Goal: Task Accomplishment & Management: Use online tool/utility

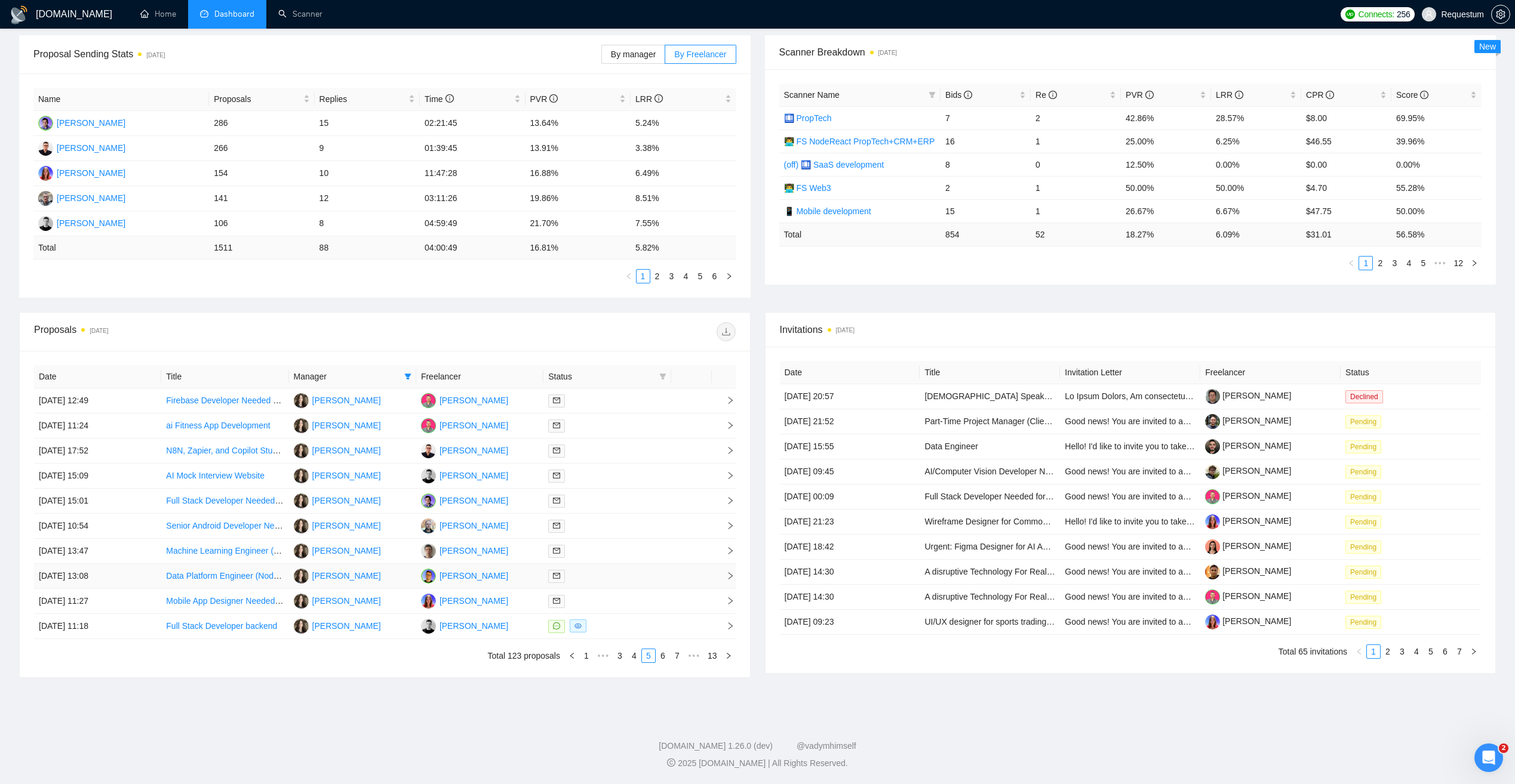
click at [523, 579] on td "Roman Tkachenko" at bounding box center [479, 576] width 127 height 25
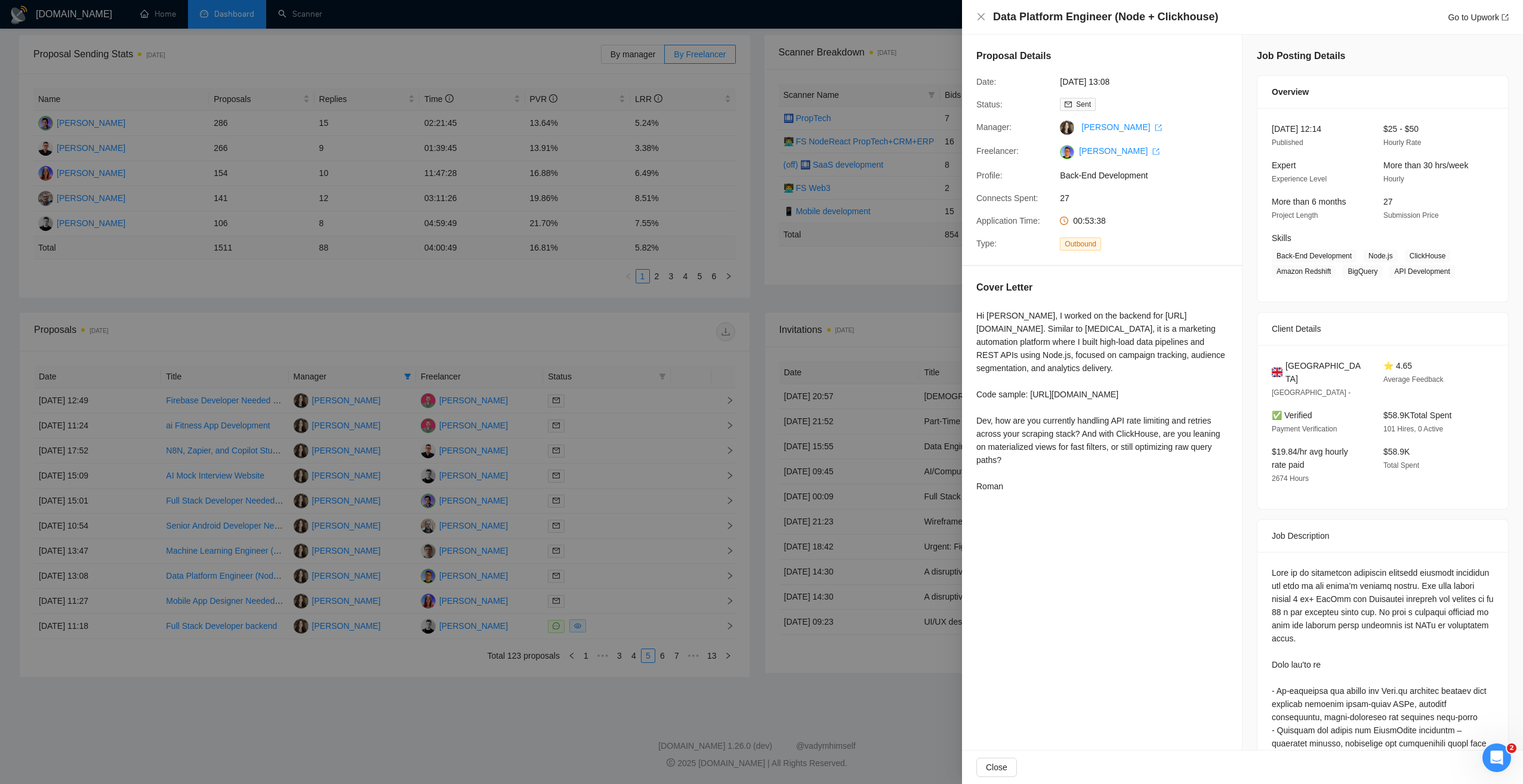
click at [588, 699] on div at bounding box center [761, 392] width 1523 height 784
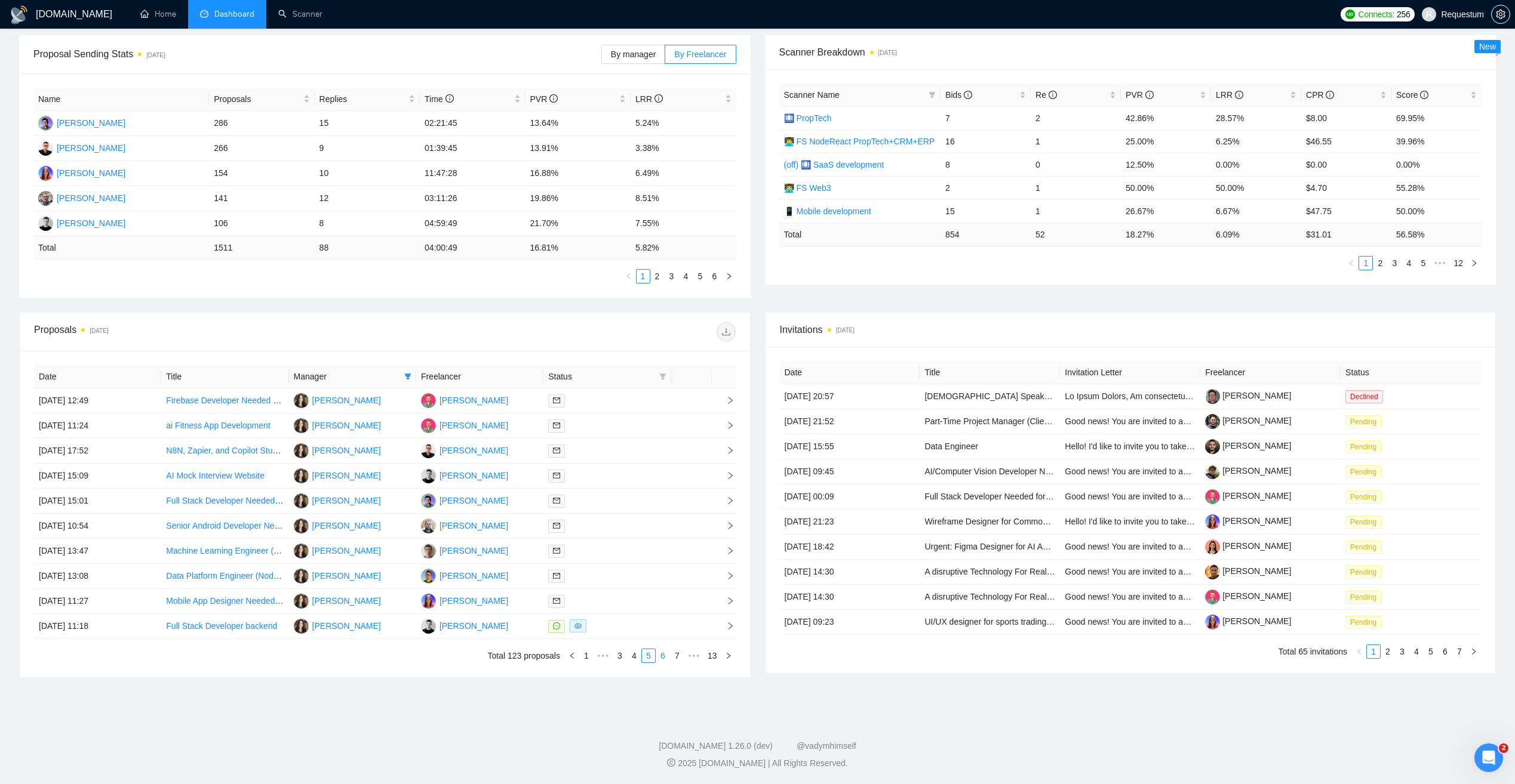
click at [665, 656] on link "6" at bounding box center [663, 656] width 13 height 13
click at [621, 450] on div at bounding box center [607, 451] width 118 height 13
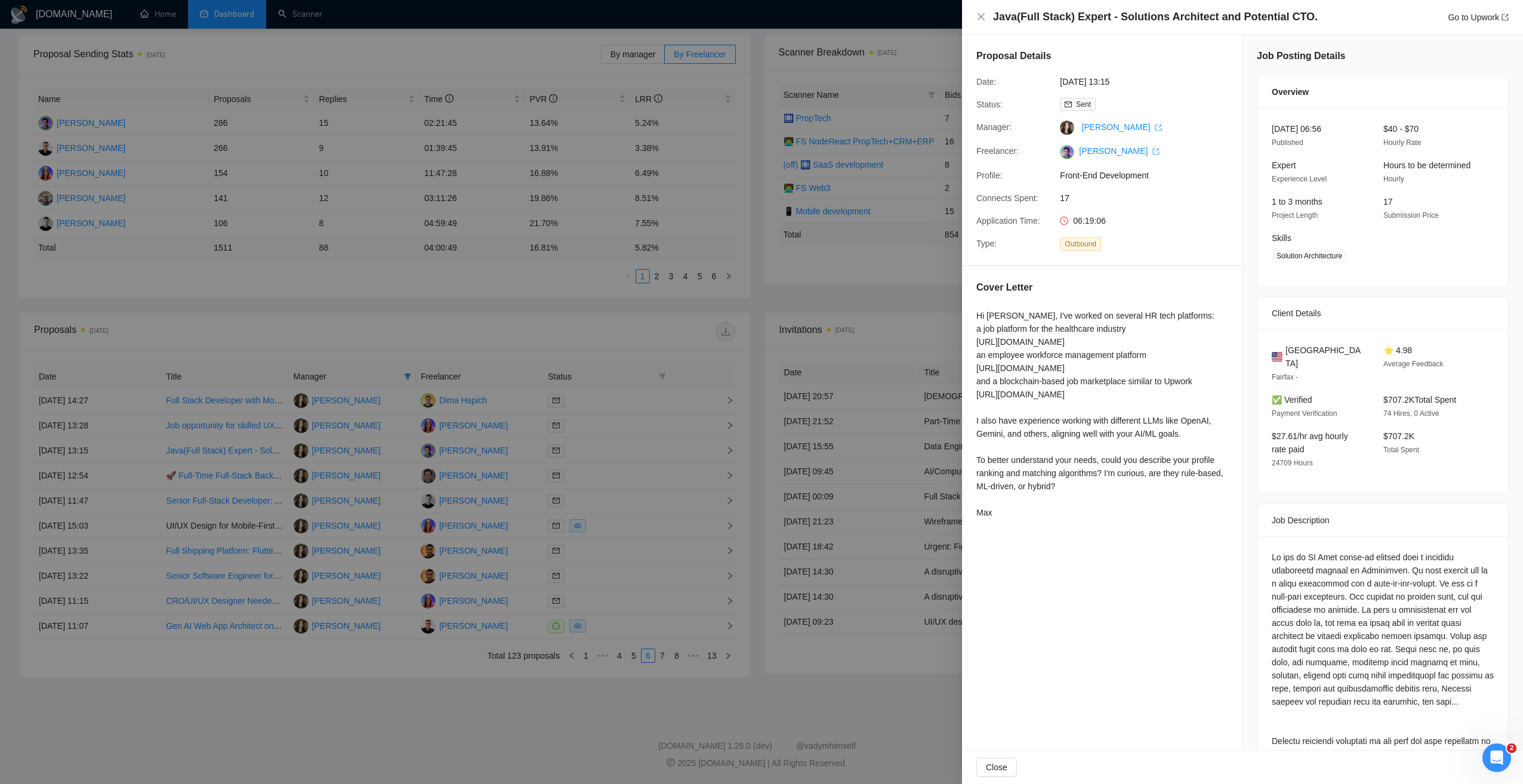
click at [451, 701] on div at bounding box center [761, 392] width 1523 height 784
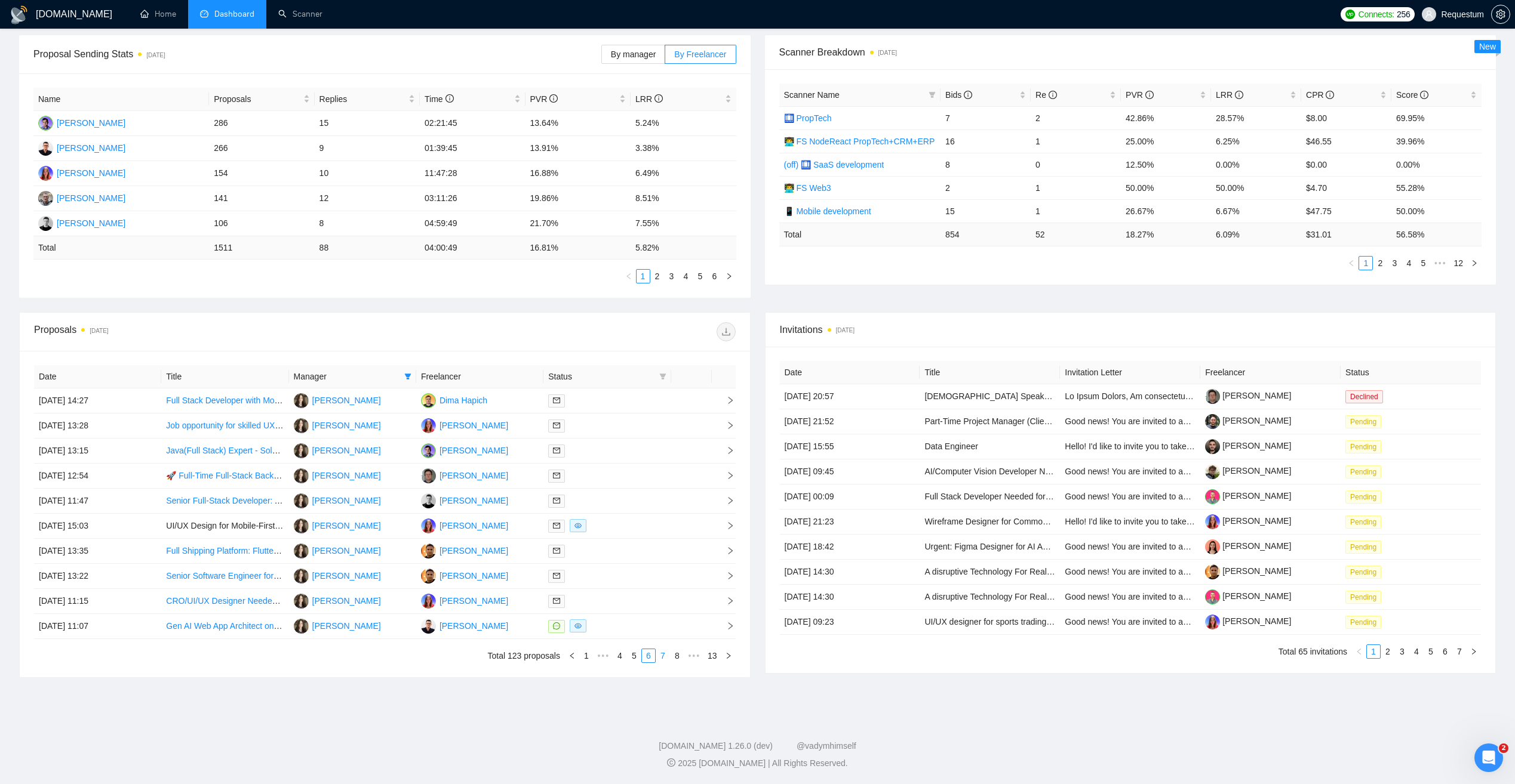
click at [663, 656] on link "7" at bounding box center [663, 656] width 13 height 13
click at [622, 411] on td at bounding box center [607, 400] width 127 height 25
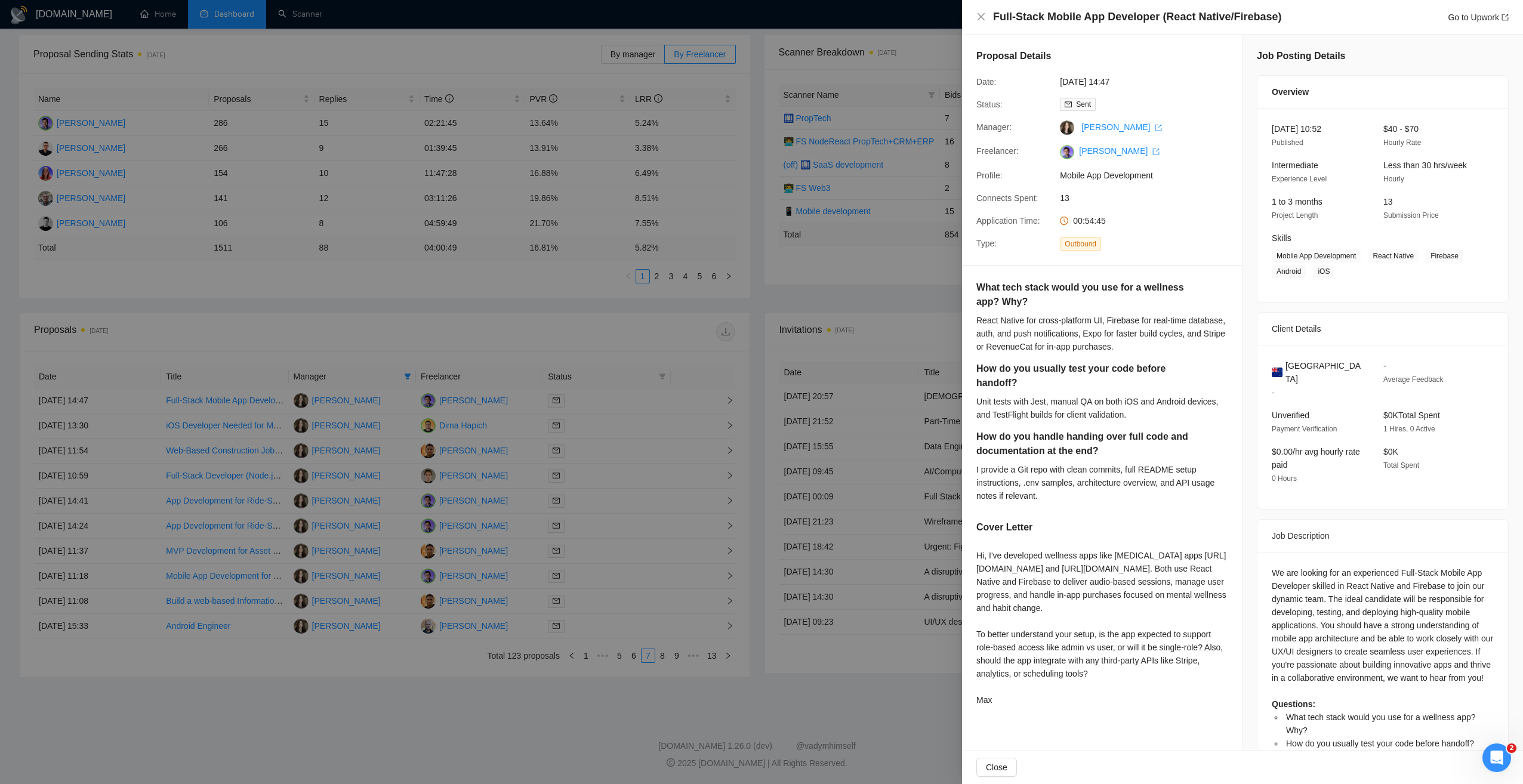
click at [609, 351] on div at bounding box center [761, 392] width 1523 height 784
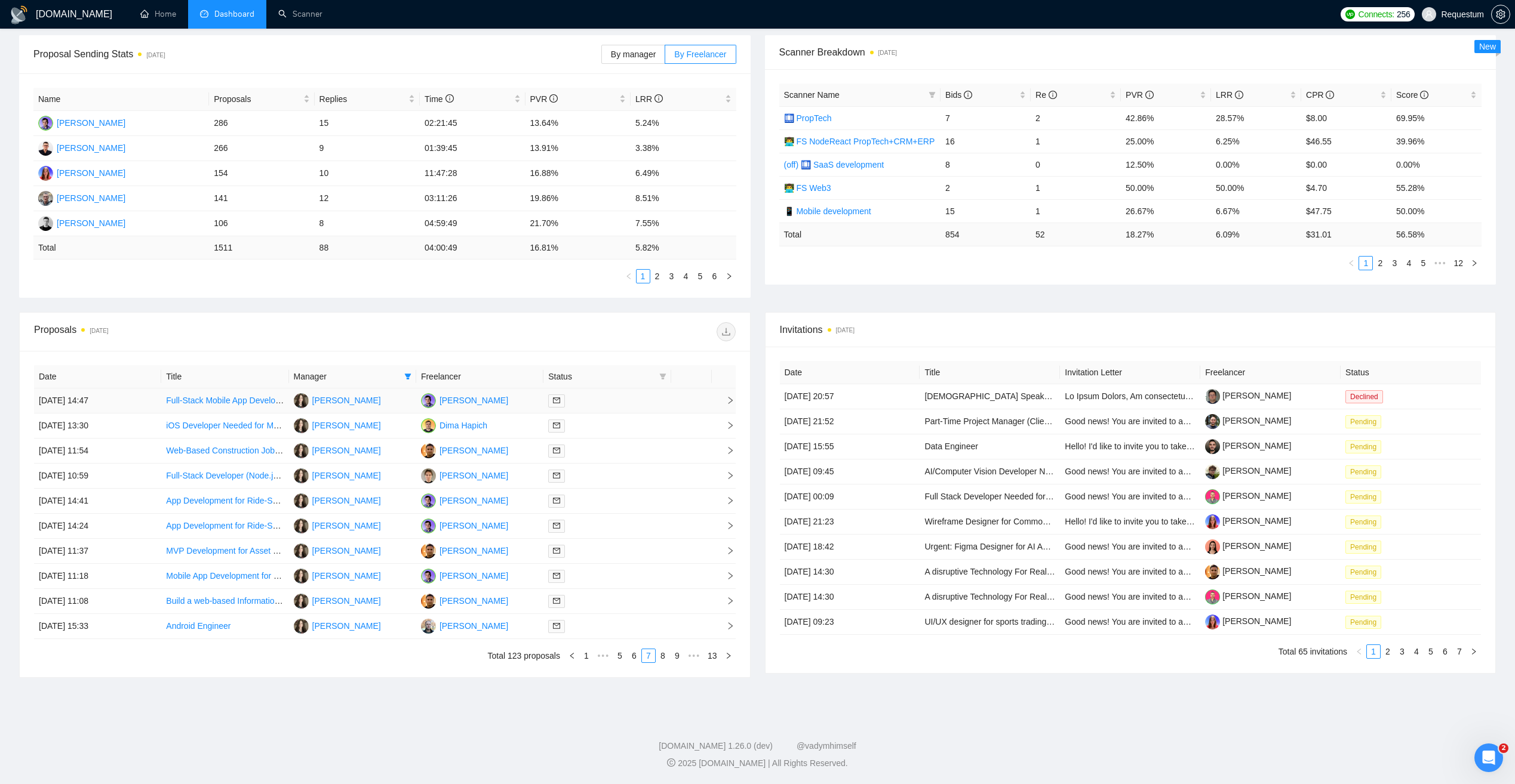
click at [601, 404] on div at bounding box center [607, 400] width 118 height 13
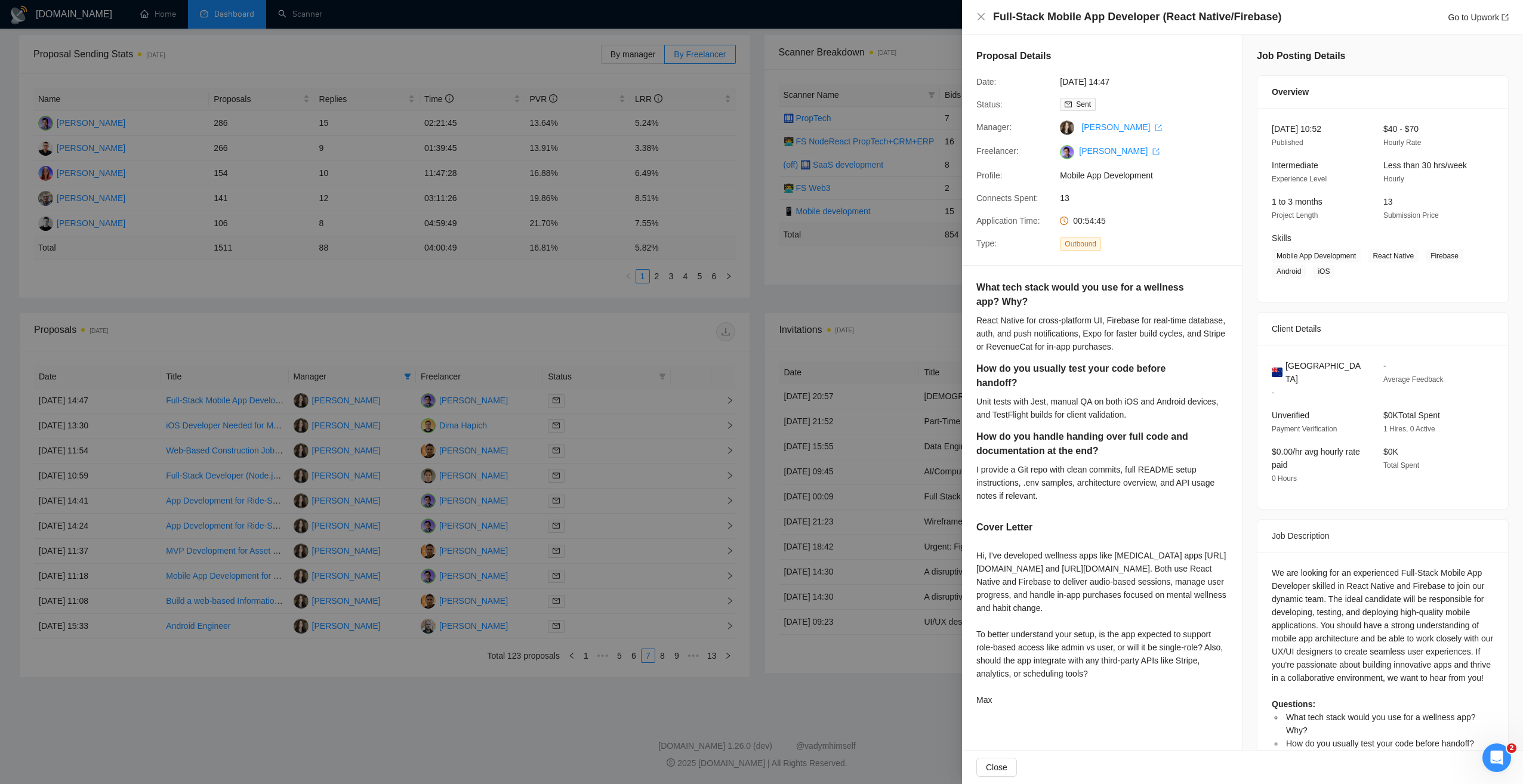
click at [590, 502] on div at bounding box center [761, 392] width 1523 height 784
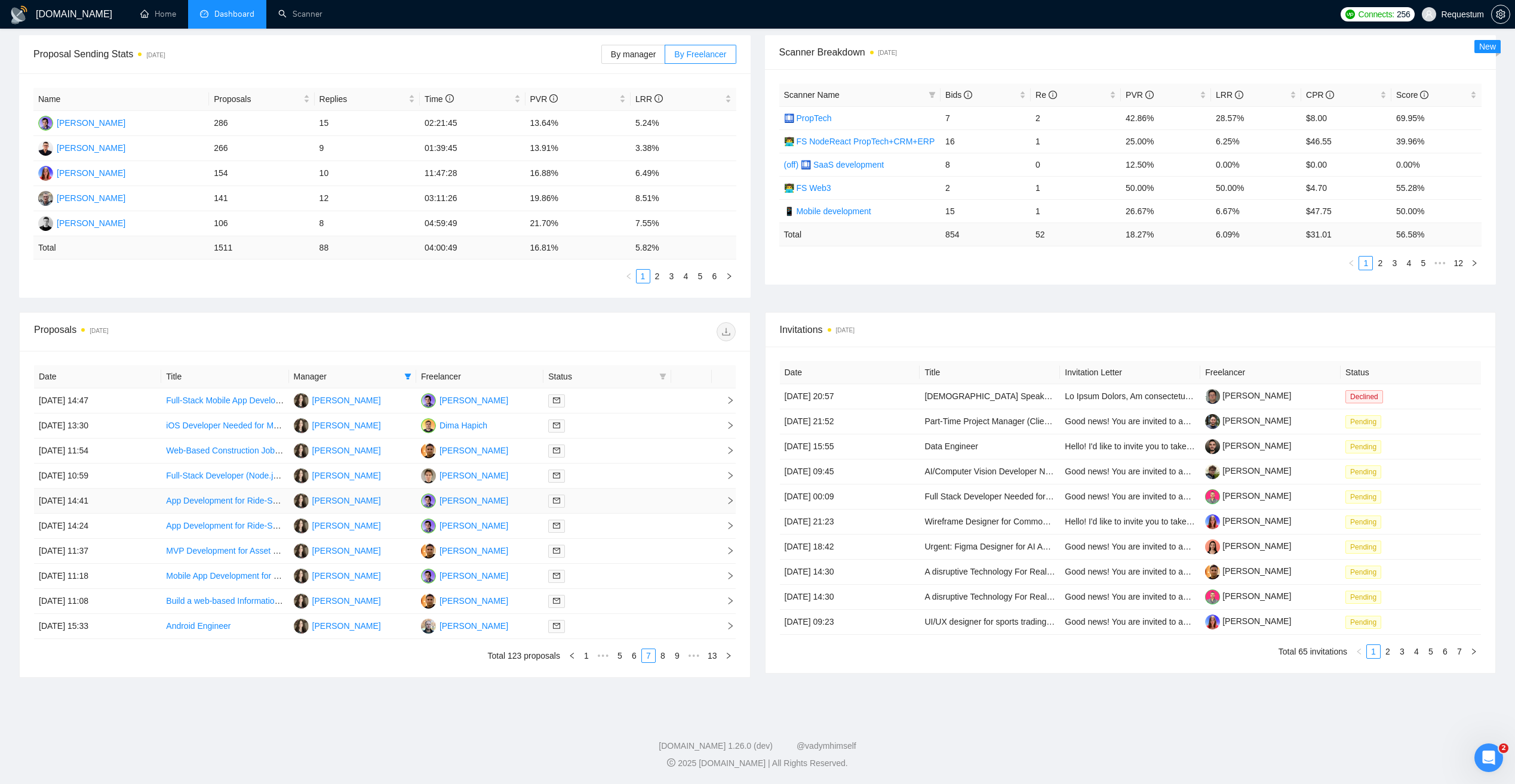
click at [600, 502] on div at bounding box center [607, 501] width 118 height 13
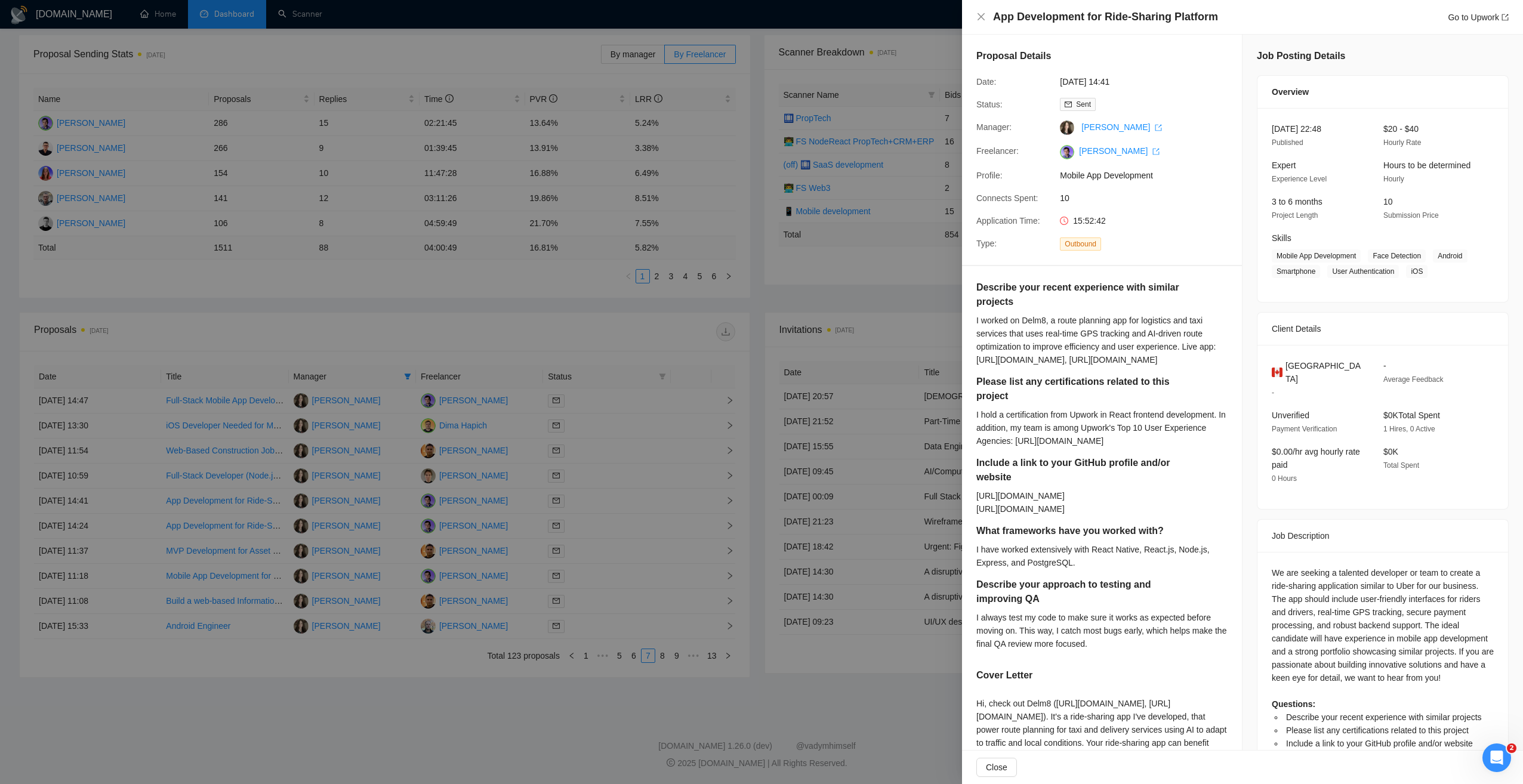
click at [600, 502] on div at bounding box center [761, 392] width 1523 height 784
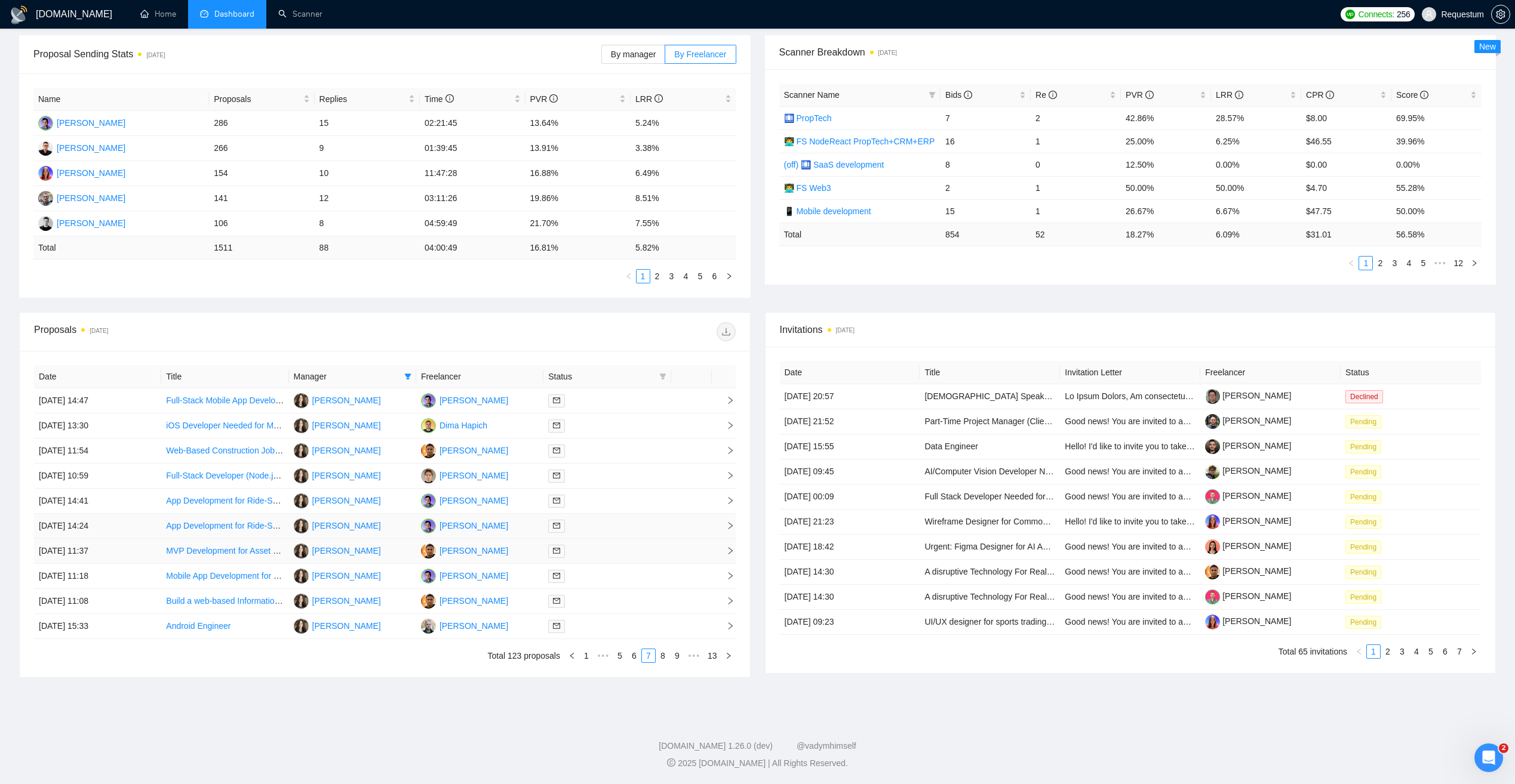
click at [605, 530] on div at bounding box center [607, 526] width 118 height 13
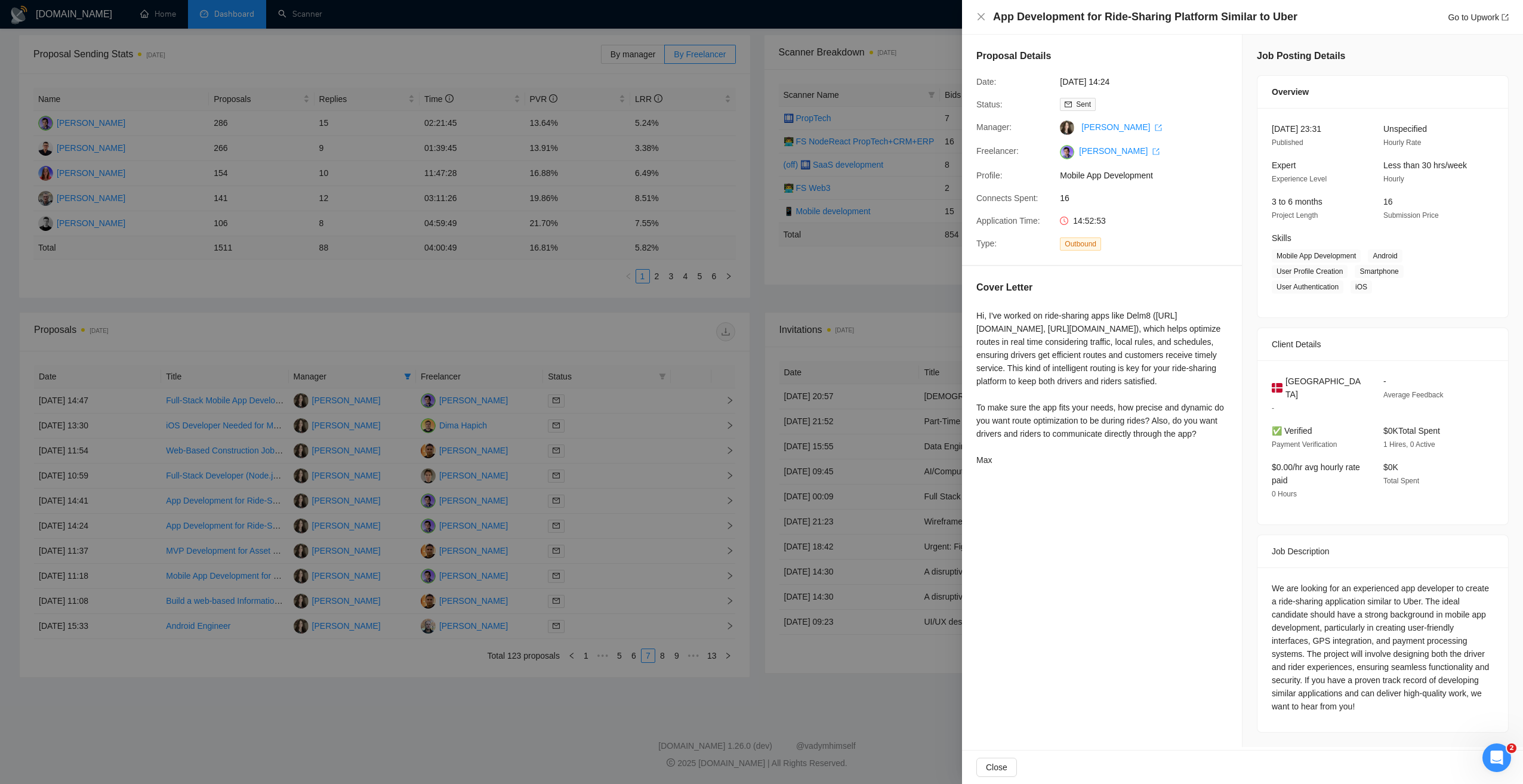
click at [732, 686] on div at bounding box center [761, 392] width 1523 height 784
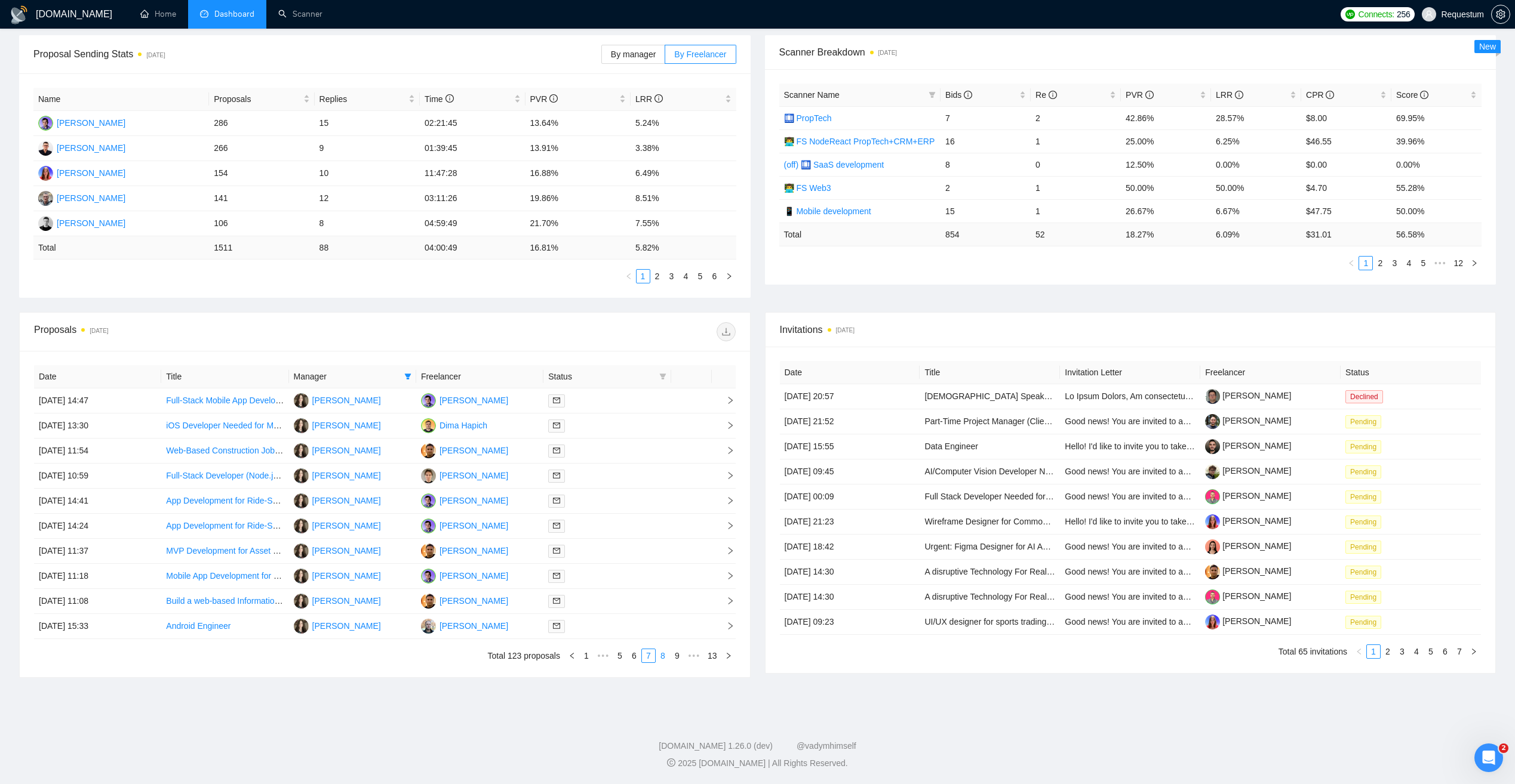
click at [666, 657] on link "8" at bounding box center [663, 656] width 13 height 13
click at [651, 425] on div at bounding box center [607, 426] width 118 height 13
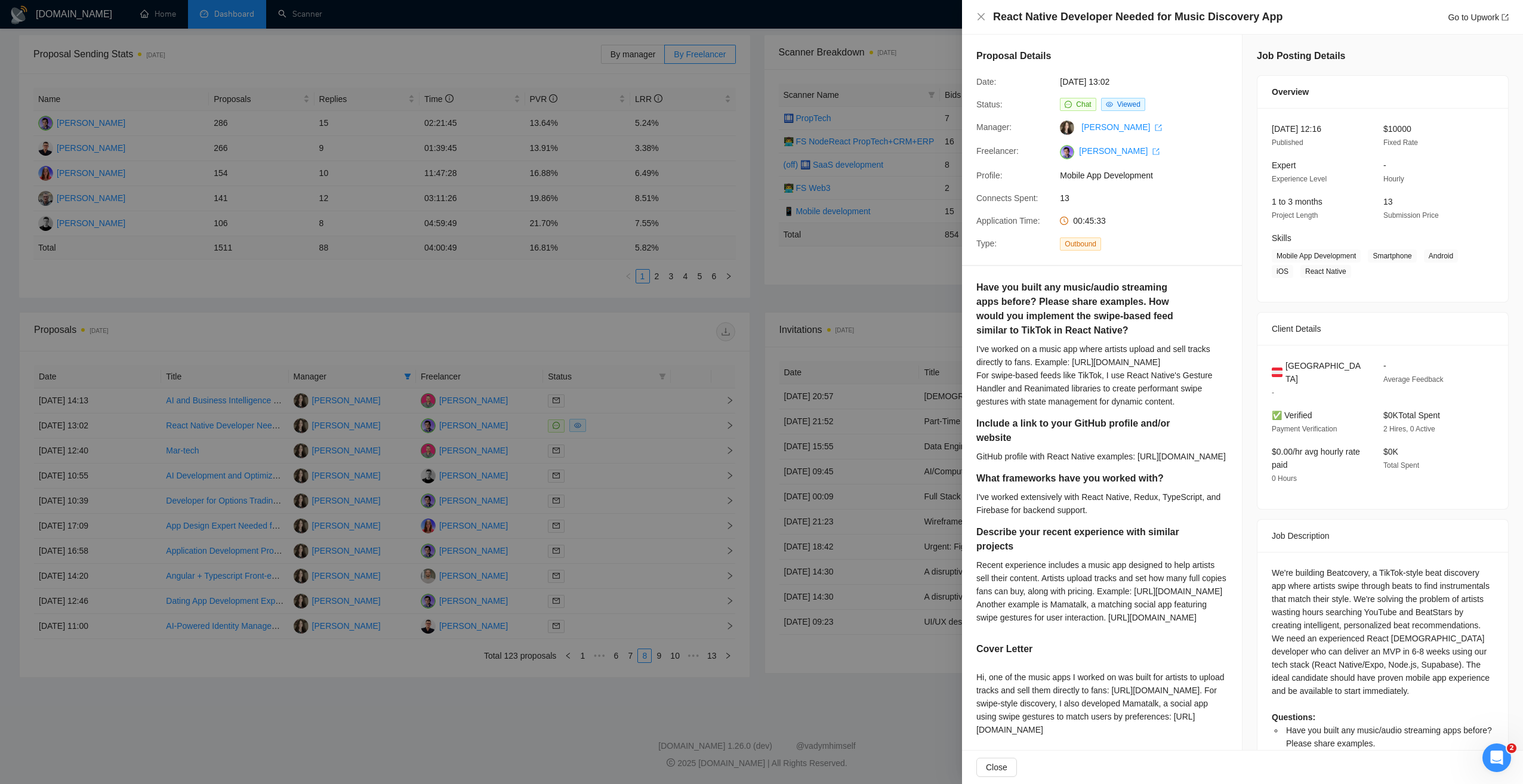
click at [635, 446] on div at bounding box center [761, 392] width 1523 height 784
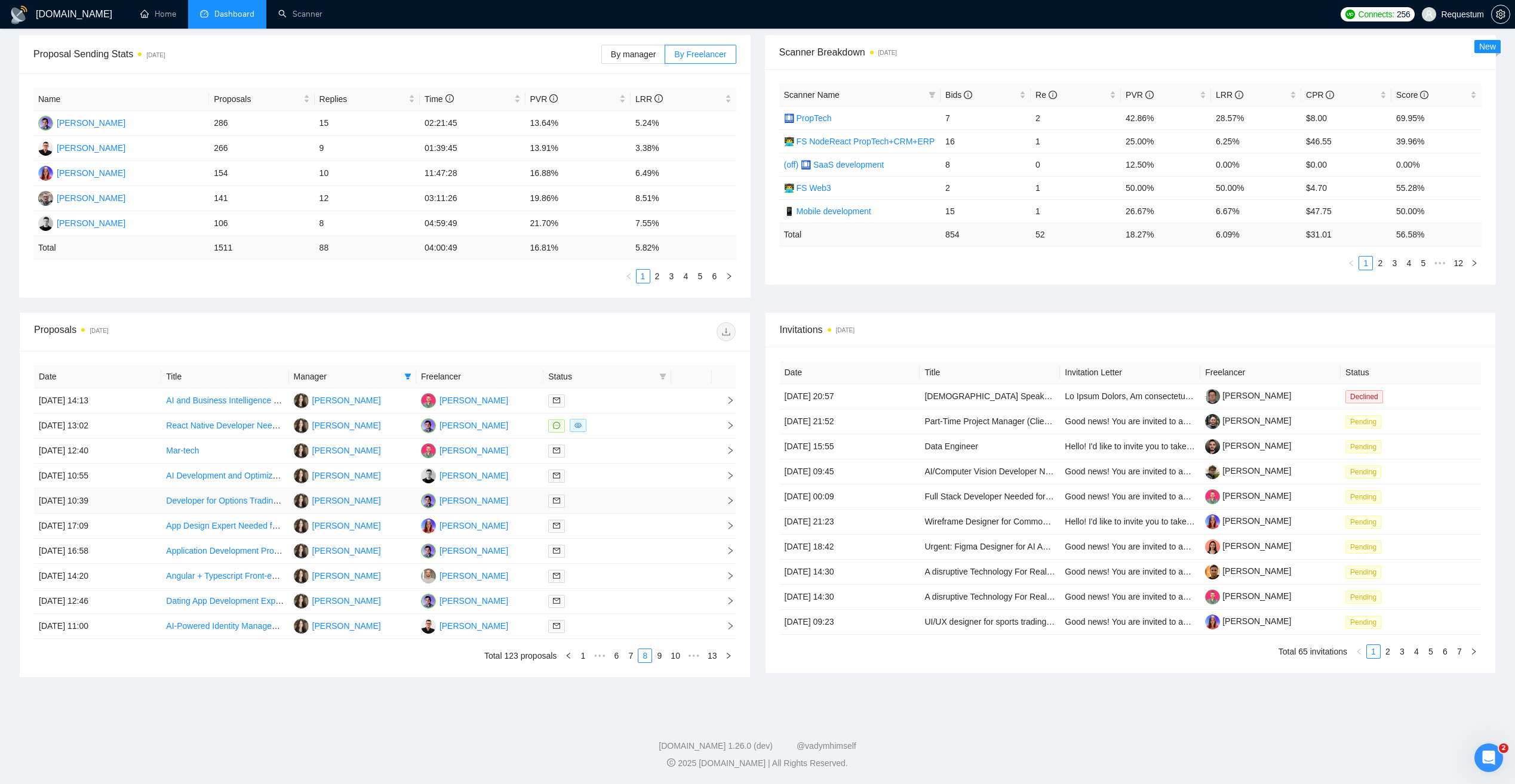
click at [630, 500] on div at bounding box center [607, 501] width 118 height 13
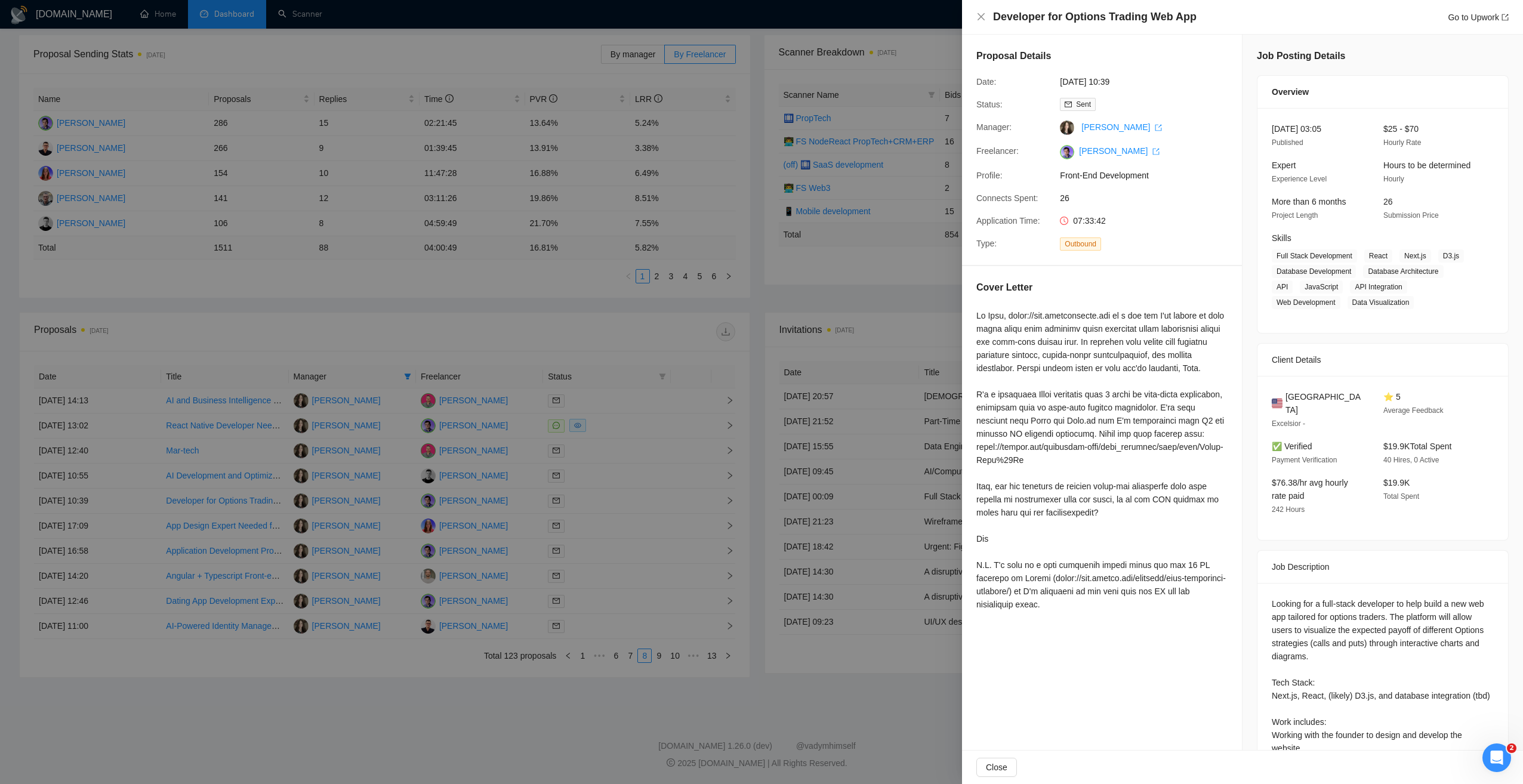
click at [624, 540] on div at bounding box center [761, 392] width 1523 height 784
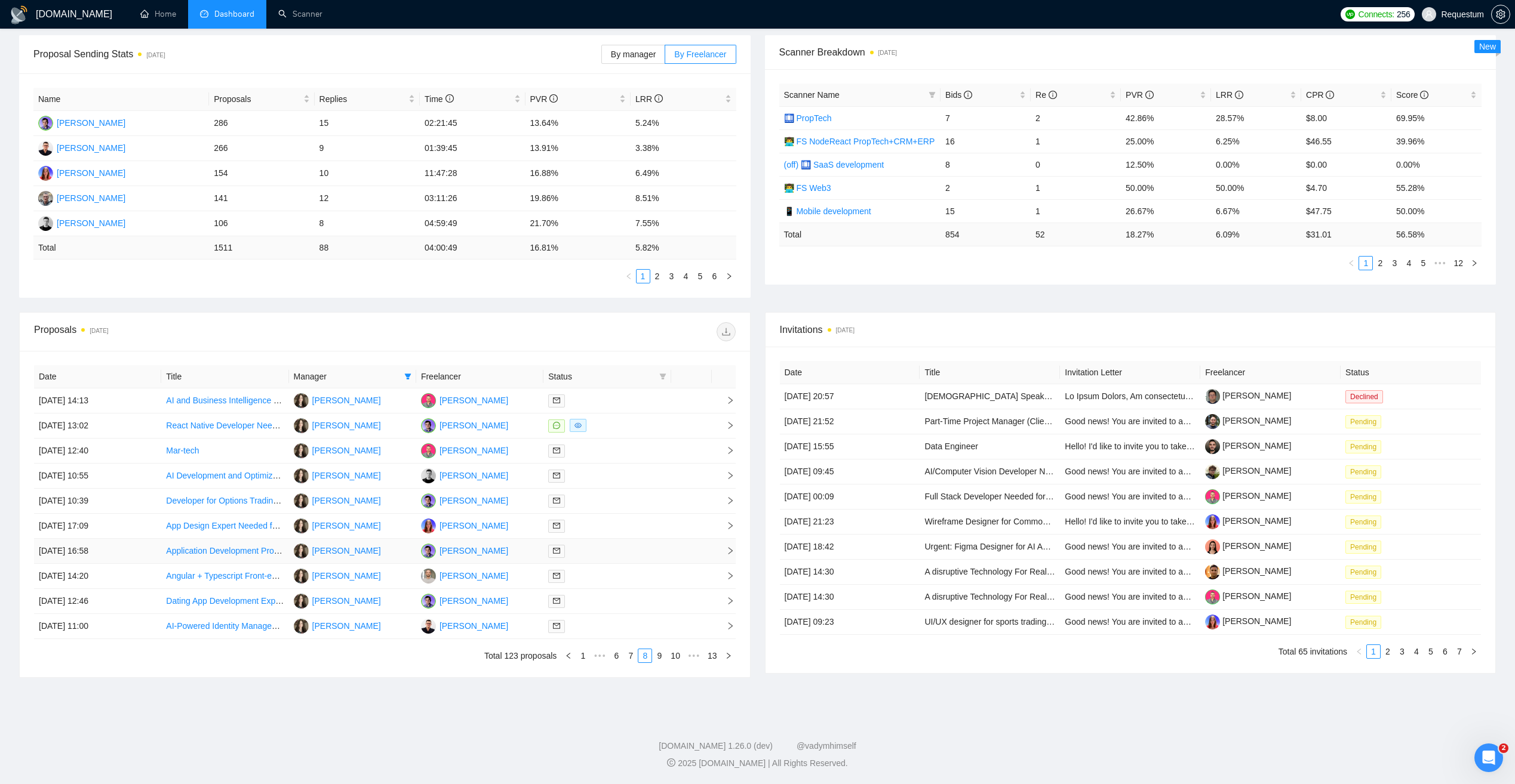
click at [624, 548] on div at bounding box center [607, 551] width 118 height 13
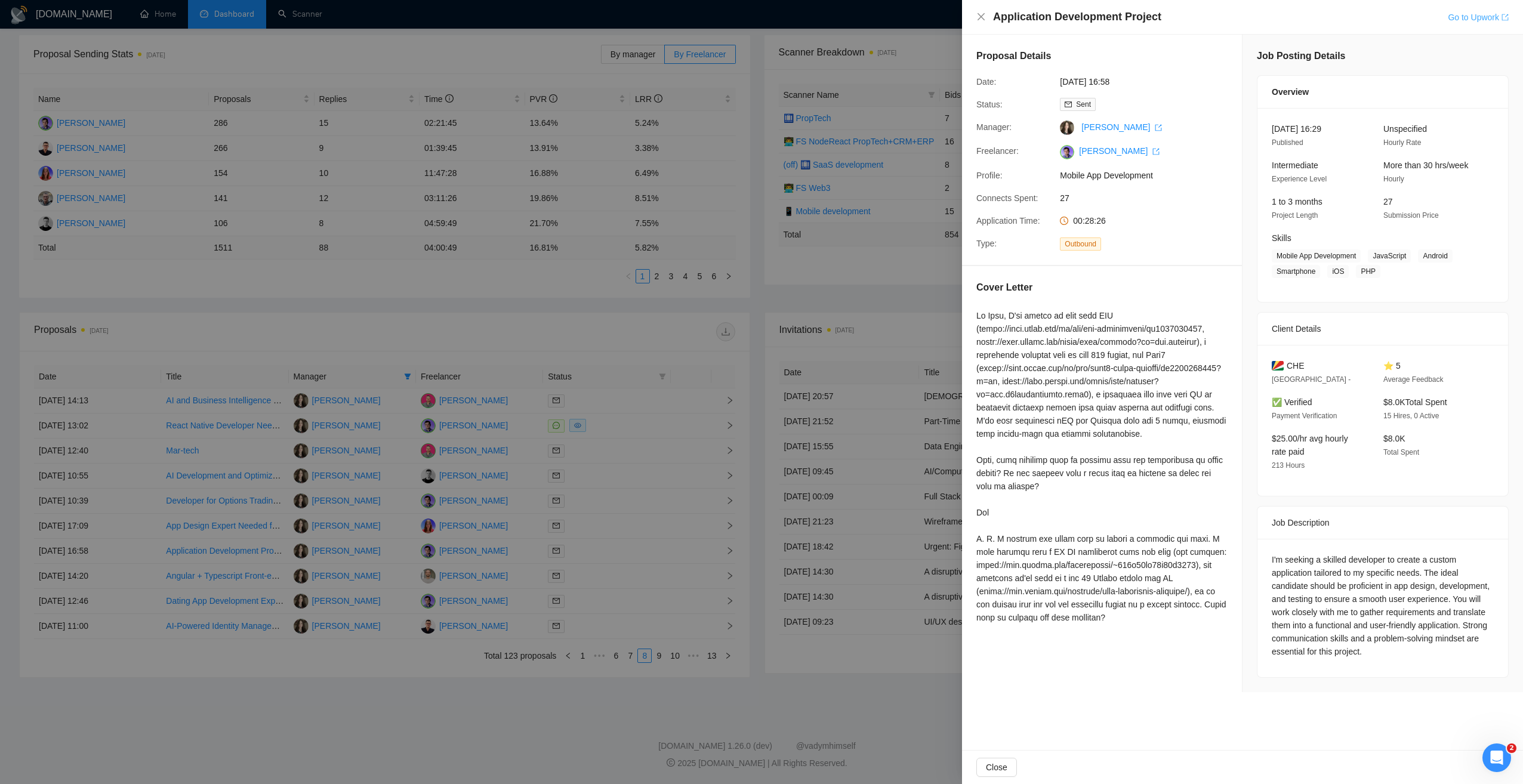
click at [1464, 17] on link "Go to Upwork" at bounding box center [1479, 17] width 61 height 9
click at [568, 709] on div at bounding box center [761, 392] width 1523 height 784
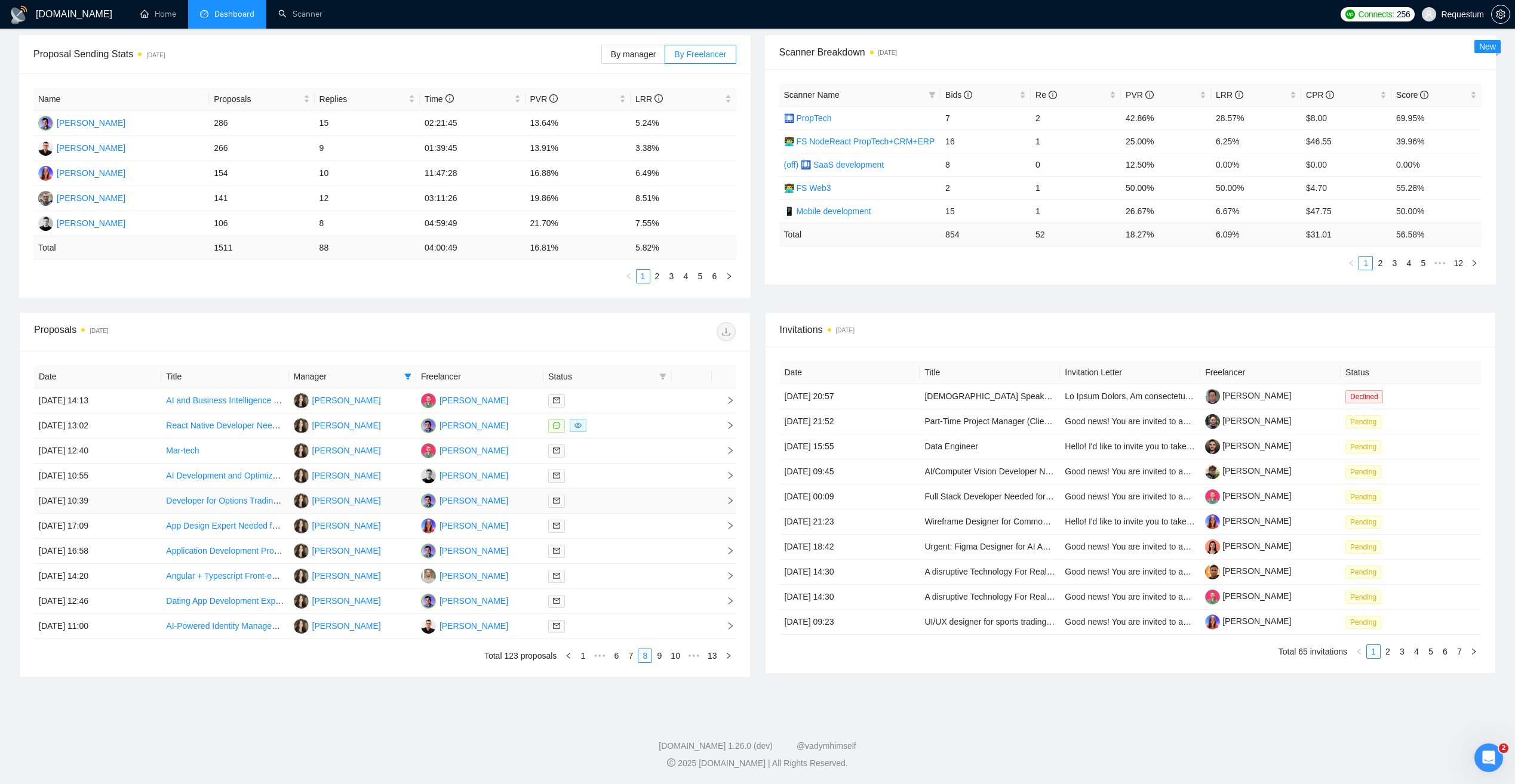
click at [609, 499] on div at bounding box center [607, 501] width 118 height 13
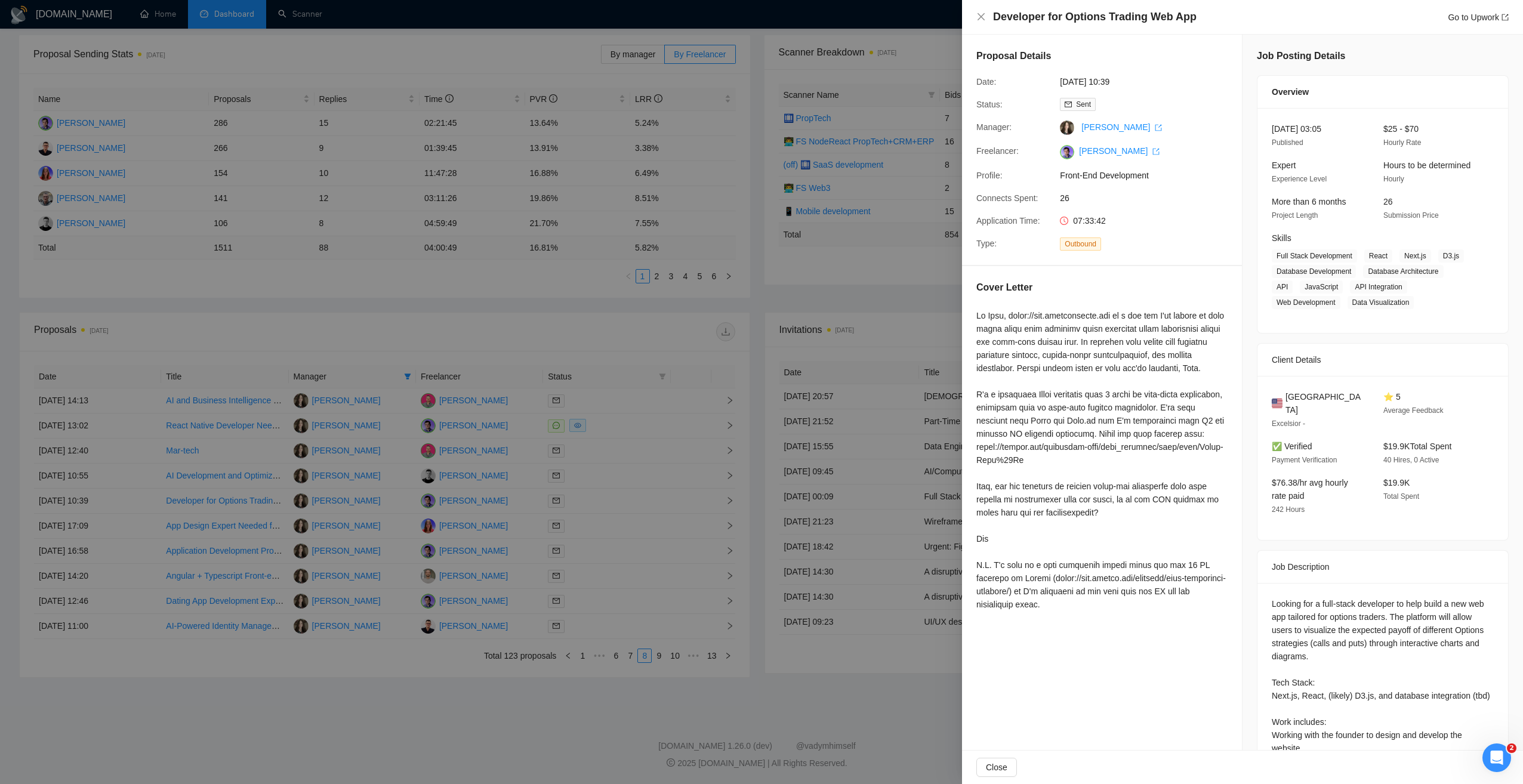
click at [486, 719] on div at bounding box center [761, 392] width 1523 height 784
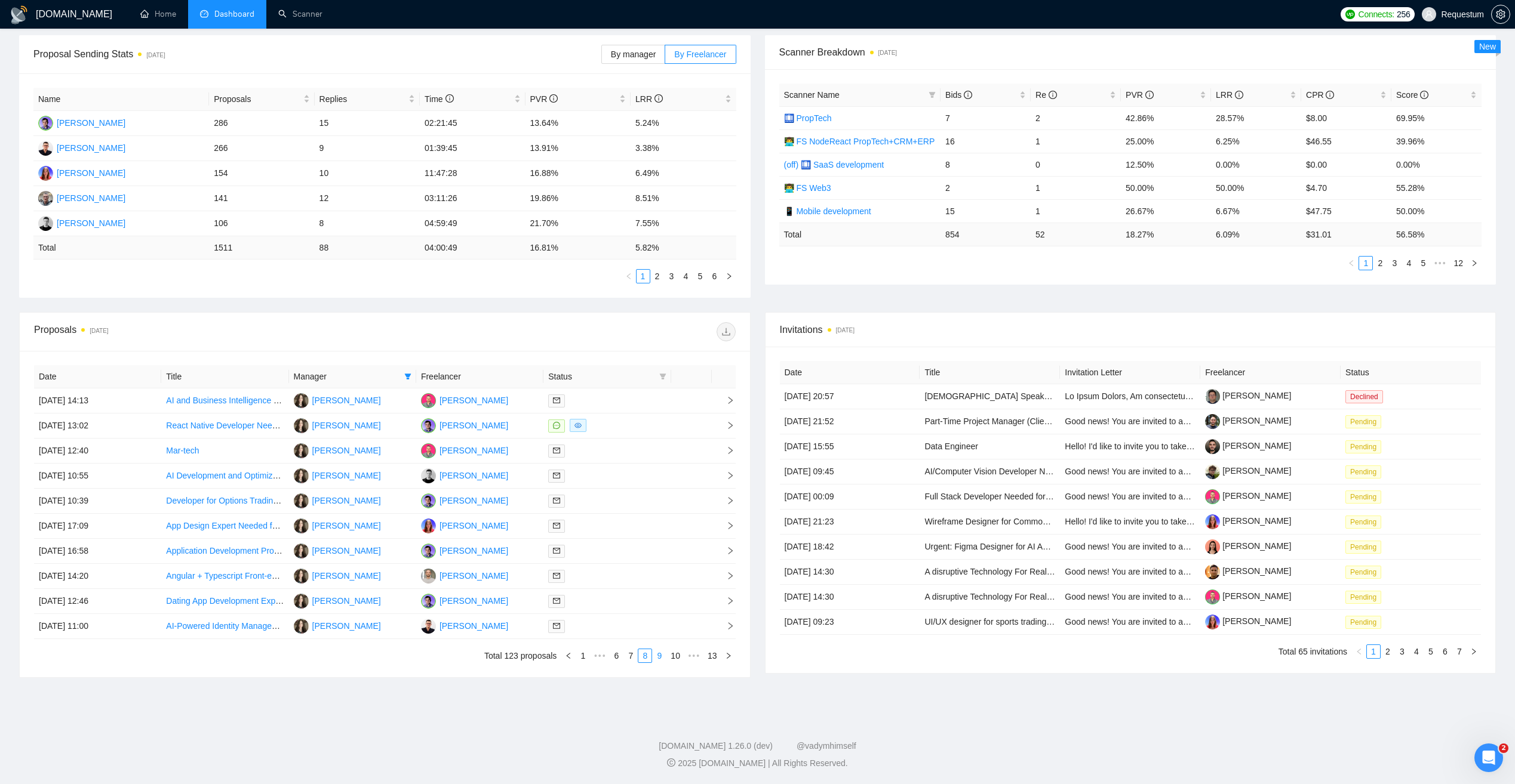
click at [661, 657] on link "9" at bounding box center [659, 656] width 13 height 13
click at [617, 400] on div at bounding box center [607, 400] width 118 height 13
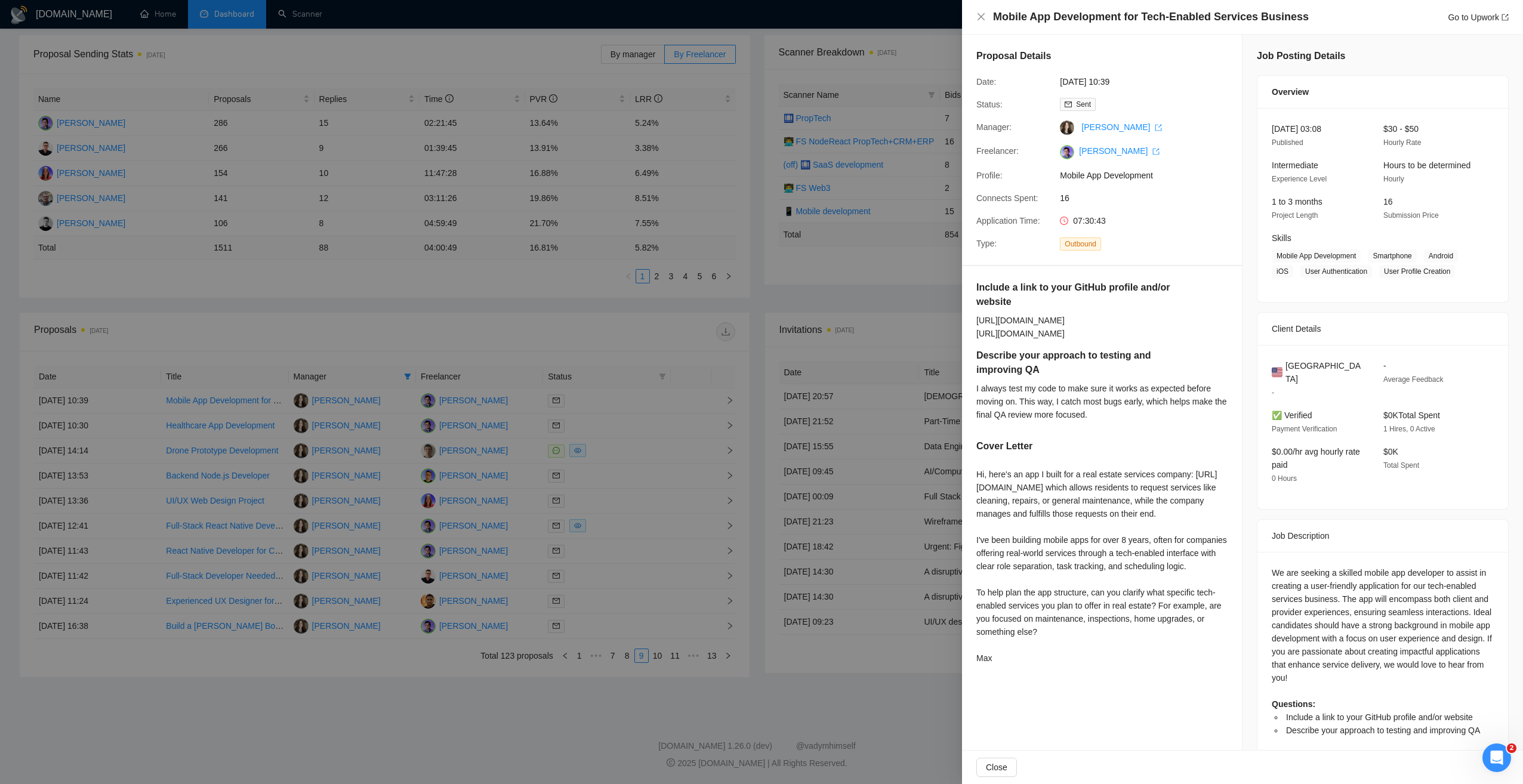
click at [640, 421] on div at bounding box center [761, 392] width 1523 height 784
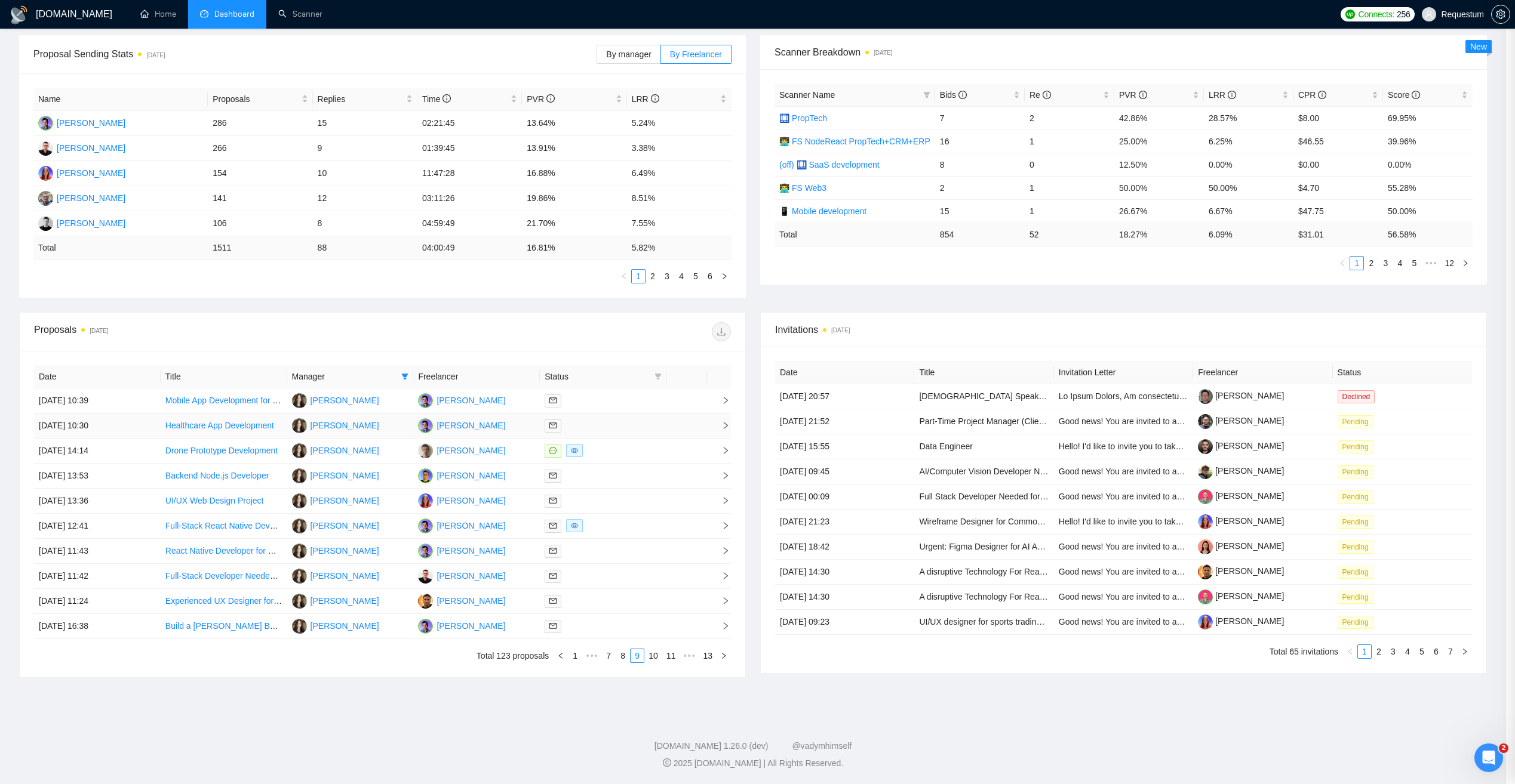
click at [642, 424] on div at bounding box center [603, 426] width 117 height 13
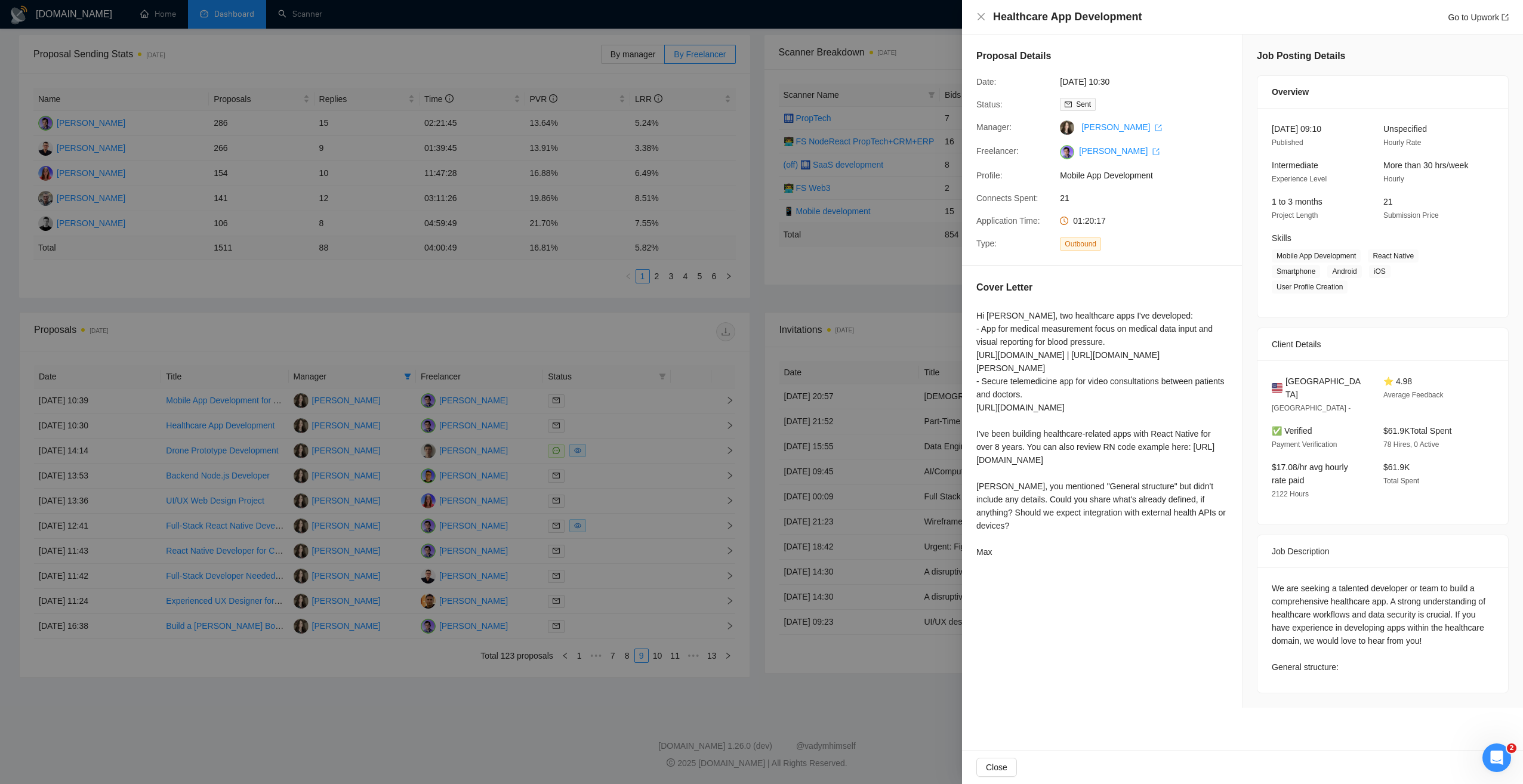
click at [463, 692] on div at bounding box center [761, 392] width 1523 height 784
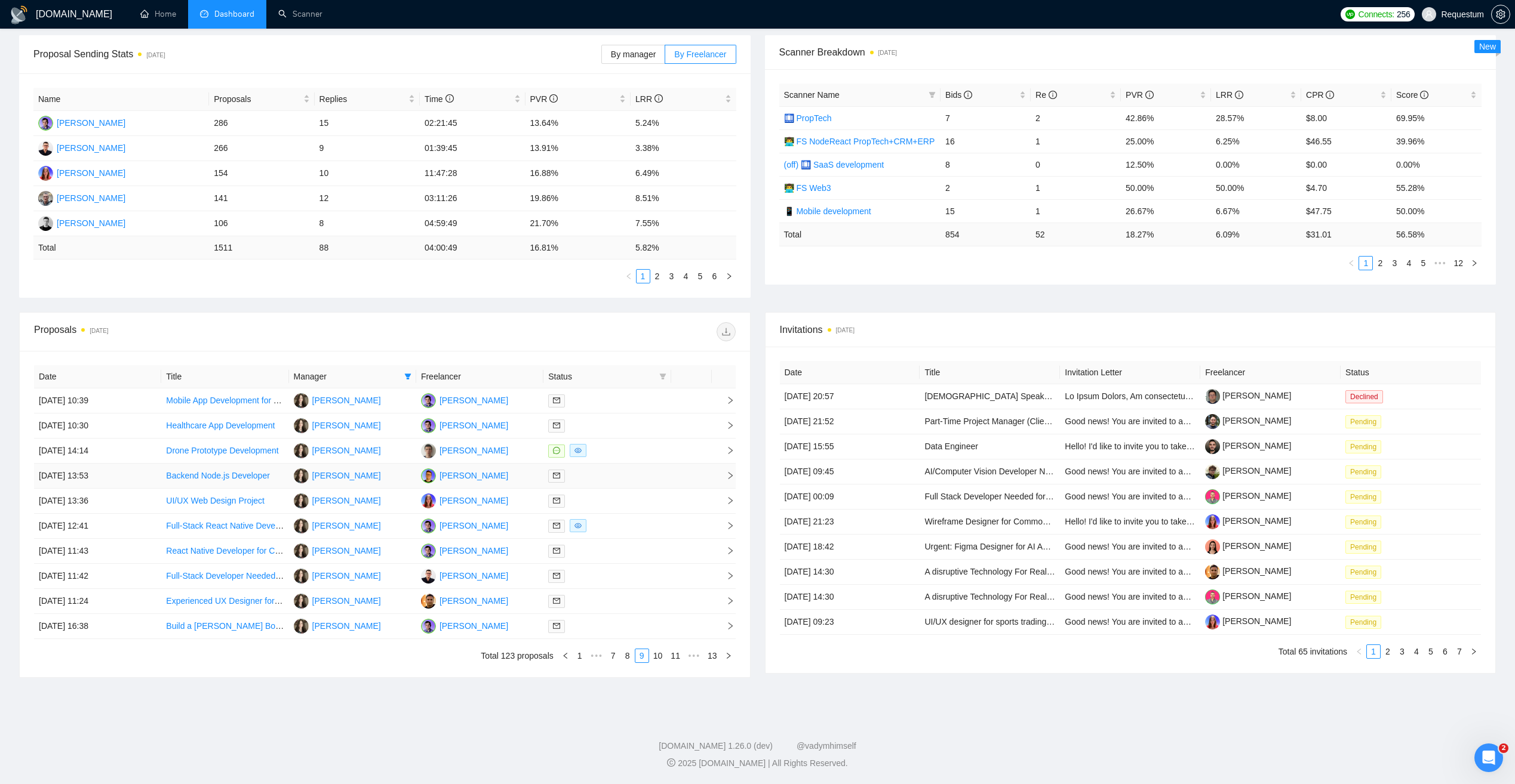
click at [623, 475] on div at bounding box center [607, 476] width 118 height 13
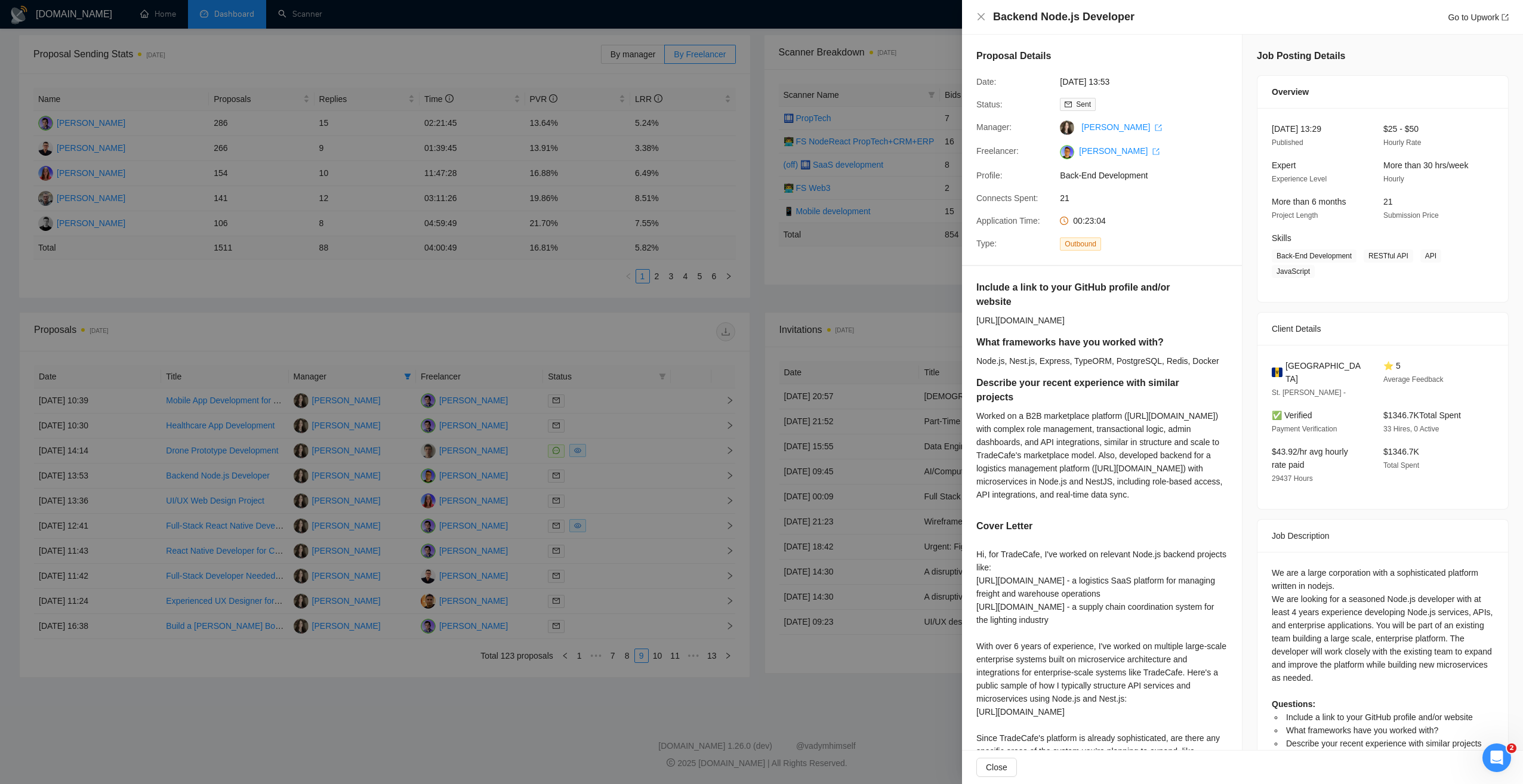
click at [520, 709] on div at bounding box center [761, 392] width 1523 height 784
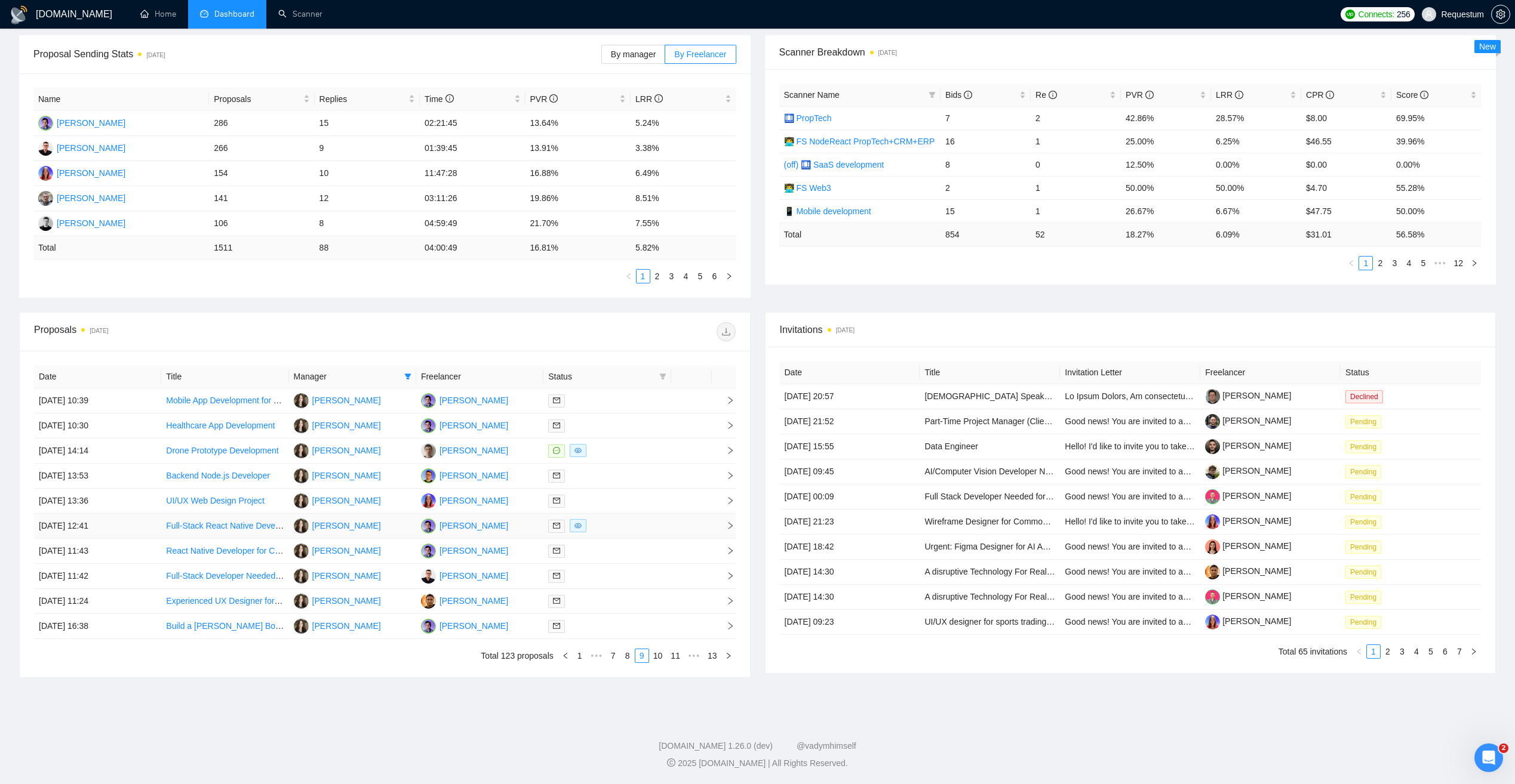
click at [652, 522] on div at bounding box center [607, 526] width 118 height 13
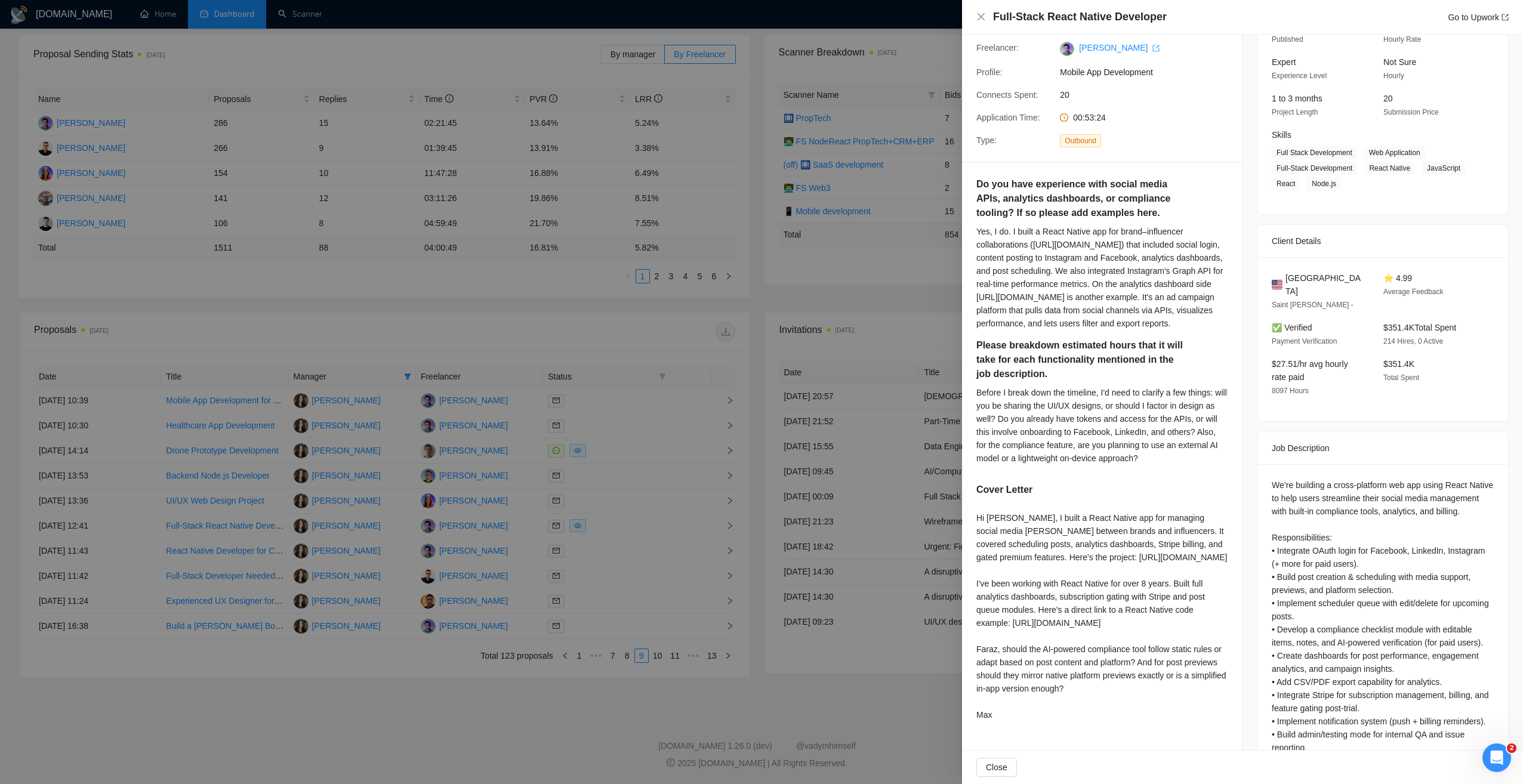
scroll to position [60, 0]
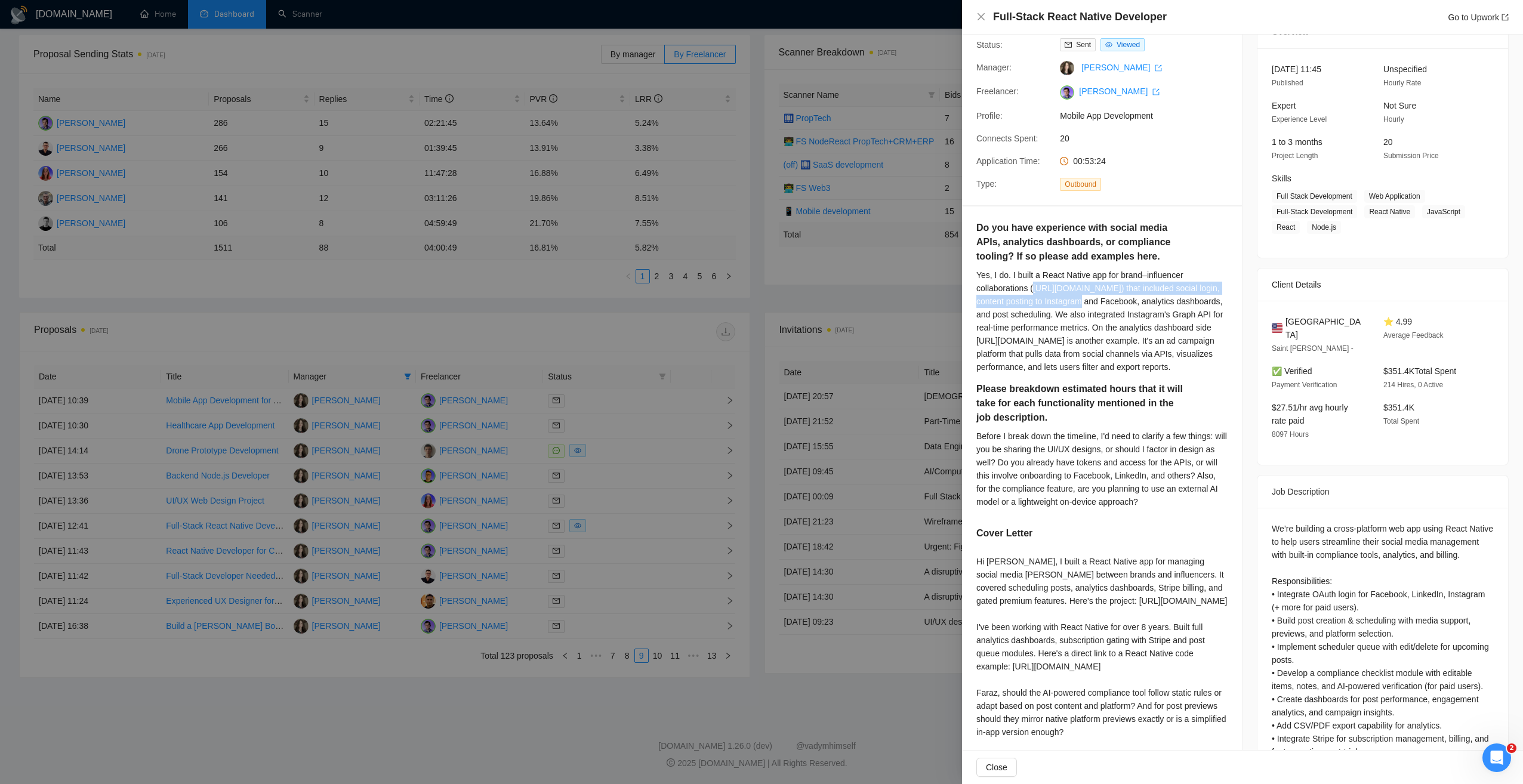
drag, startPoint x: 979, startPoint y: 303, endPoint x: 1077, endPoint y: 306, distance: 98.0
click at [1071, 314] on div "Yes, I do. I built a React Native app for brand–influencer collaborations (http…" at bounding box center [1102, 321] width 251 height 105
copy div "https://www.upwork.com/freelancers/~01b04ac9d83fe9d9d3?p=1778701014885765120"
click at [596, 289] on div at bounding box center [761, 392] width 1523 height 784
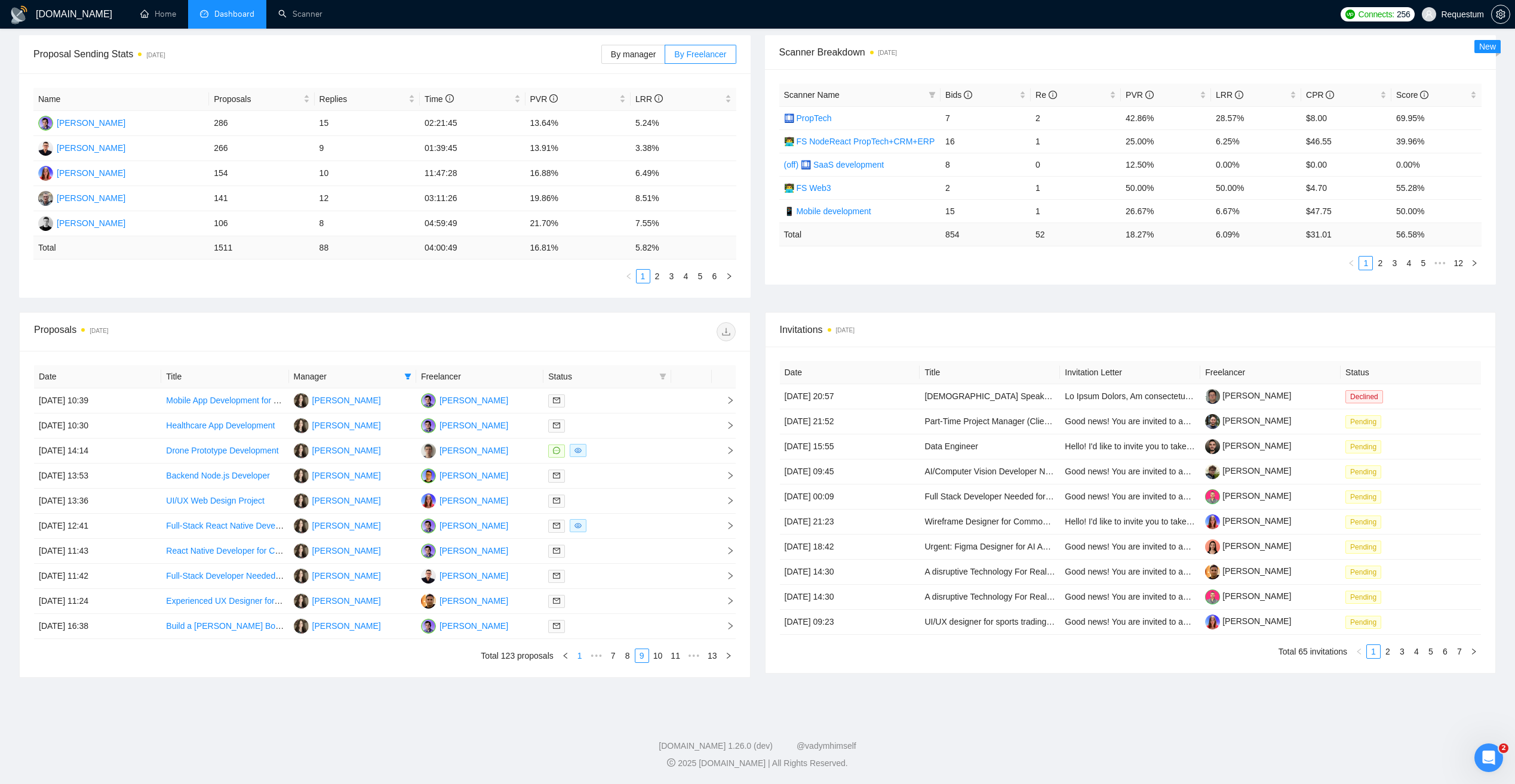
click at [583, 660] on link "1" at bounding box center [580, 656] width 13 height 13
click at [657, 277] on link "2" at bounding box center [658, 277] width 13 height 13
click at [641, 277] on link "1" at bounding box center [643, 277] width 13 height 13
click at [632, 655] on link "2" at bounding box center [634, 656] width 13 height 13
click at [648, 659] on link "3" at bounding box center [648, 656] width 13 height 13
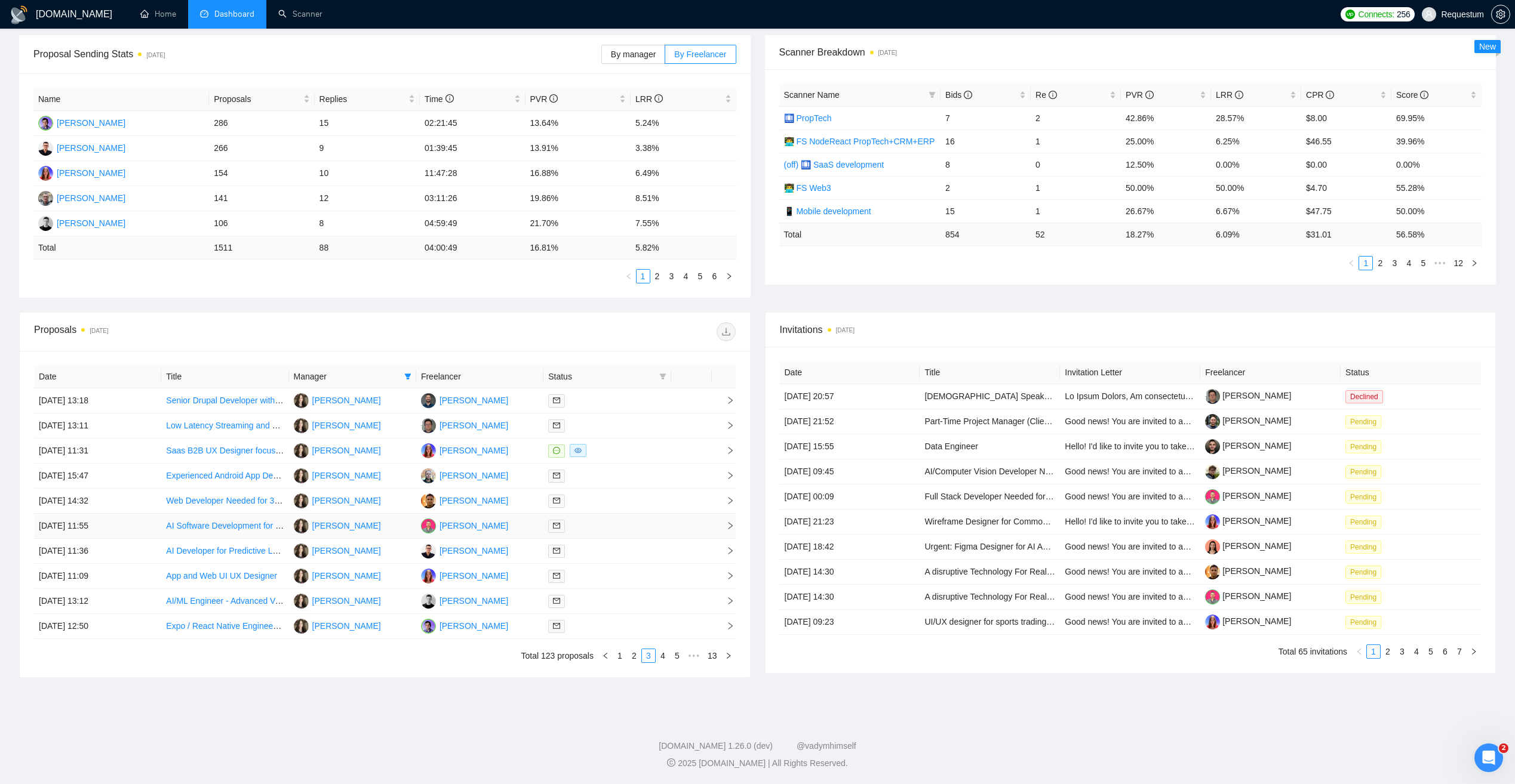
click at [634, 525] on div at bounding box center [607, 526] width 118 height 13
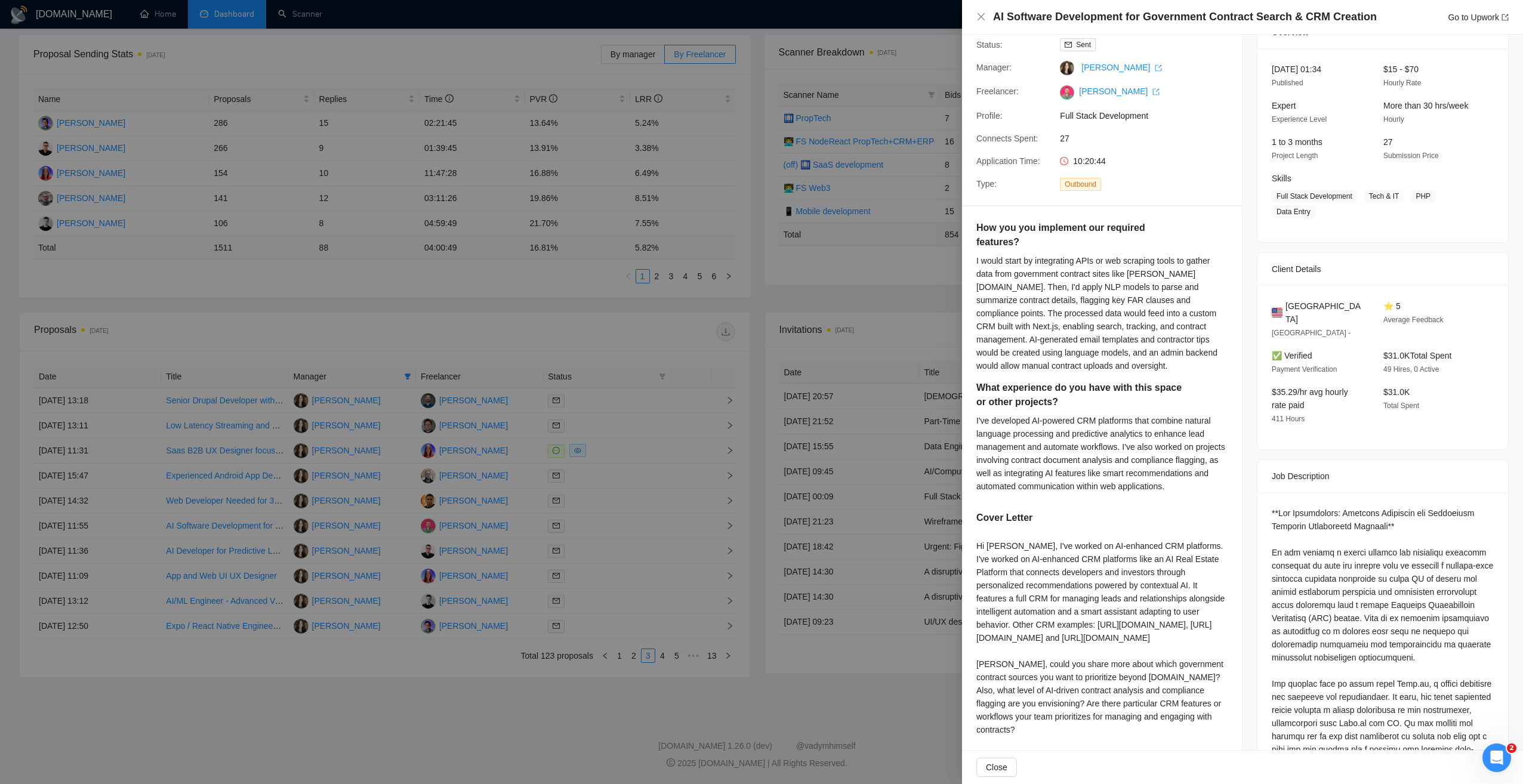
click at [633, 502] on div at bounding box center [761, 392] width 1523 height 784
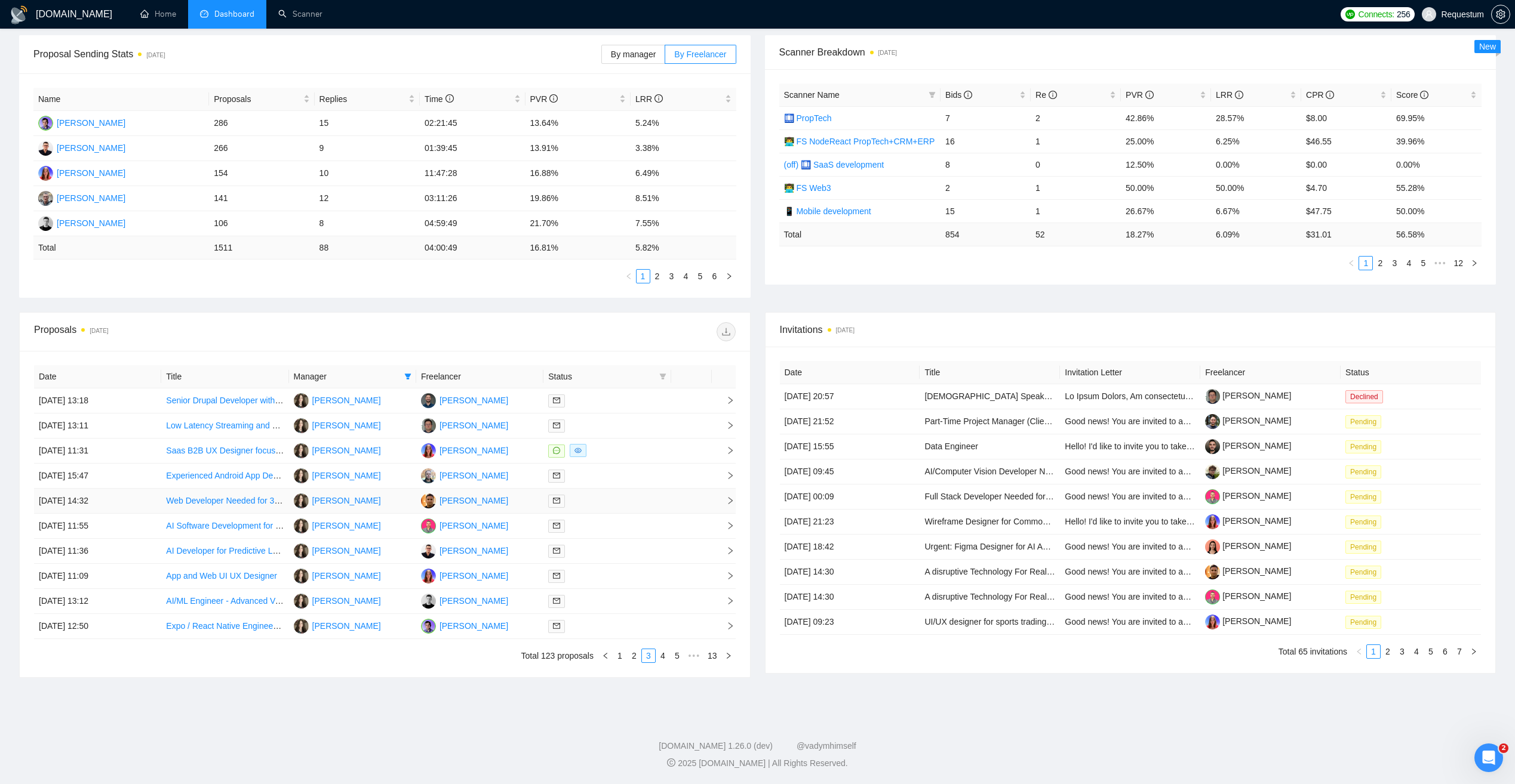
click at [634, 499] on div at bounding box center [607, 501] width 118 height 13
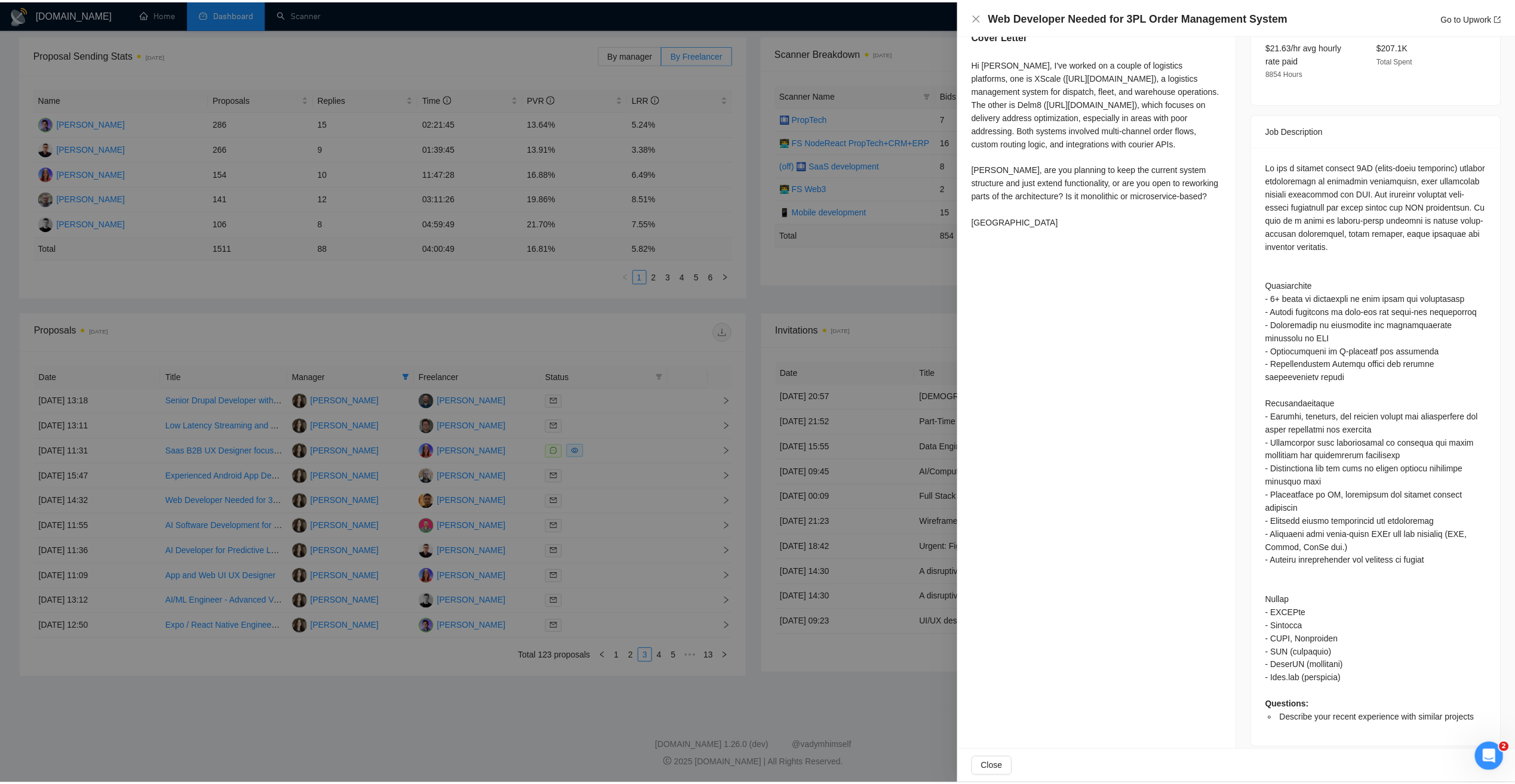
scroll to position [430, 0]
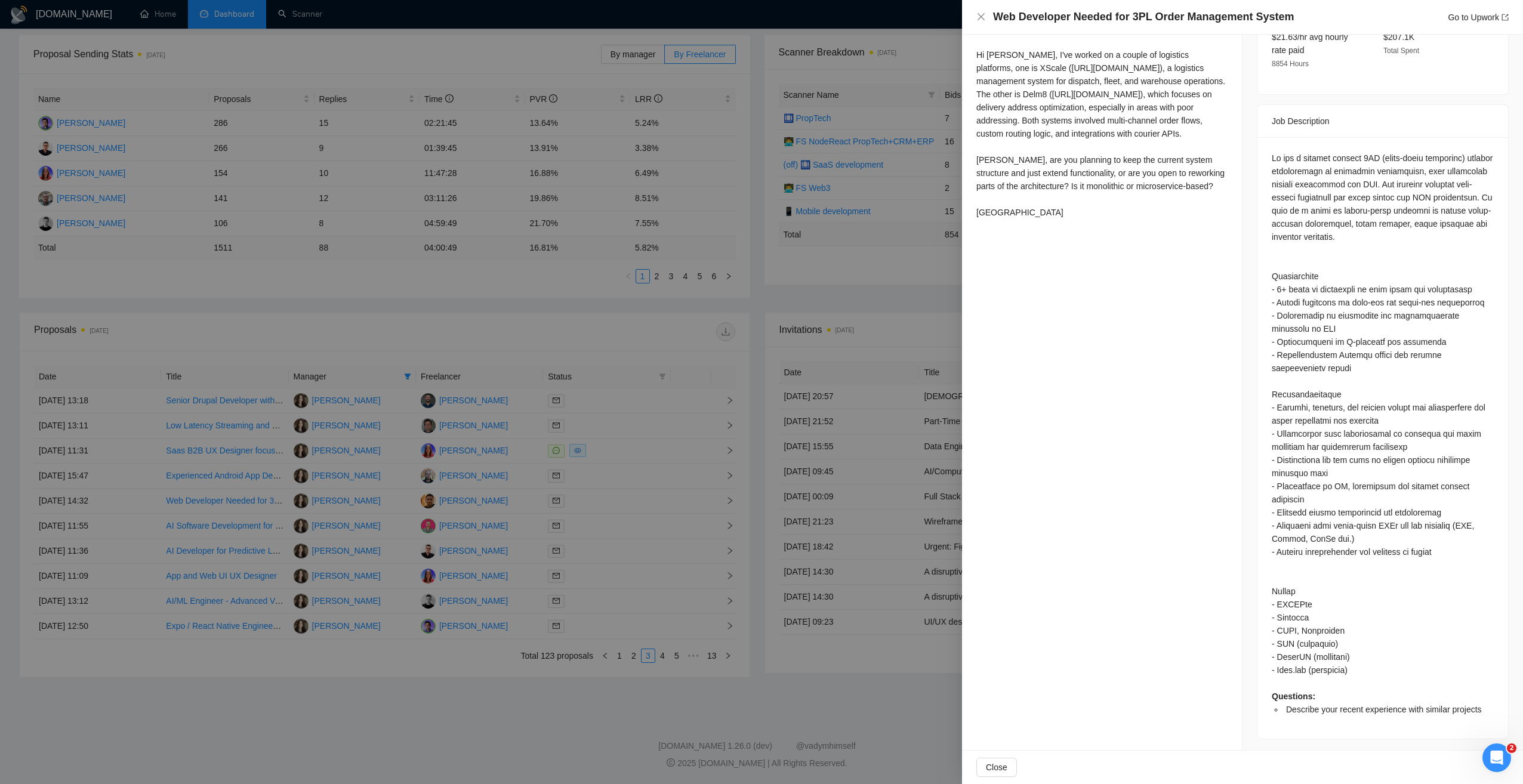
click at [790, 663] on div at bounding box center [761, 392] width 1523 height 784
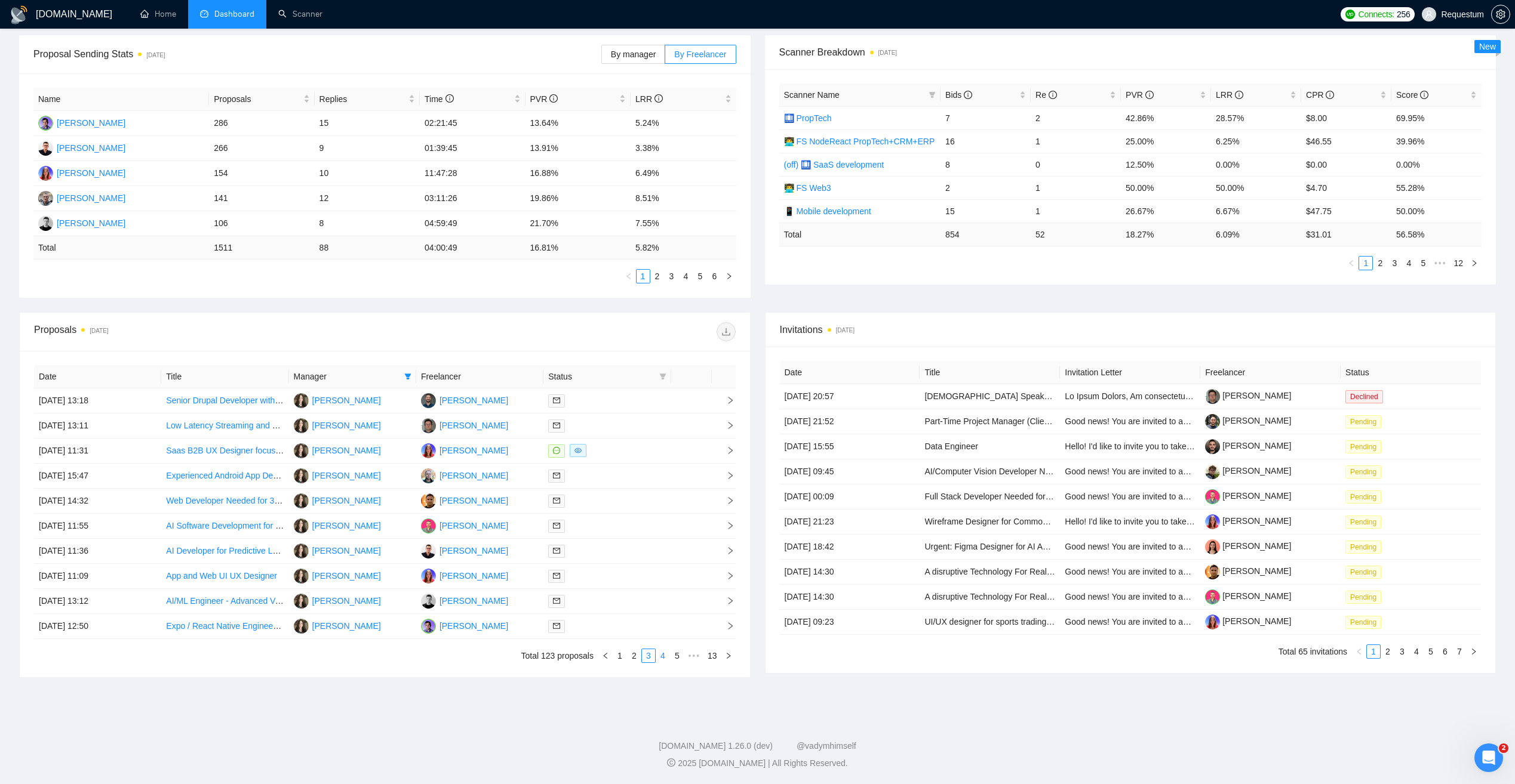
click at [667, 654] on link "4" at bounding box center [663, 656] width 13 height 13
click at [601, 449] on div at bounding box center [607, 451] width 118 height 13
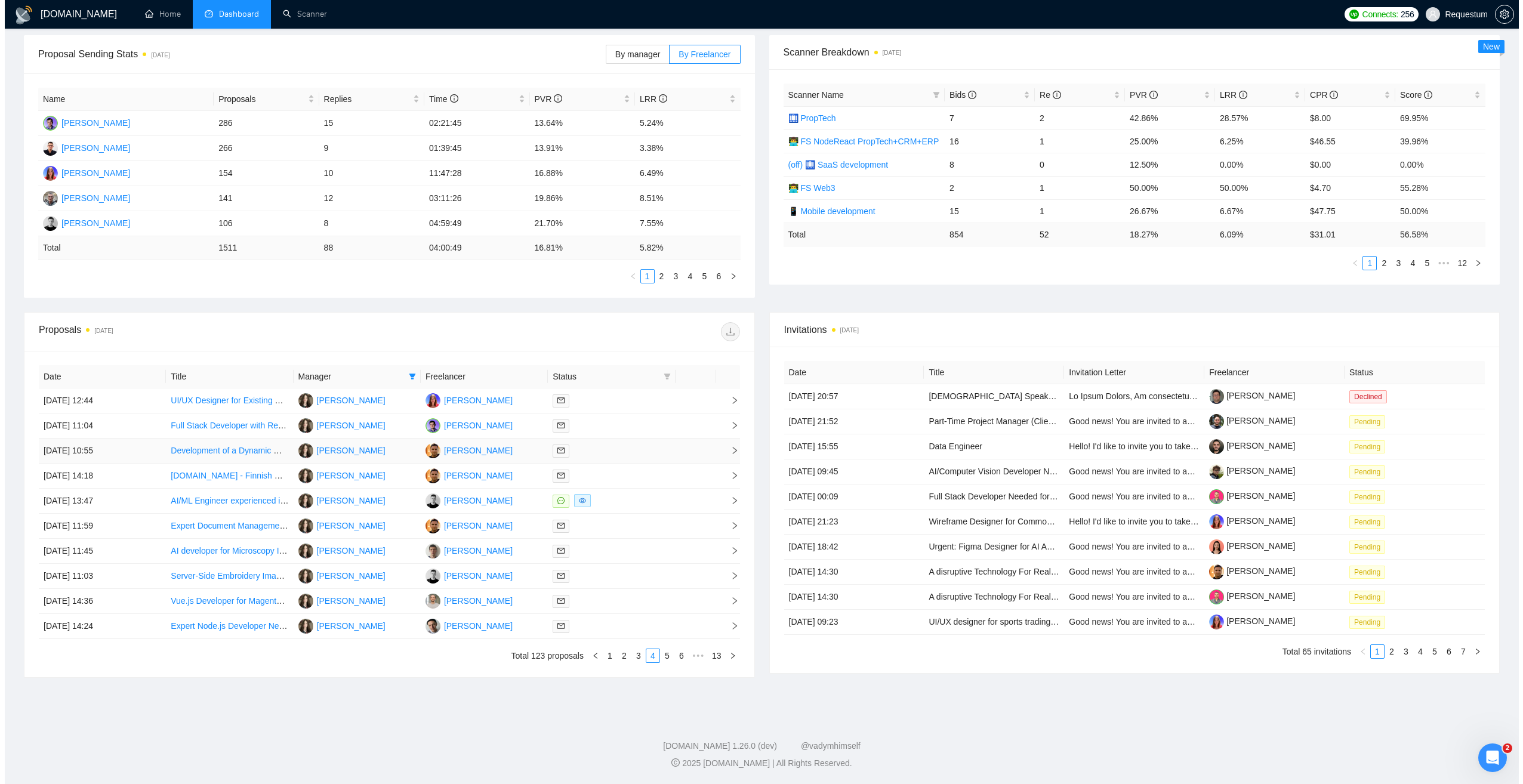
scroll to position [0, 0]
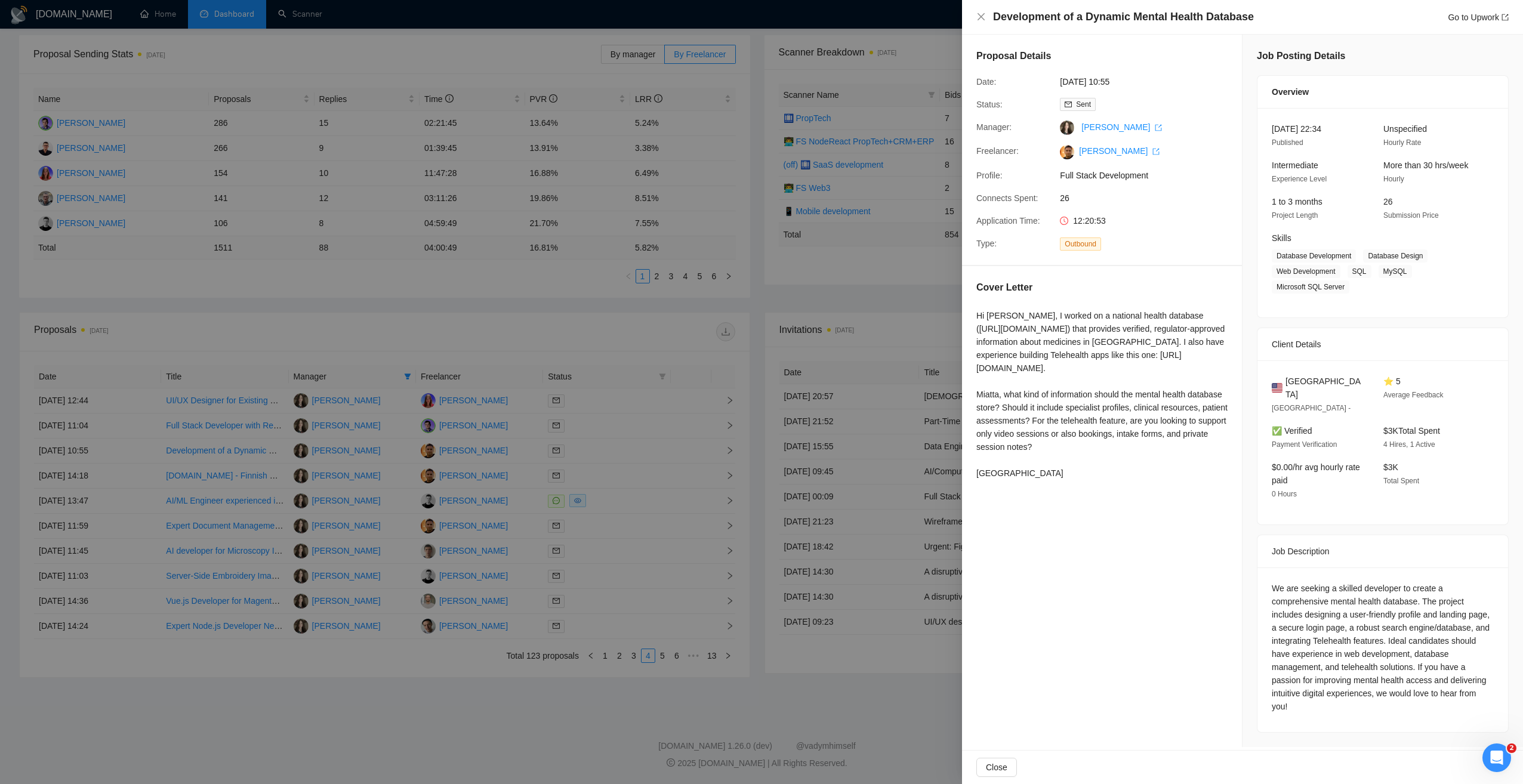
click at [614, 473] on div at bounding box center [761, 392] width 1523 height 784
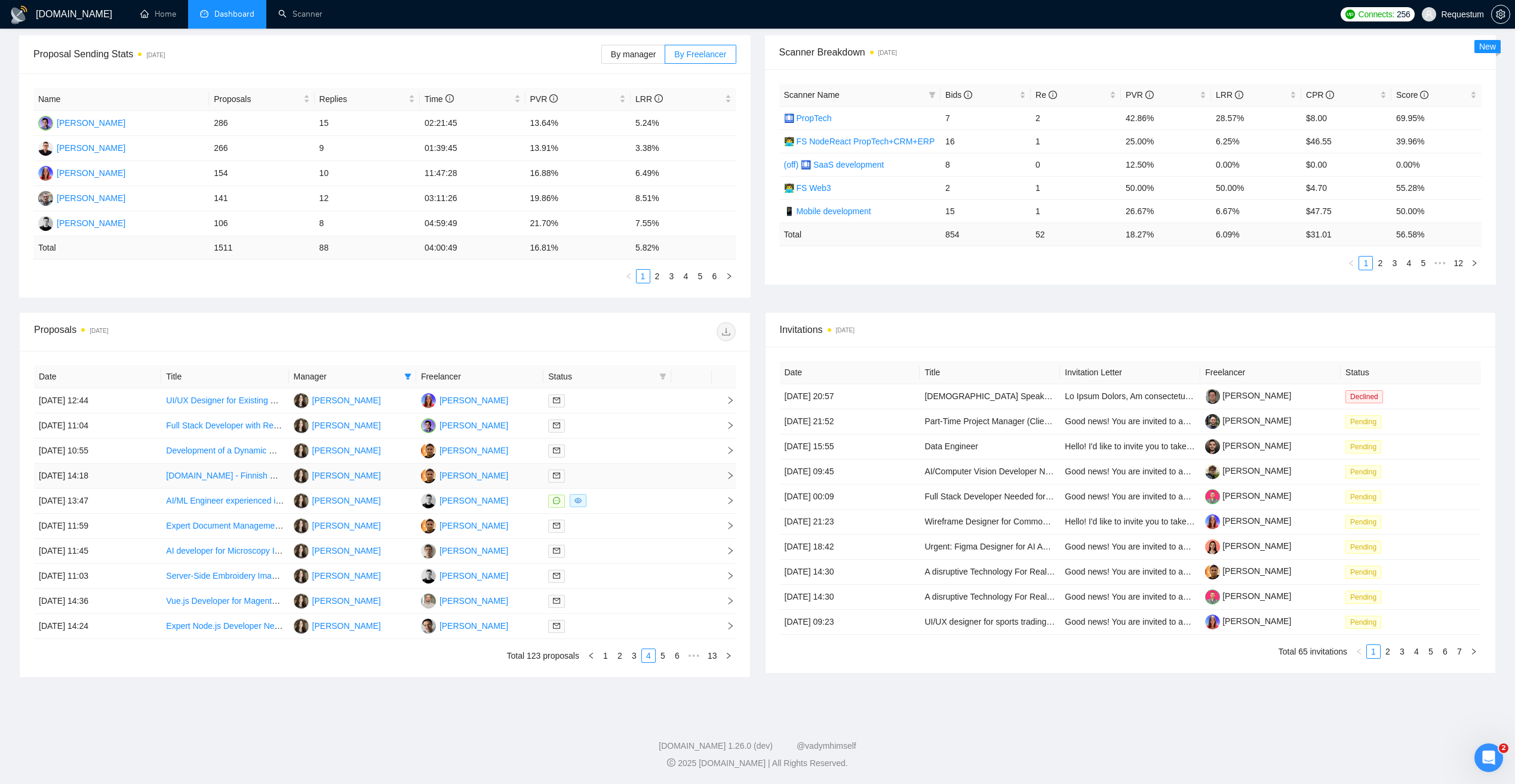
click at [614, 473] on div at bounding box center [607, 476] width 118 height 13
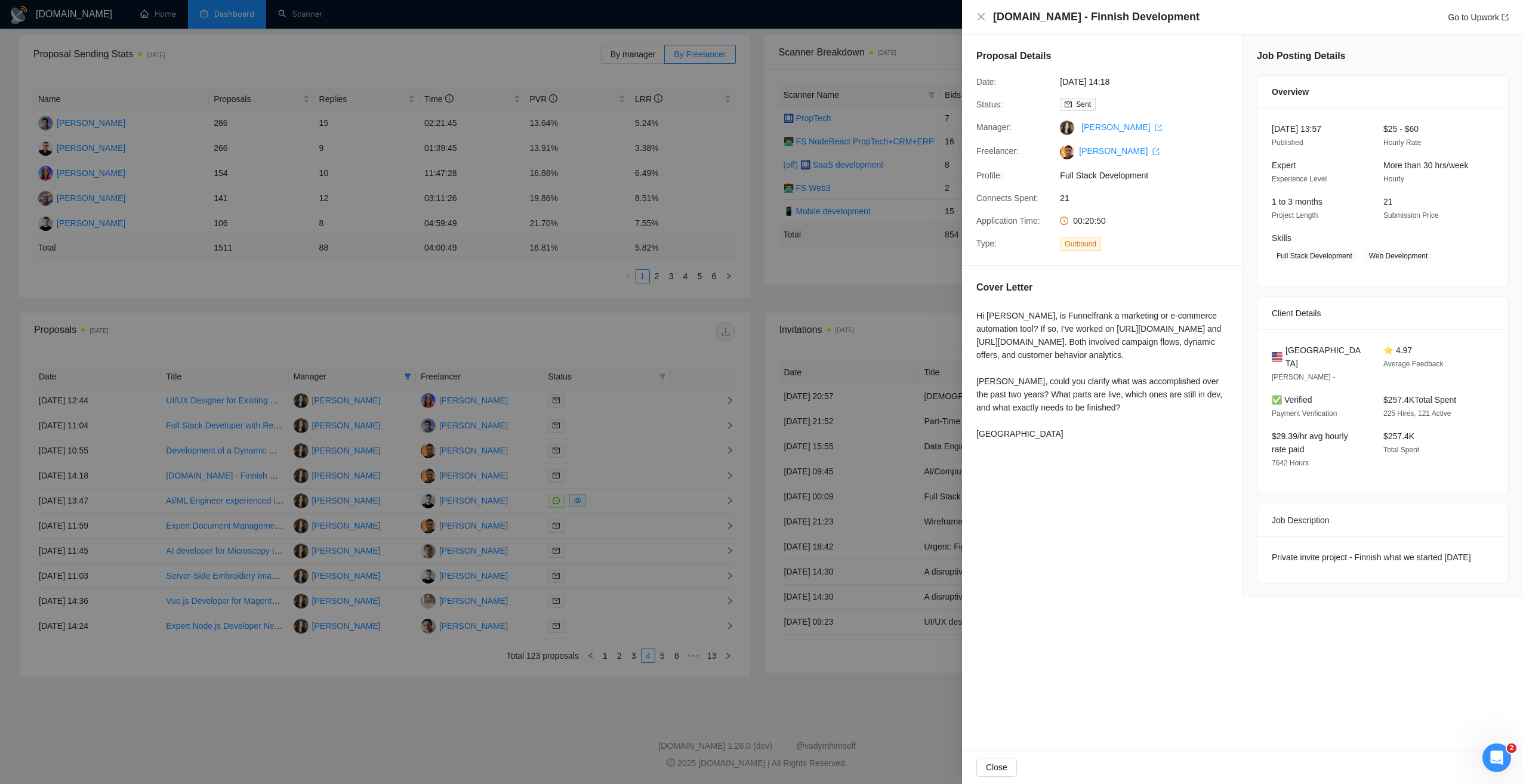
click at [614, 473] on div at bounding box center [761, 392] width 1523 height 784
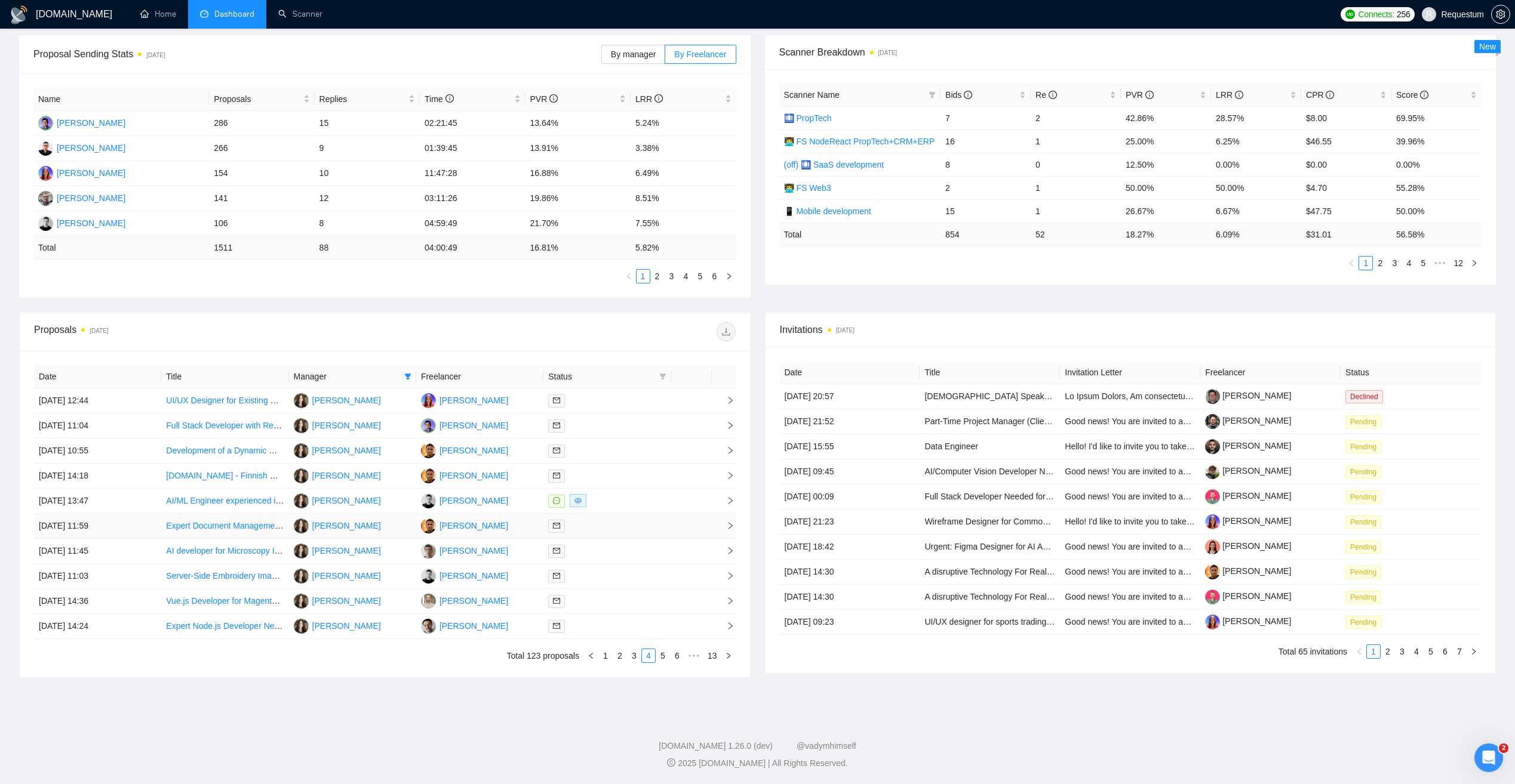
click at [624, 524] on div at bounding box center [607, 526] width 118 height 13
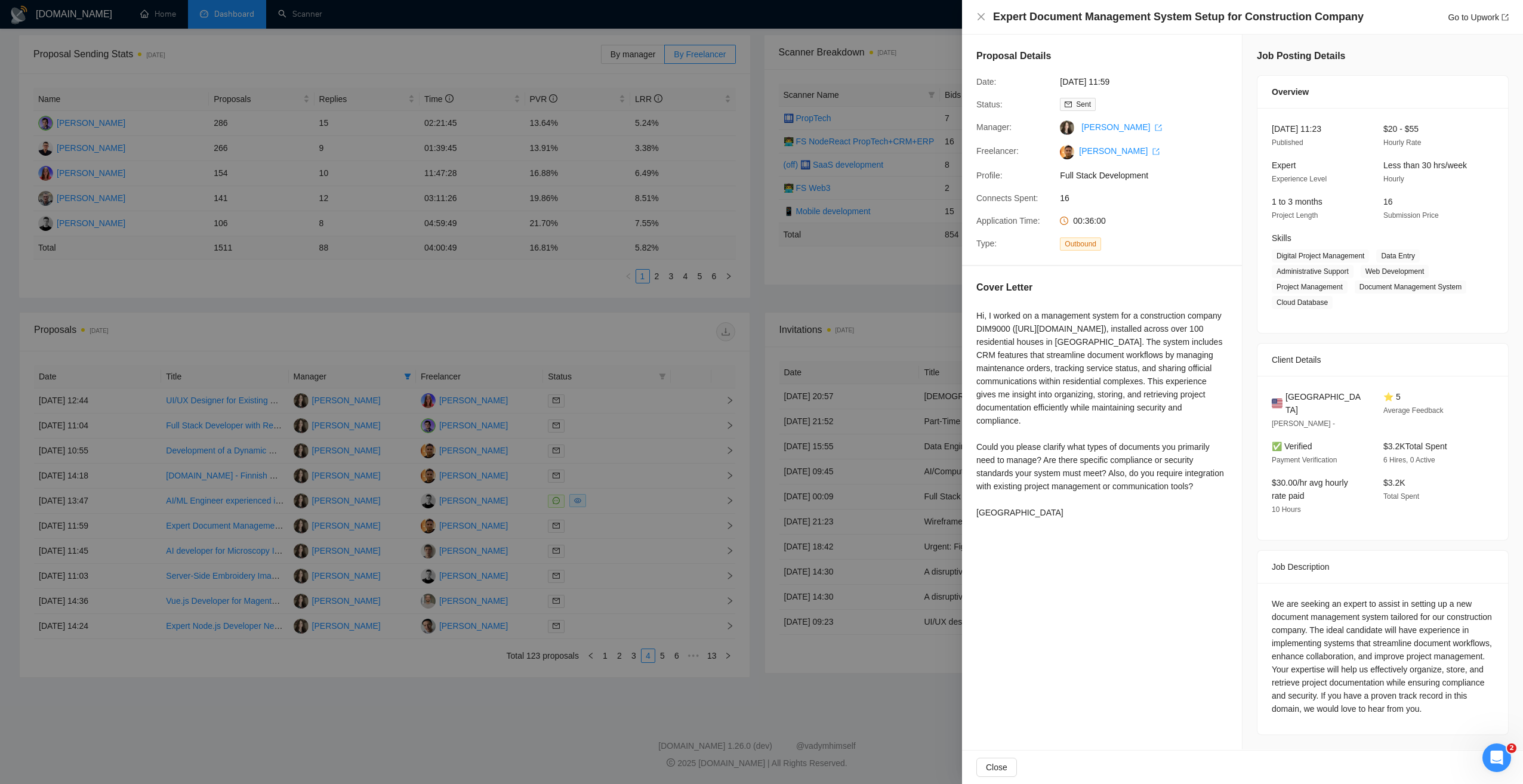
click at [621, 534] on div at bounding box center [761, 392] width 1523 height 784
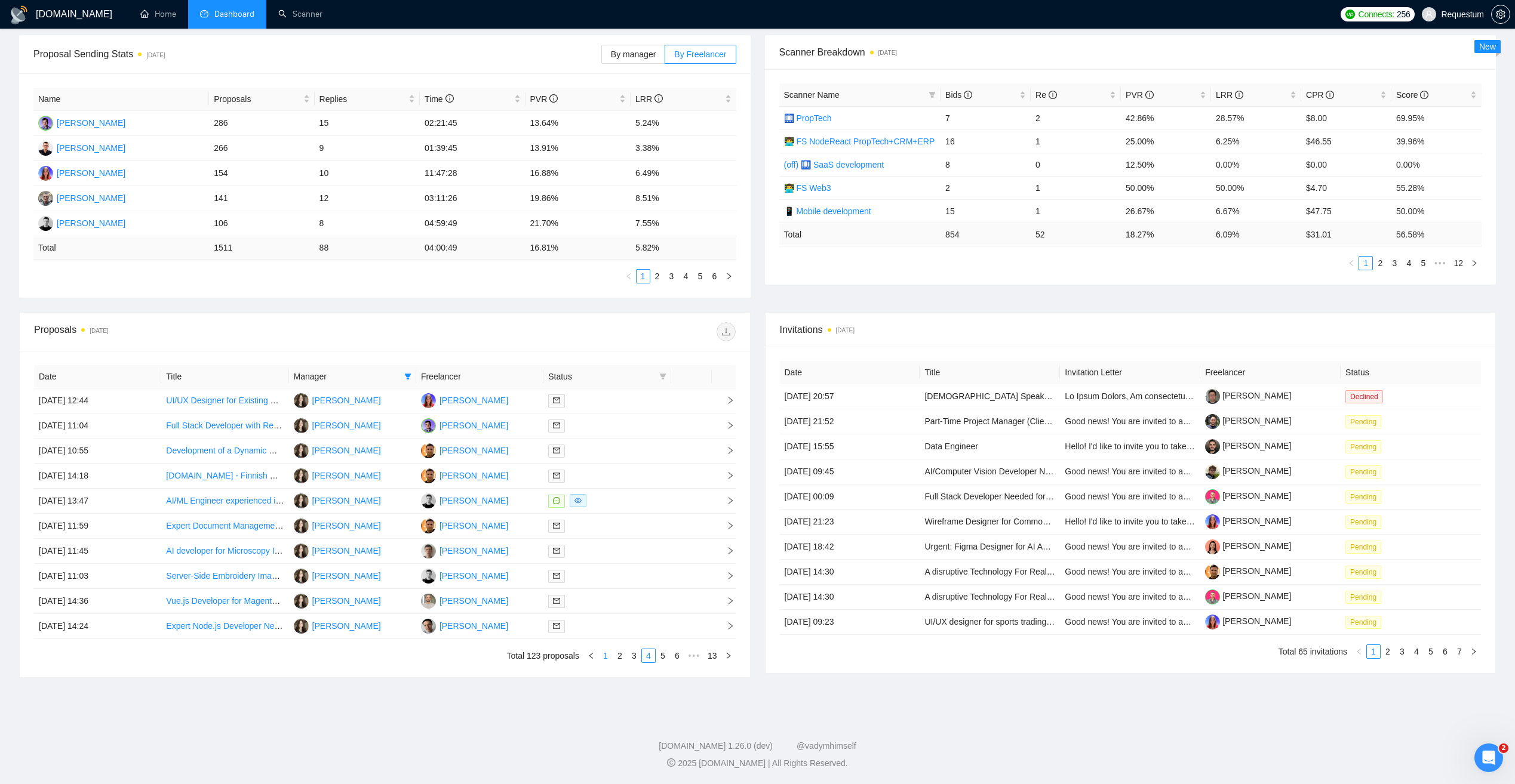
click at [606, 657] on link "1" at bounding box center [606, 656] width 13 height 13
click at [634, 660] on link "2" at bounding box center [634, 656] width 13 height 13
click at [612, 527] on div at bounding box center [607, 526] width 118 height 13
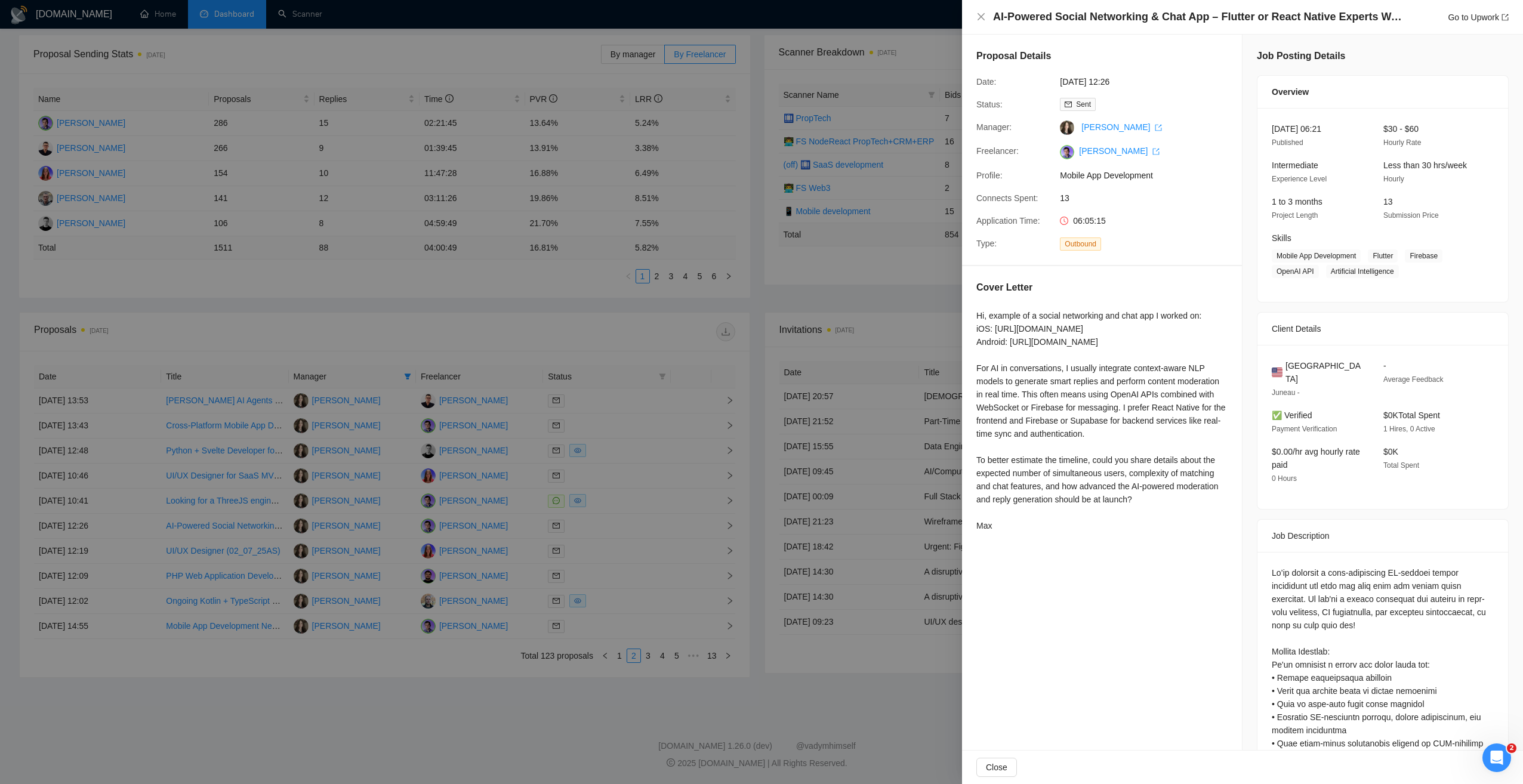
click at [423, 696] on div at bounding box center [761, 392] width 1523 height 784
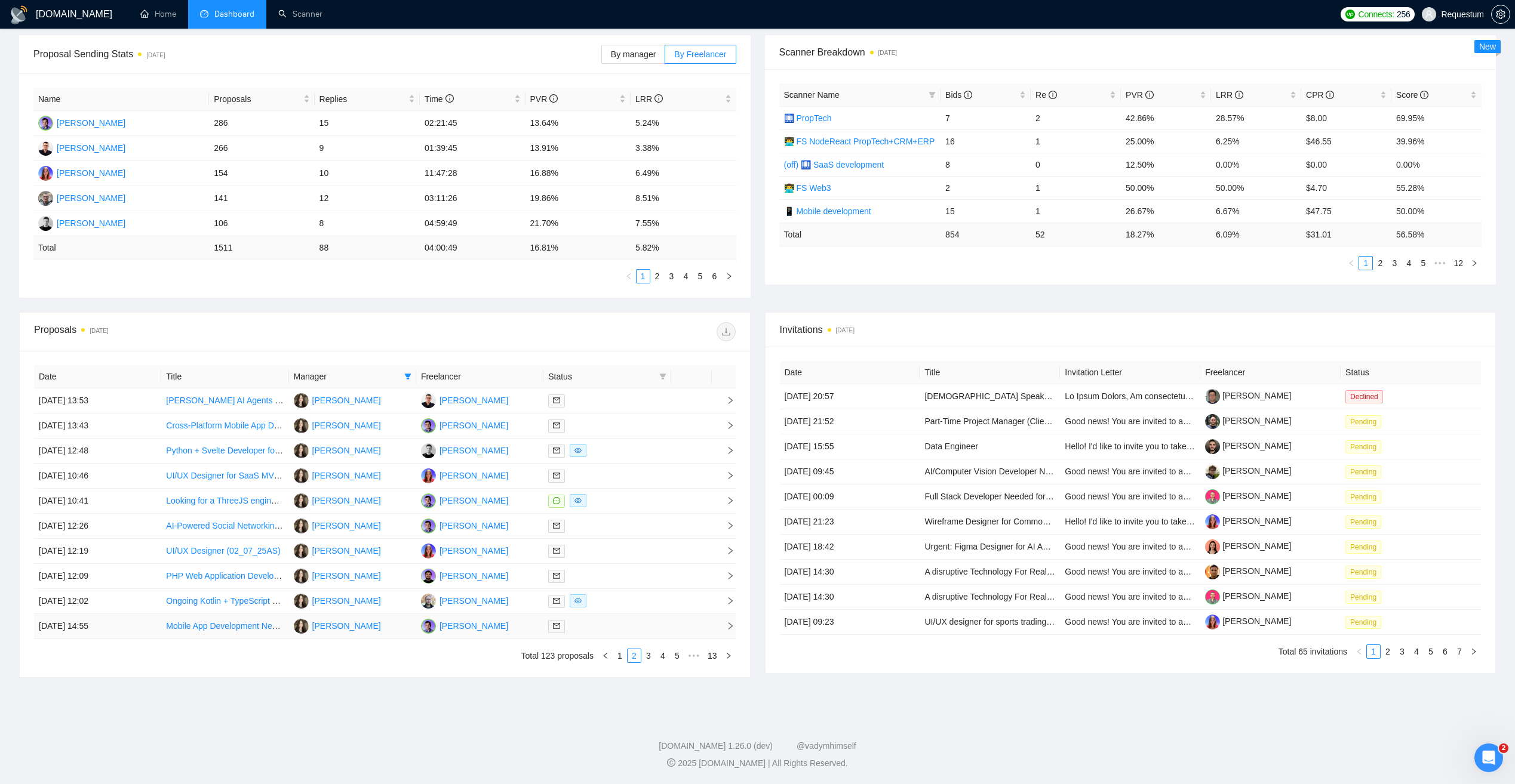
click at [588, 624] on div at bounding box center [607, 627] width 118 height 13
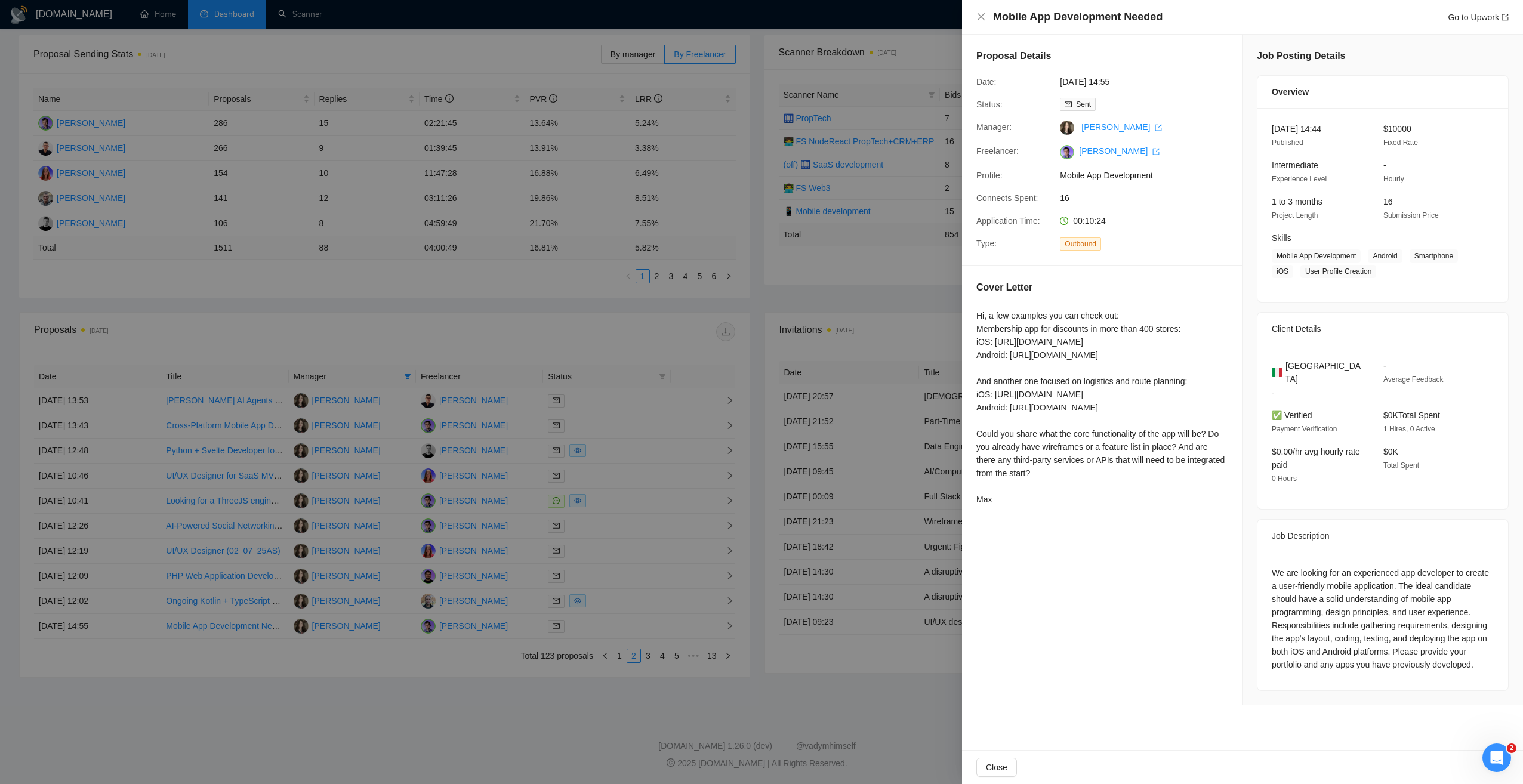
click at [649, 656] on div at bounding box center [761, 392] width 1523 height 784
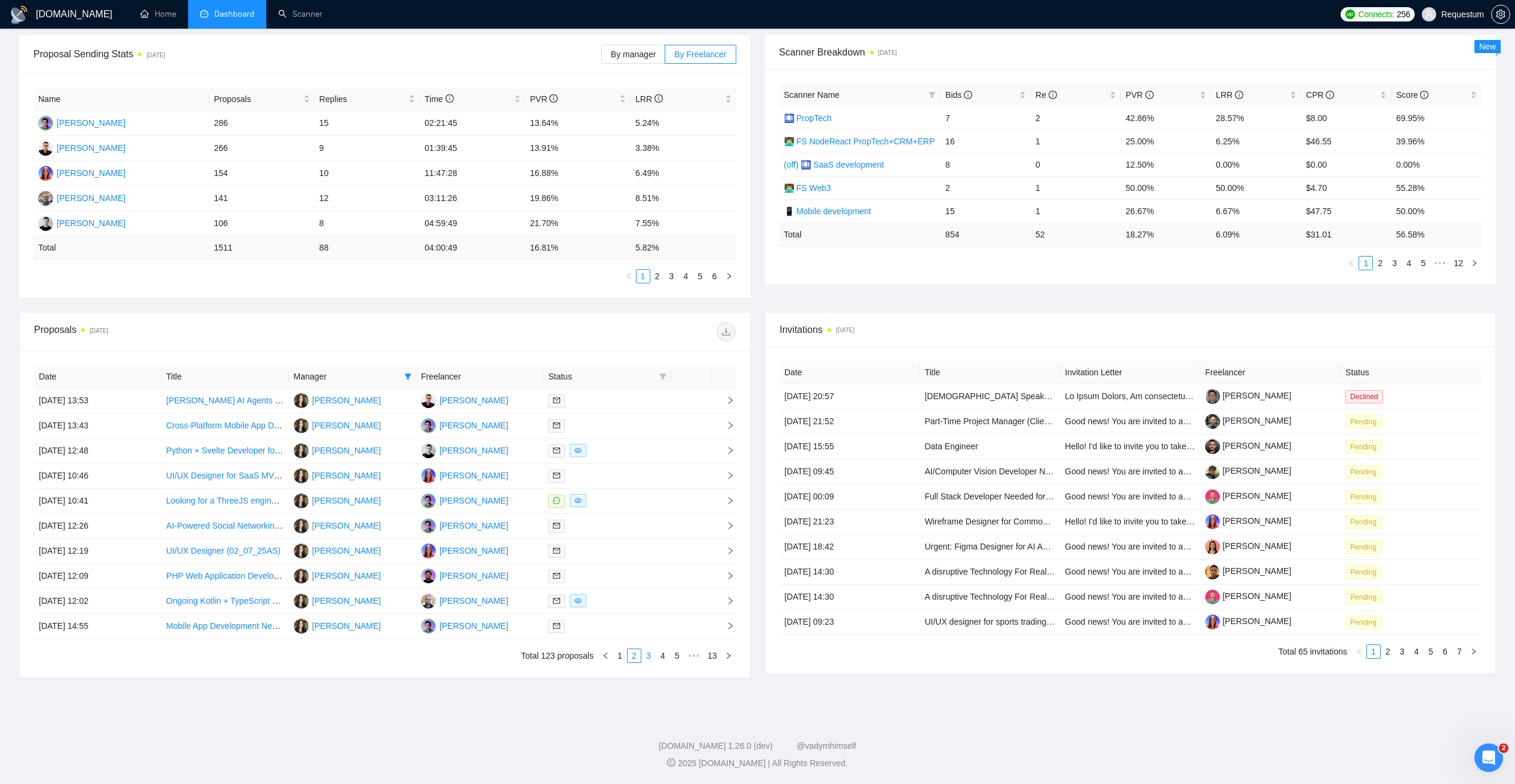
click at [650, 656] on link "3" at bounding box center [648, 656] width 13 height 13
click at [638, 530] on div at bounding box center [607, 526] width 118 height 13
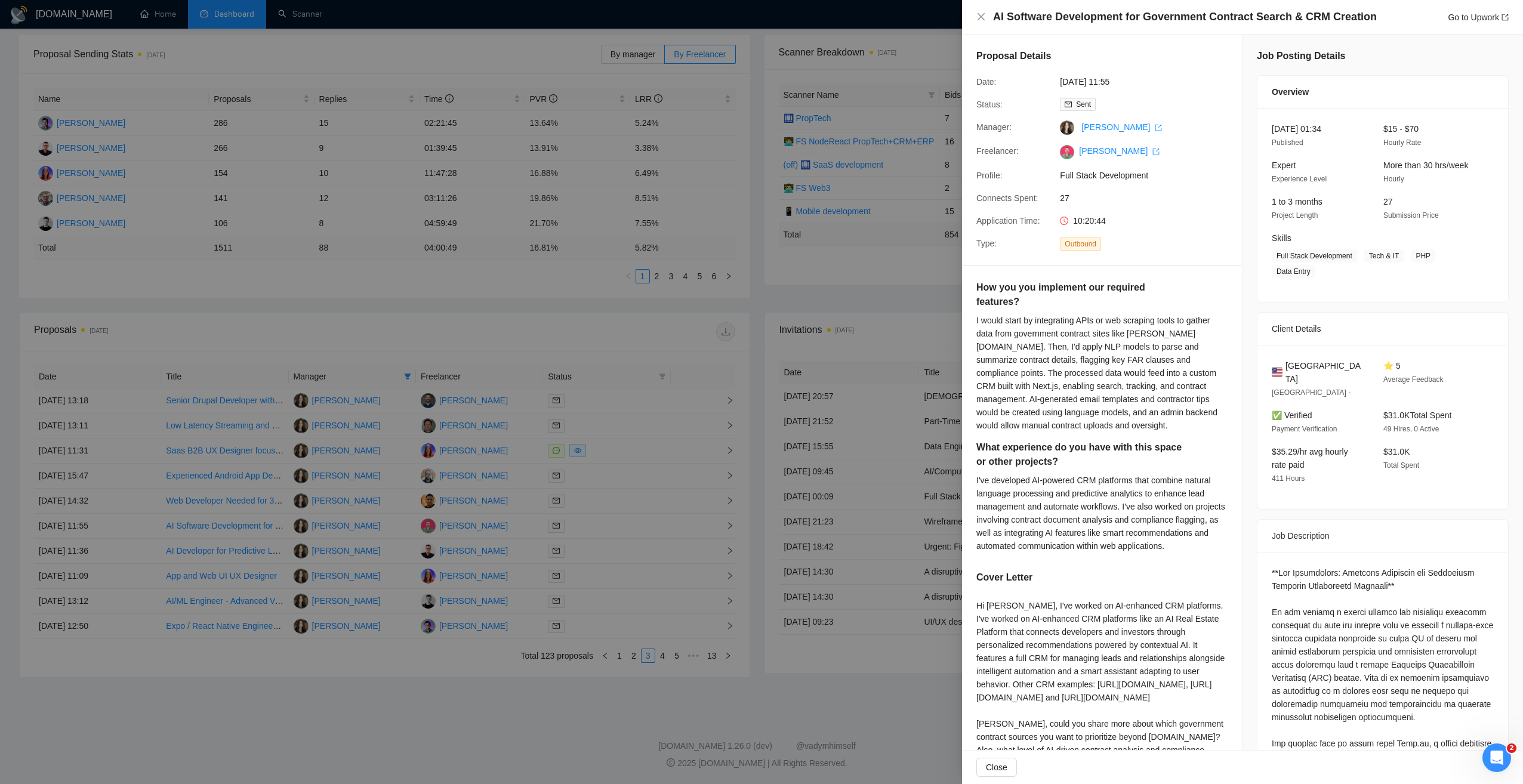
click at [670, 684] on div at bounding box center [761, 392] width 1523 height 784
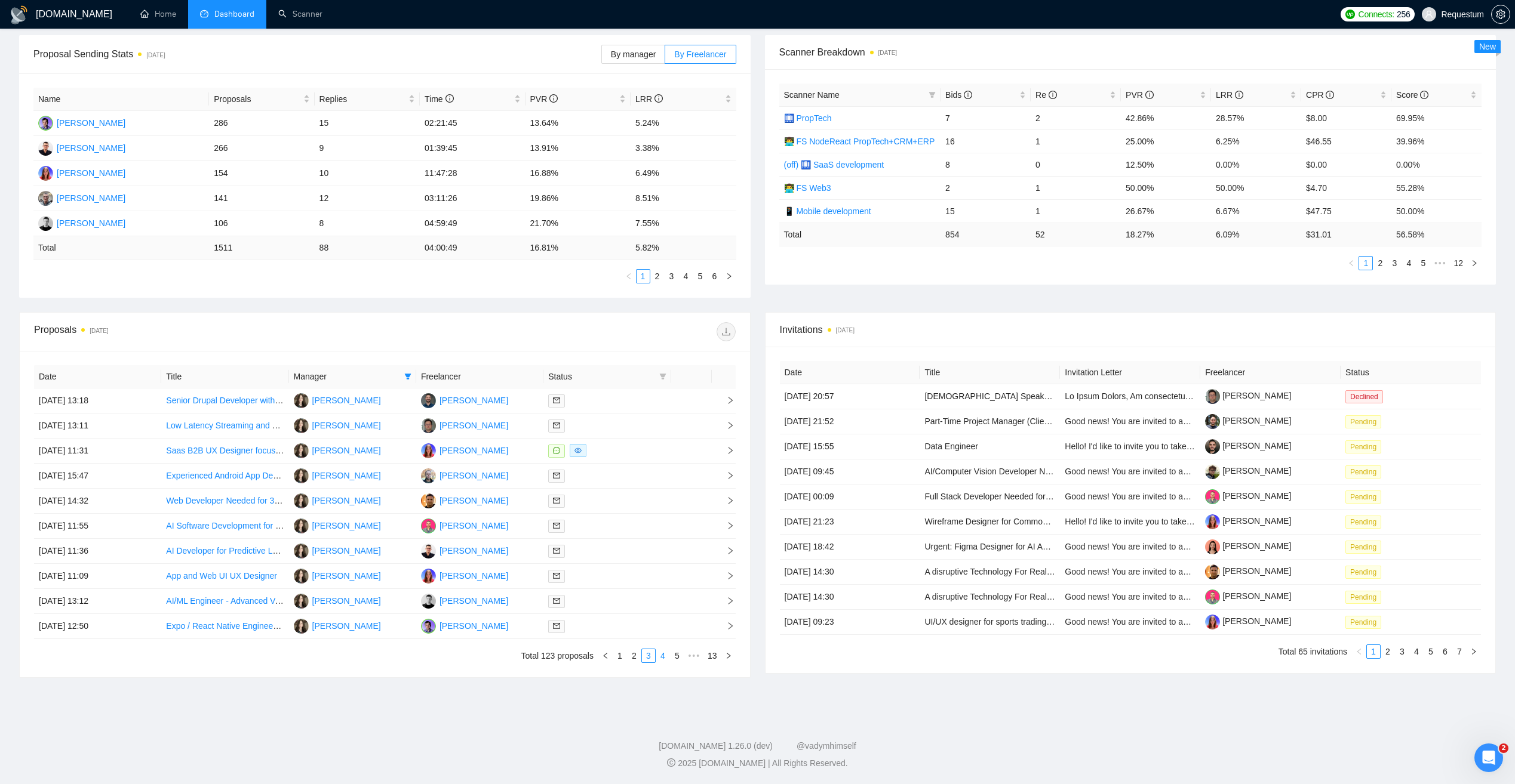
click at [663, 656] on link "4" at bounding box center [663, 656] width 13 height 13
click at [601, 427] on div at bounding box center [607, 426] width 118 height 13
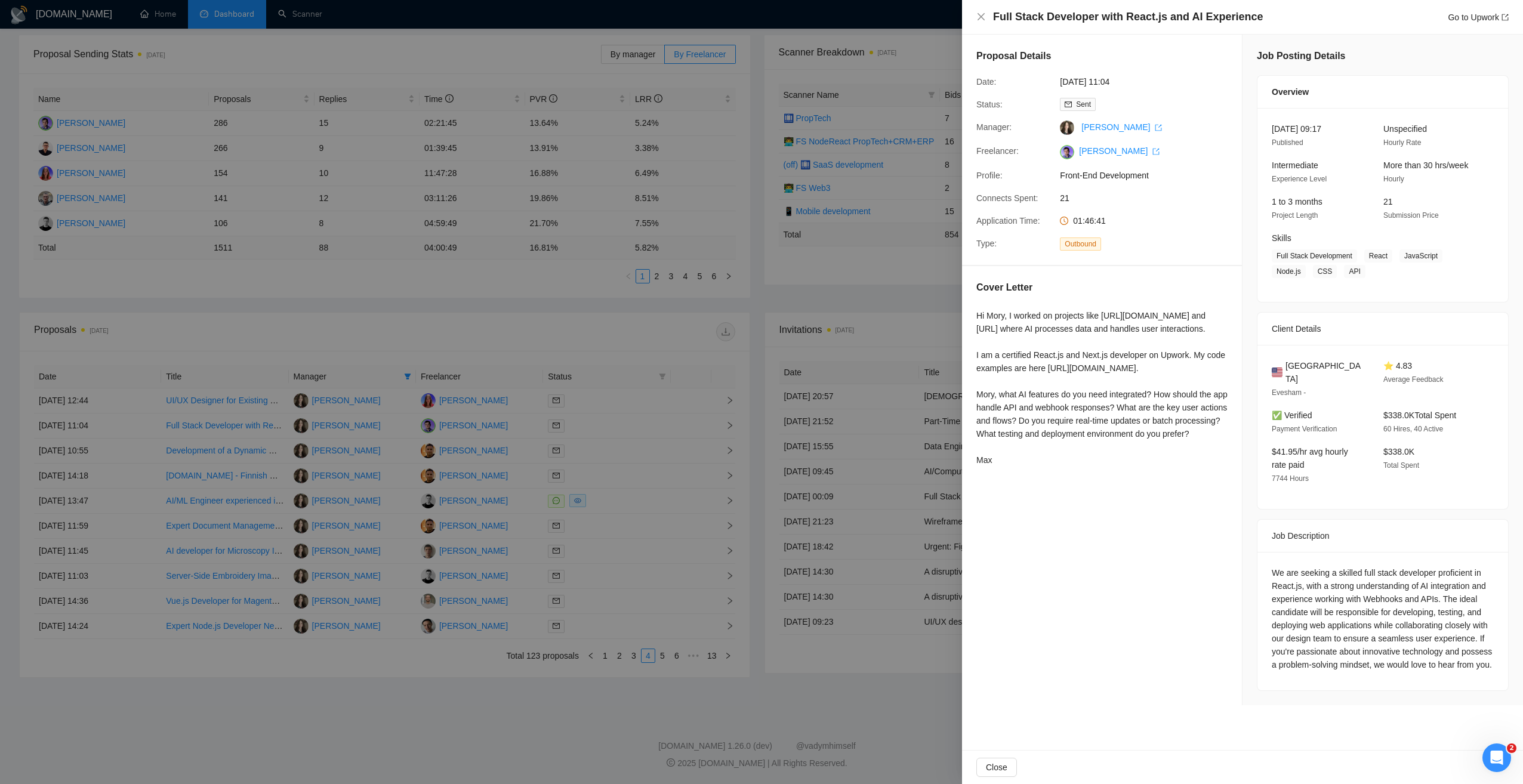
click at [604, 443] on div at bounding box center [761, 392] width 1523 height 784
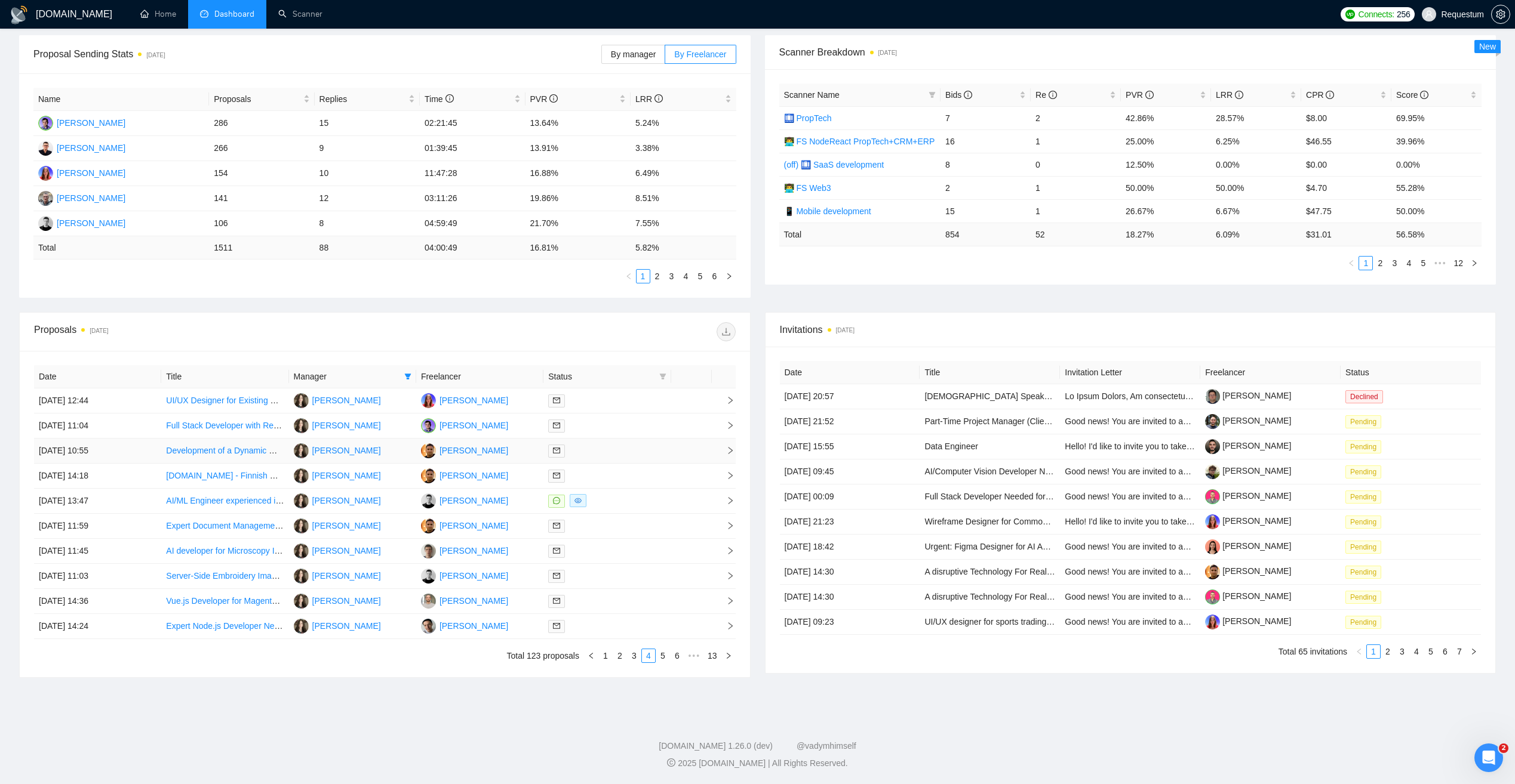
click at [615, 454] on div at bounding box center [607, 451] width 118 height 13
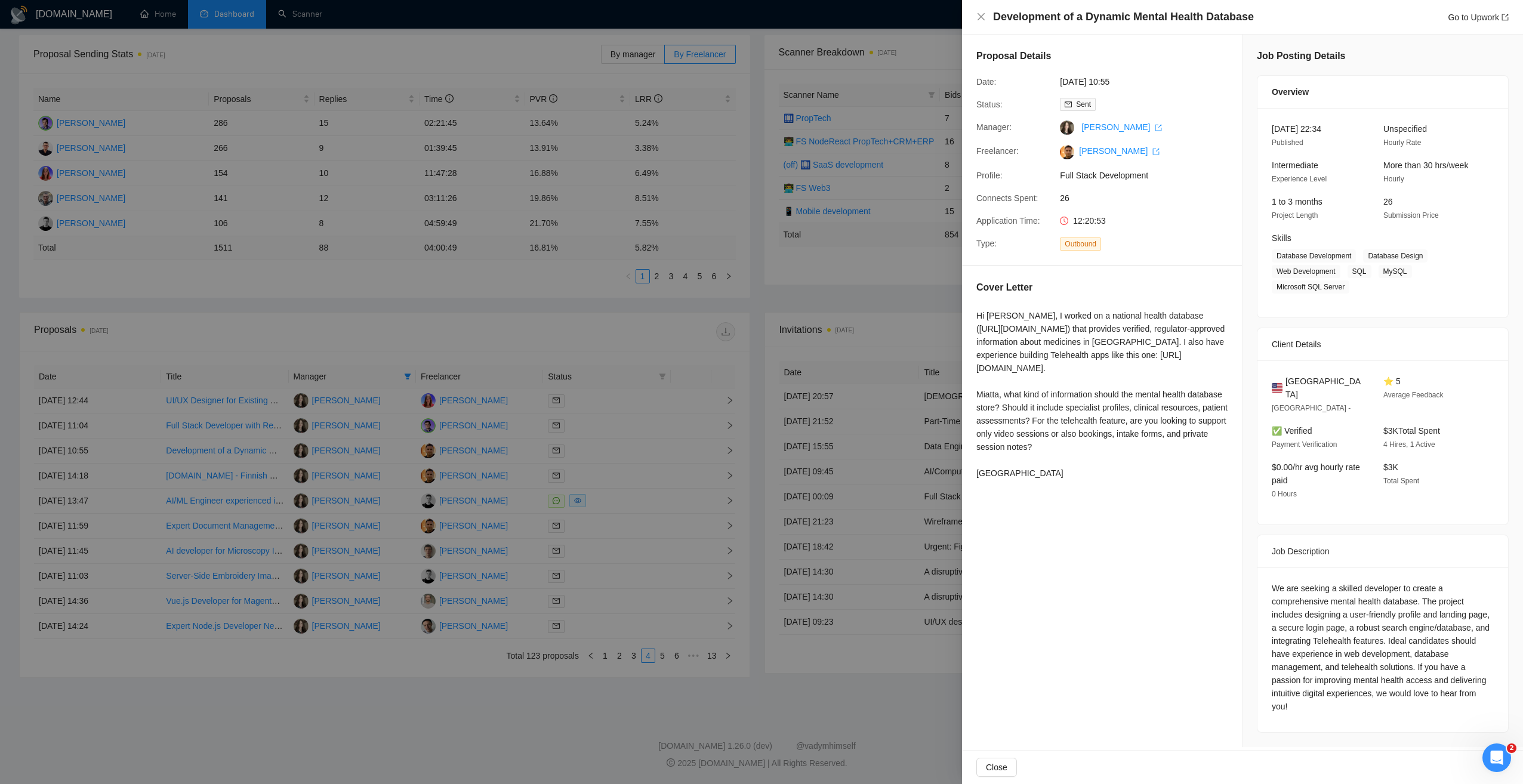
click at [625, 471] on div at bounding box center [761, 392] width 1523 height 784
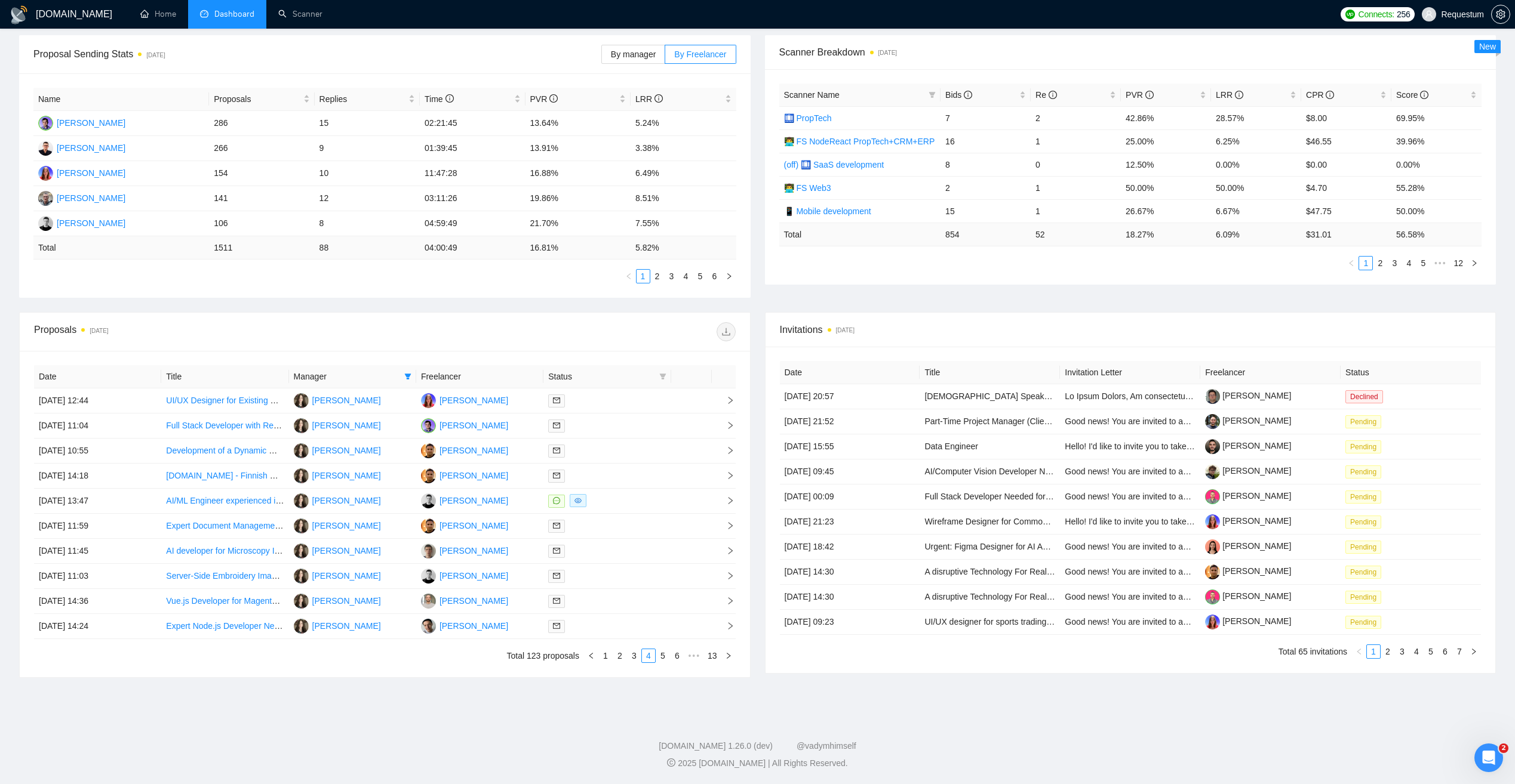
click at [623, 474] on div at bounding box center [607, 476] width 118 height 13
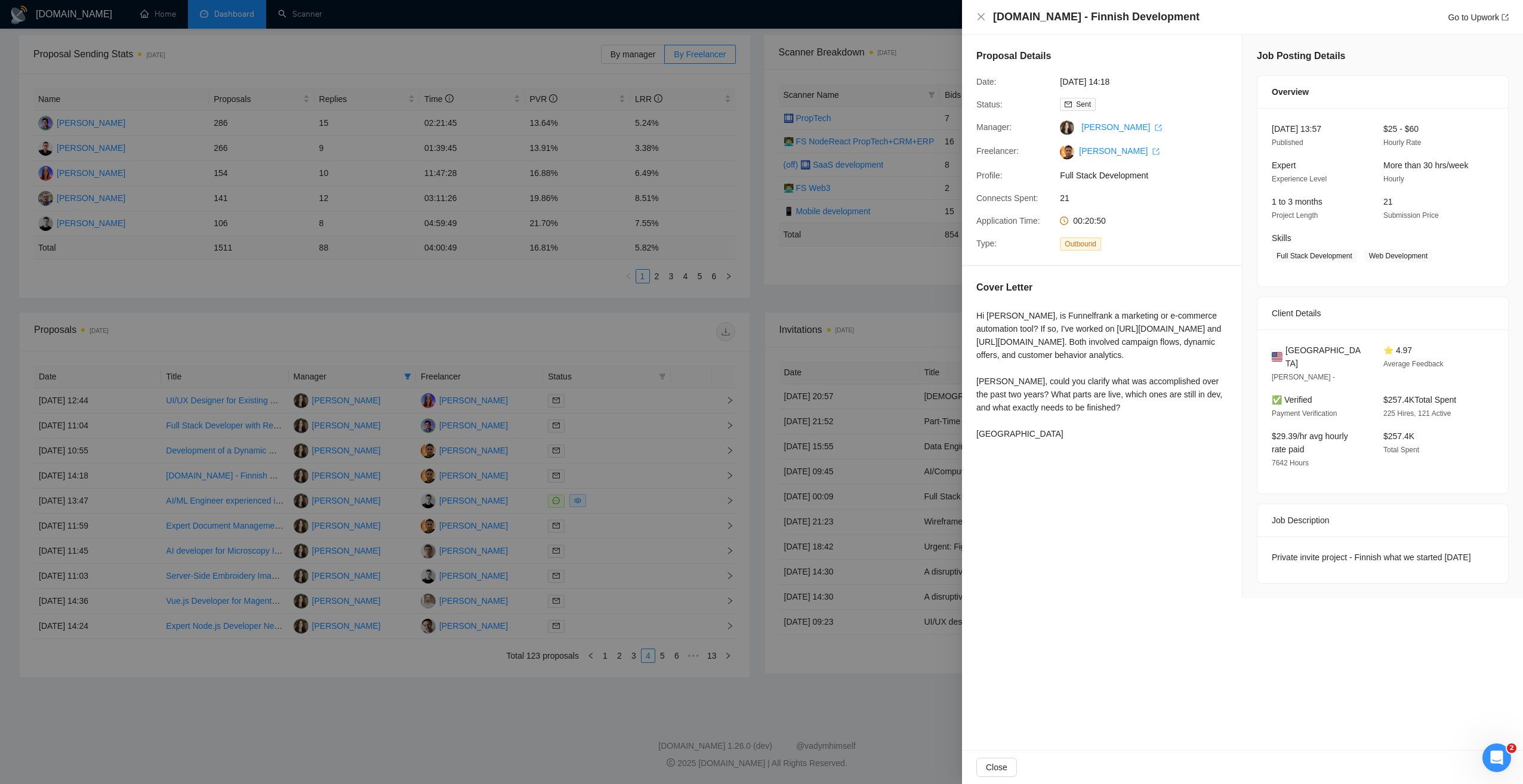
click at [623, 474] on div at bounding box center [761, 392] width 1523 height 784
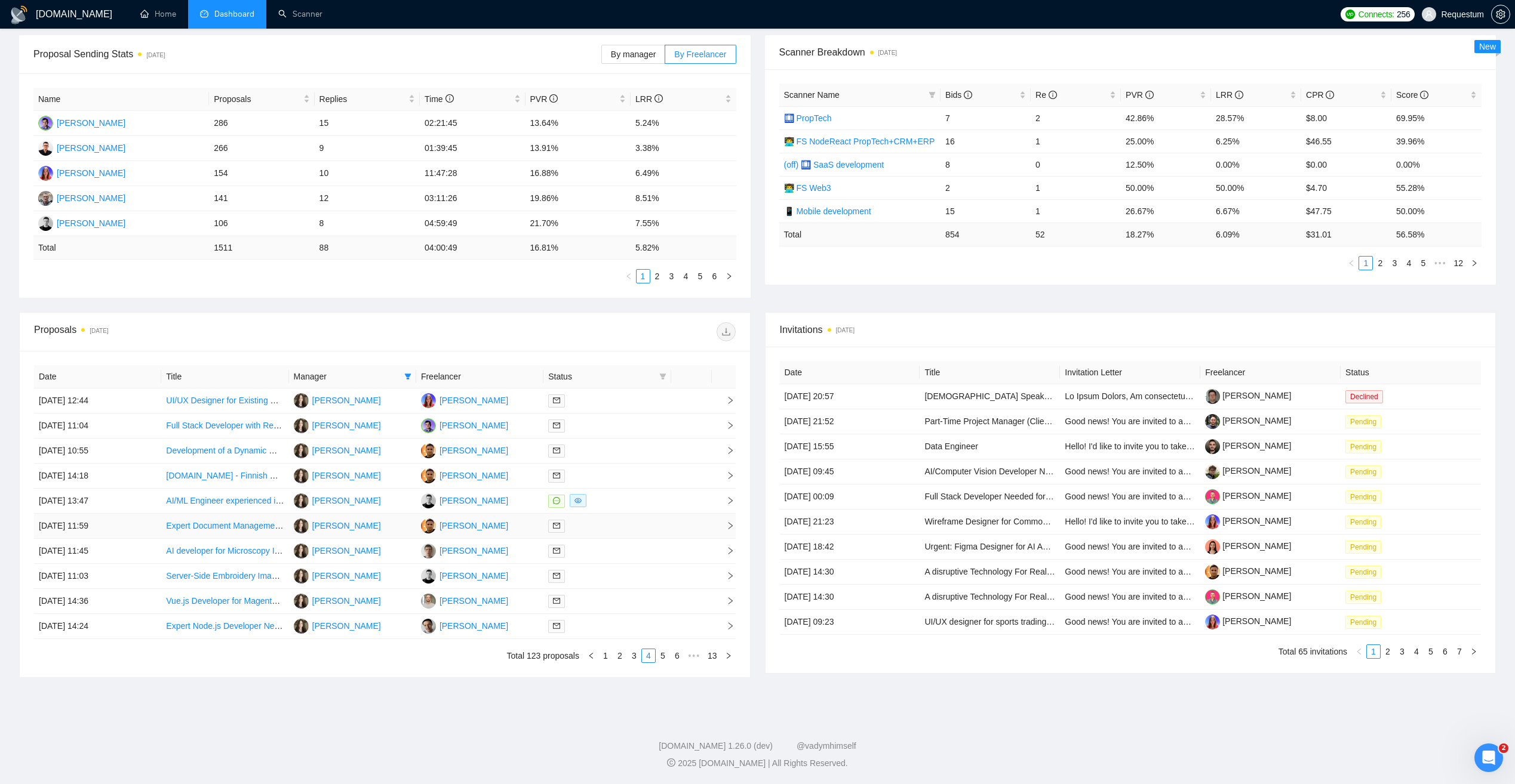
click at [628, 527] on div at bounding box center [607, 526] width 118 height 13
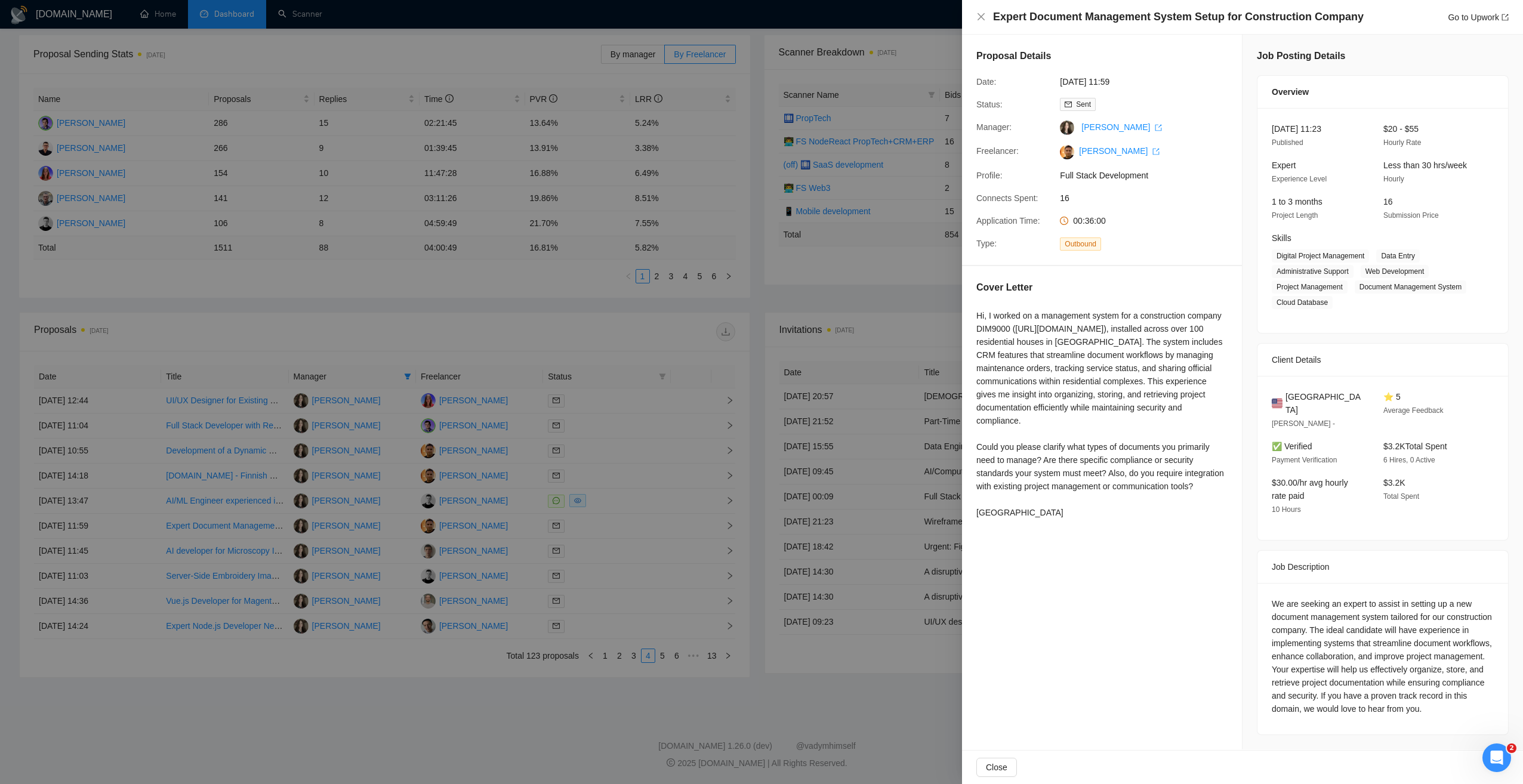
click at [662, 656] on div at bounding box center [761, 392] width 1523 height 784
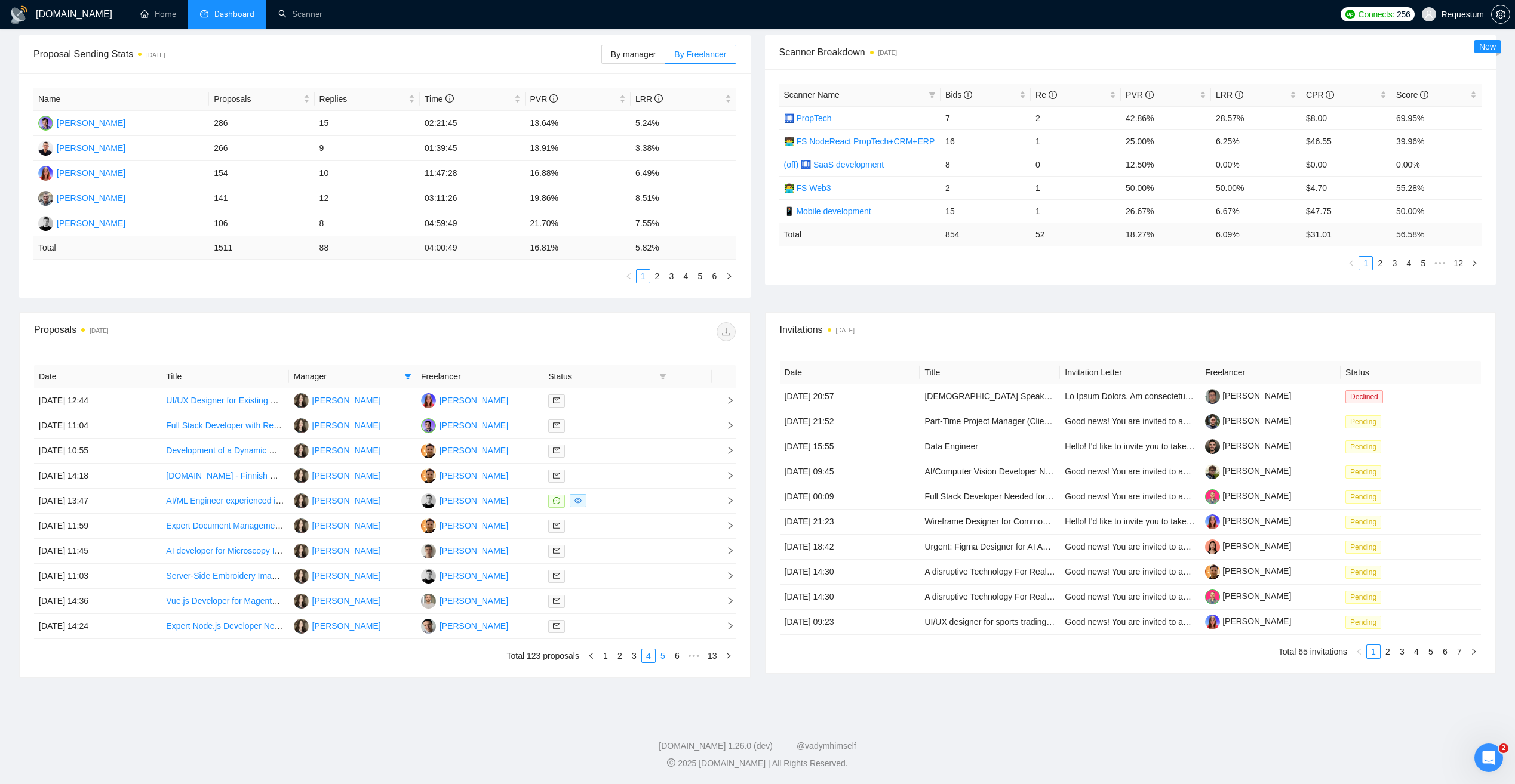
click at [662, 655] on link "5" at bounding box center [663, 656] width 13 height 13
click at [154, 397] on td "30 Jun, 2025 12:49" at bounding box center [98, 400] width 127 height 25
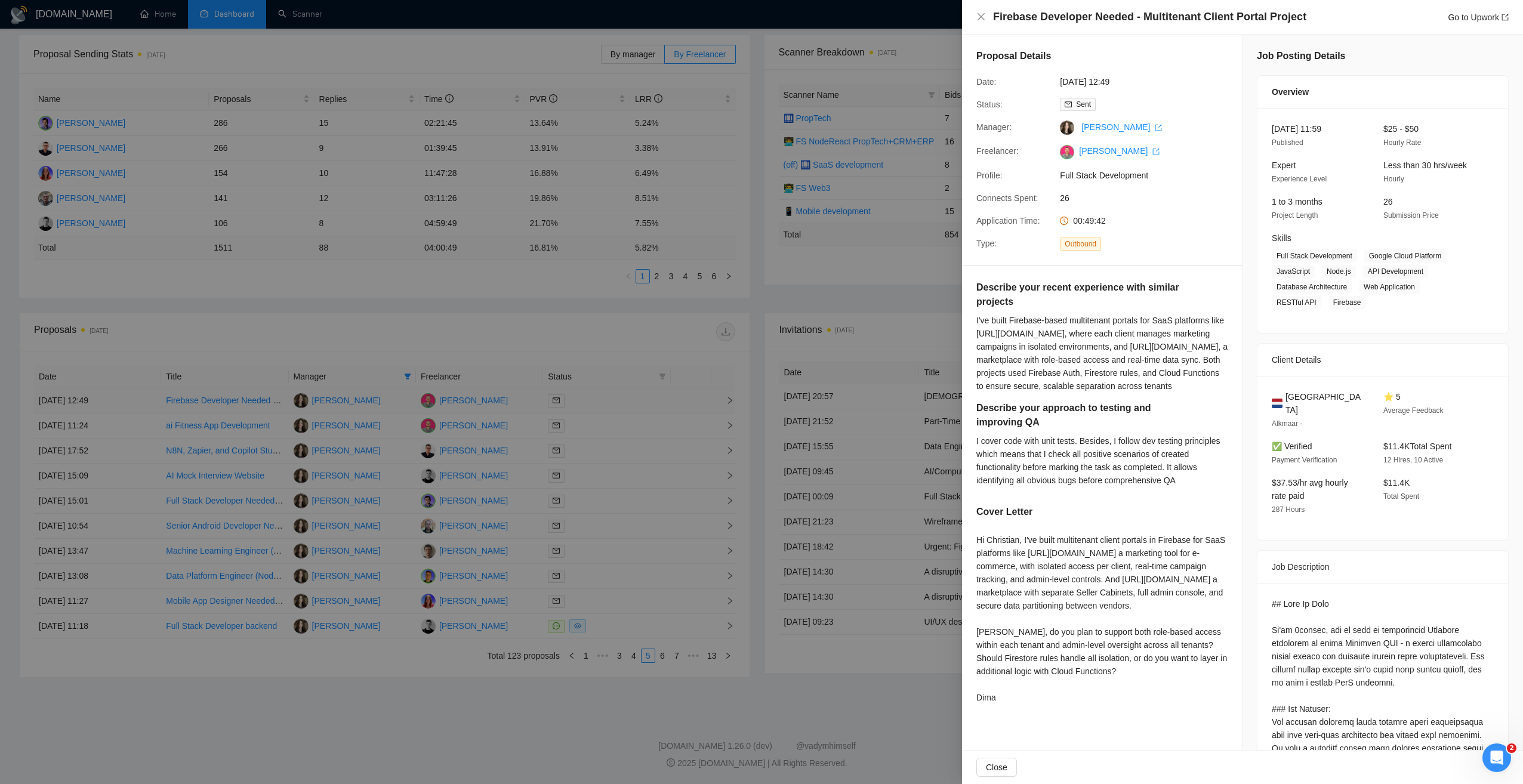
click at [154, 397] on div at bounding box center [761, 392] width 1523 height 784
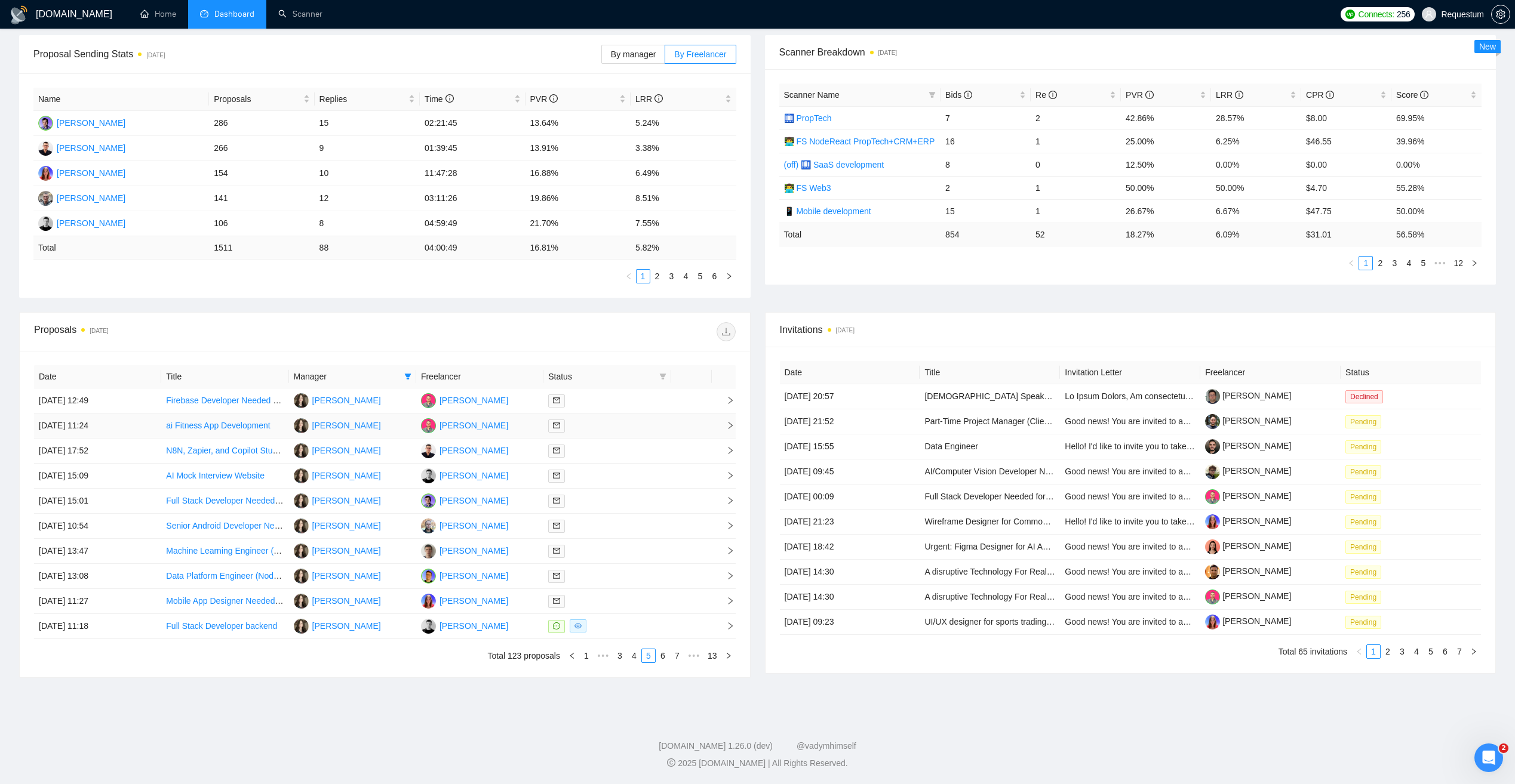
click at [150, 423] on td "30 Jun, 2025 11:24" at bounding box center [98, 426] width 127 height 25
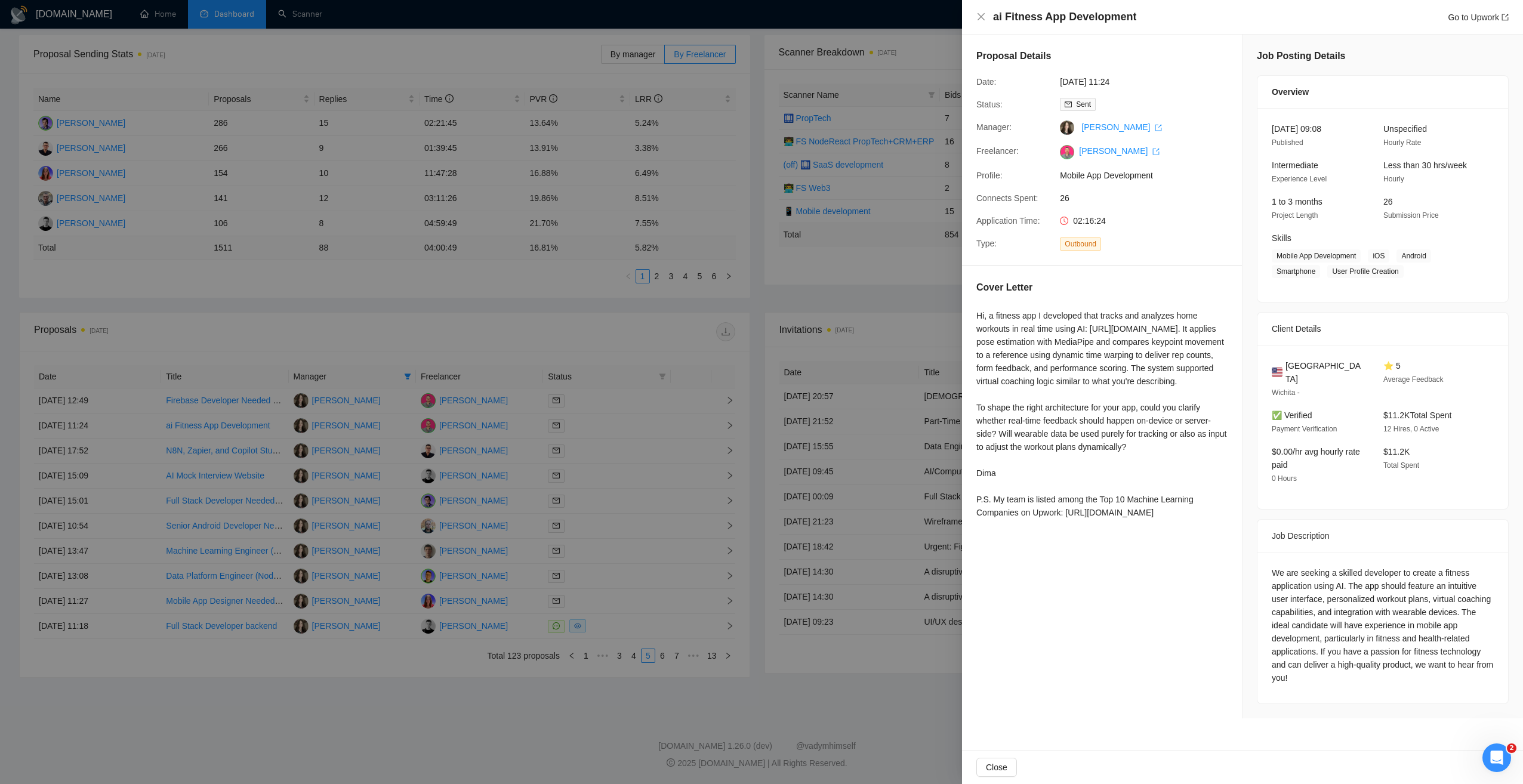
click at [477, 335] on div at bounding box center [761, 392] width 1523 height 784
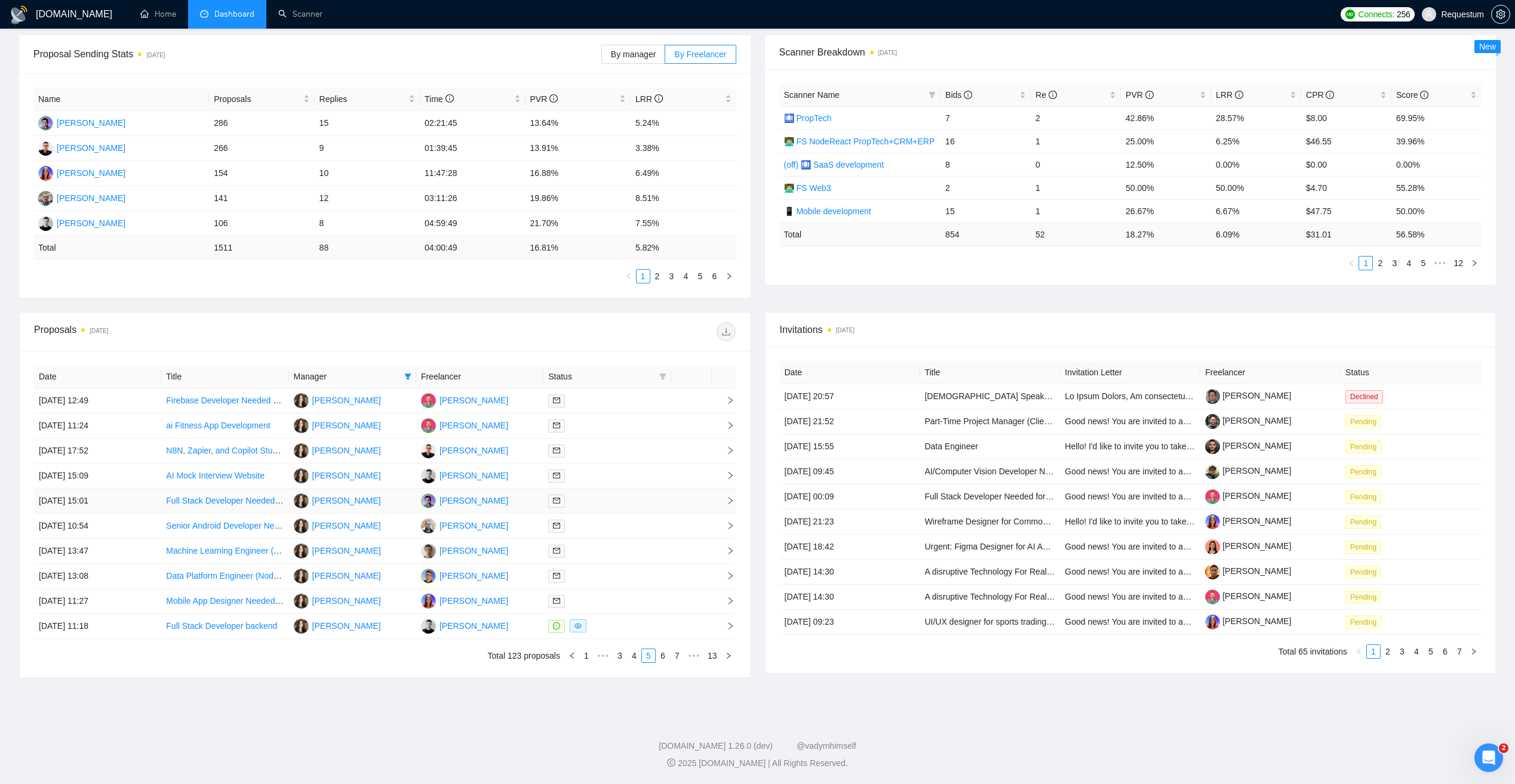
click at [611, 501] on div at bounding box center [607, 501] width 118 height 13
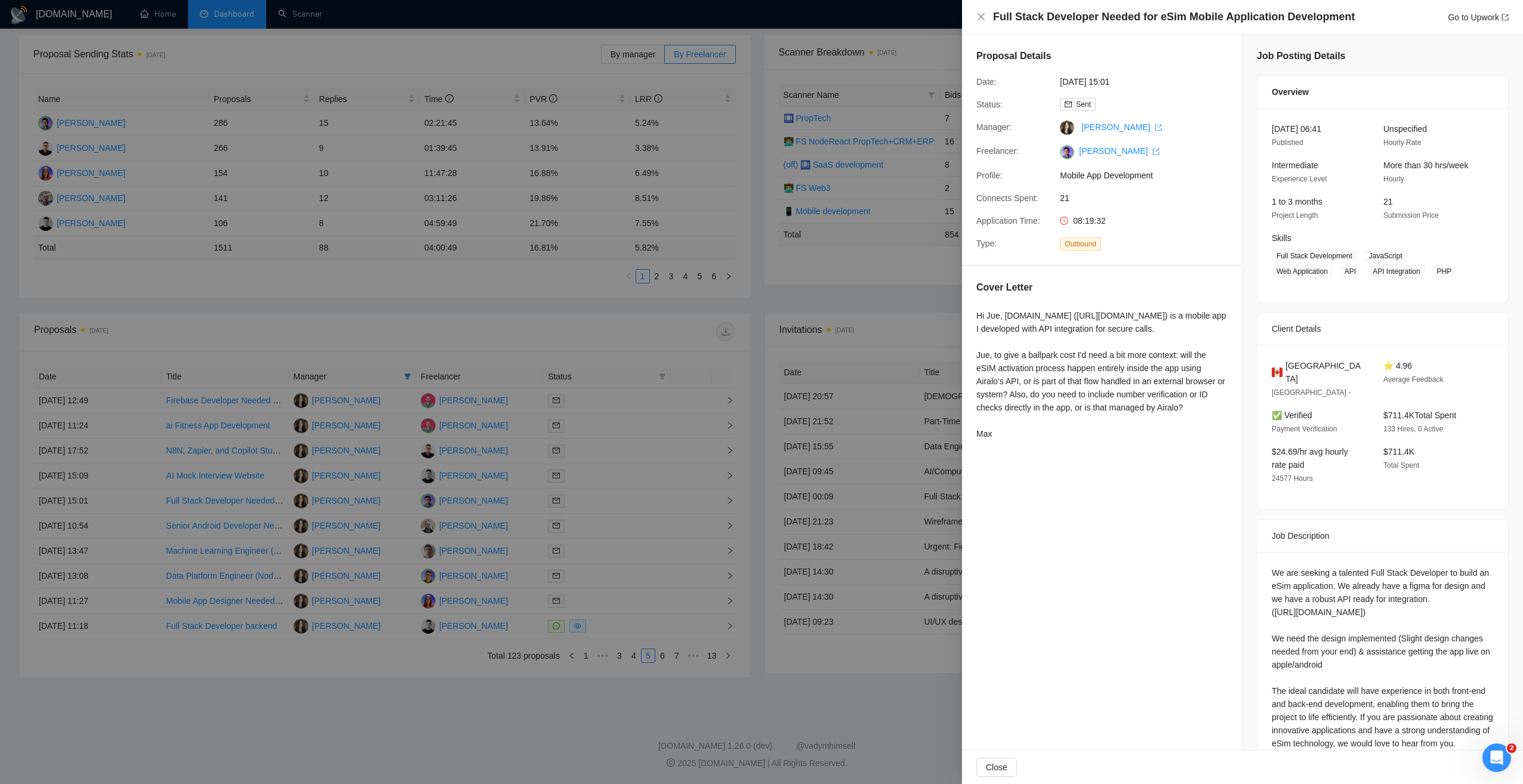
click at [536, 681] on div at bounding box center [761, 392] width 1523 height 784
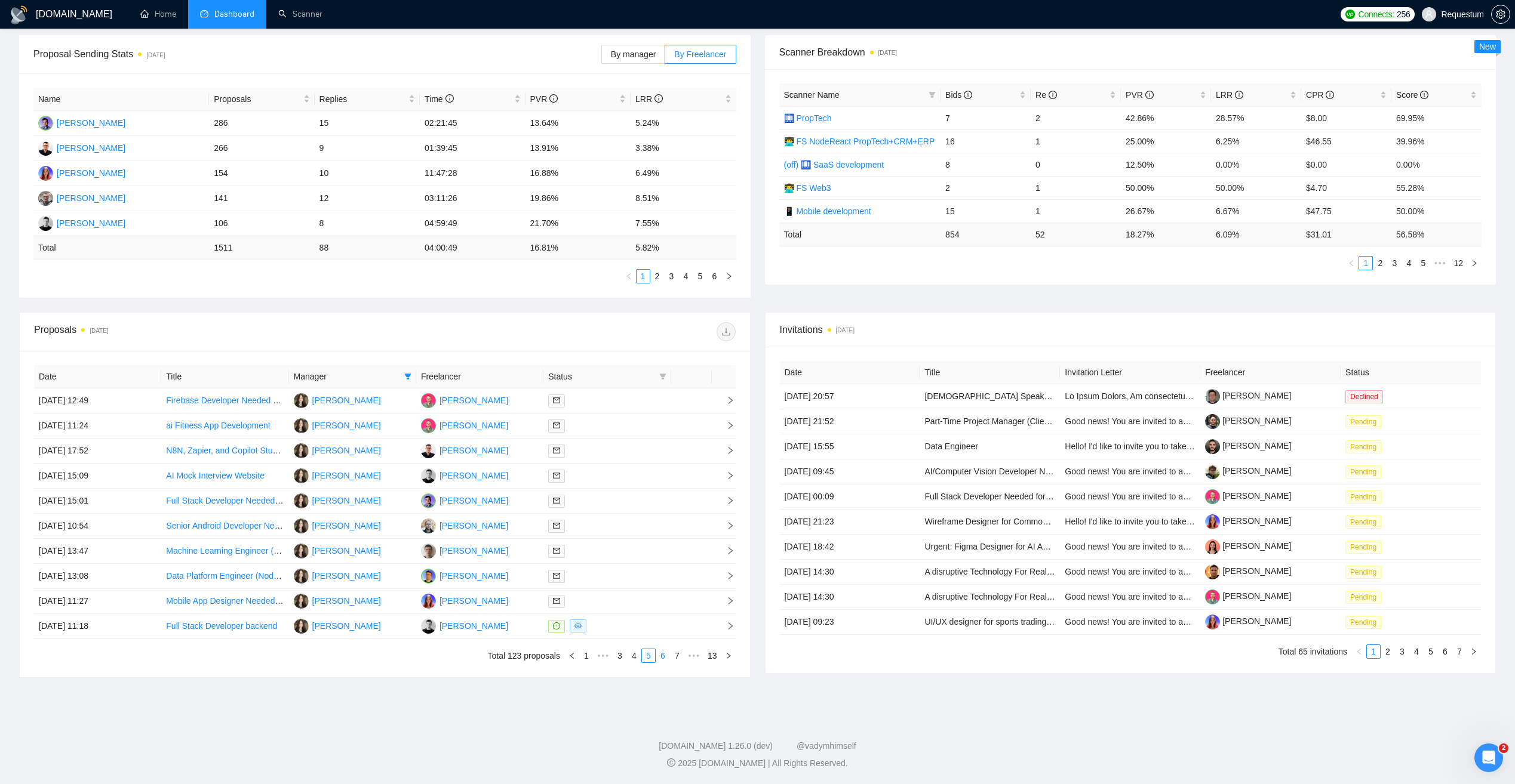
click at [664, 657] on link "6" at bounding box center [663, 656] width 13 height 13
click at [636, 450] on div at bounding box center [607, 451] width 118 height 13
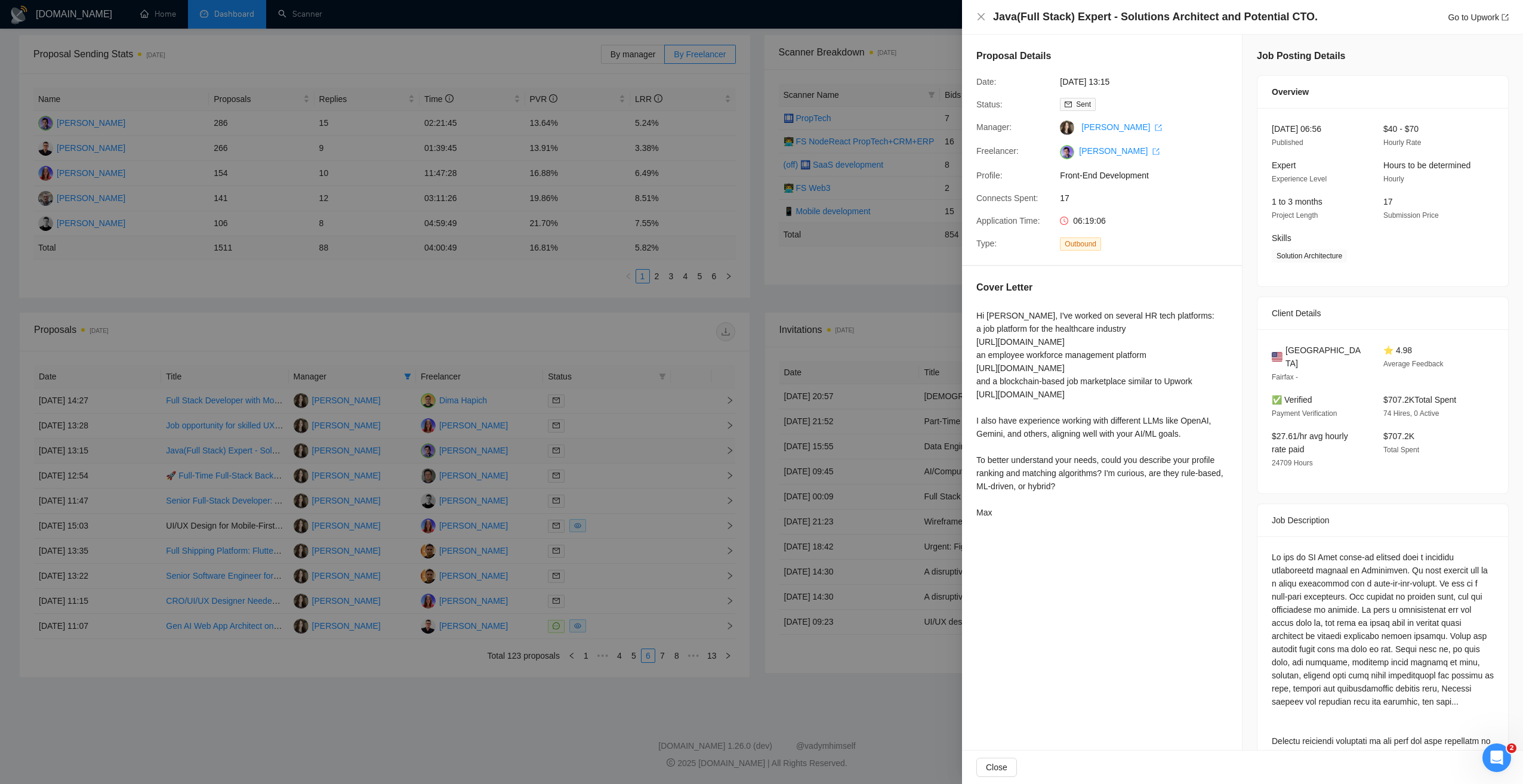
click at [636, 450] on div at bounding box center [761, 392] width 1523 height 784
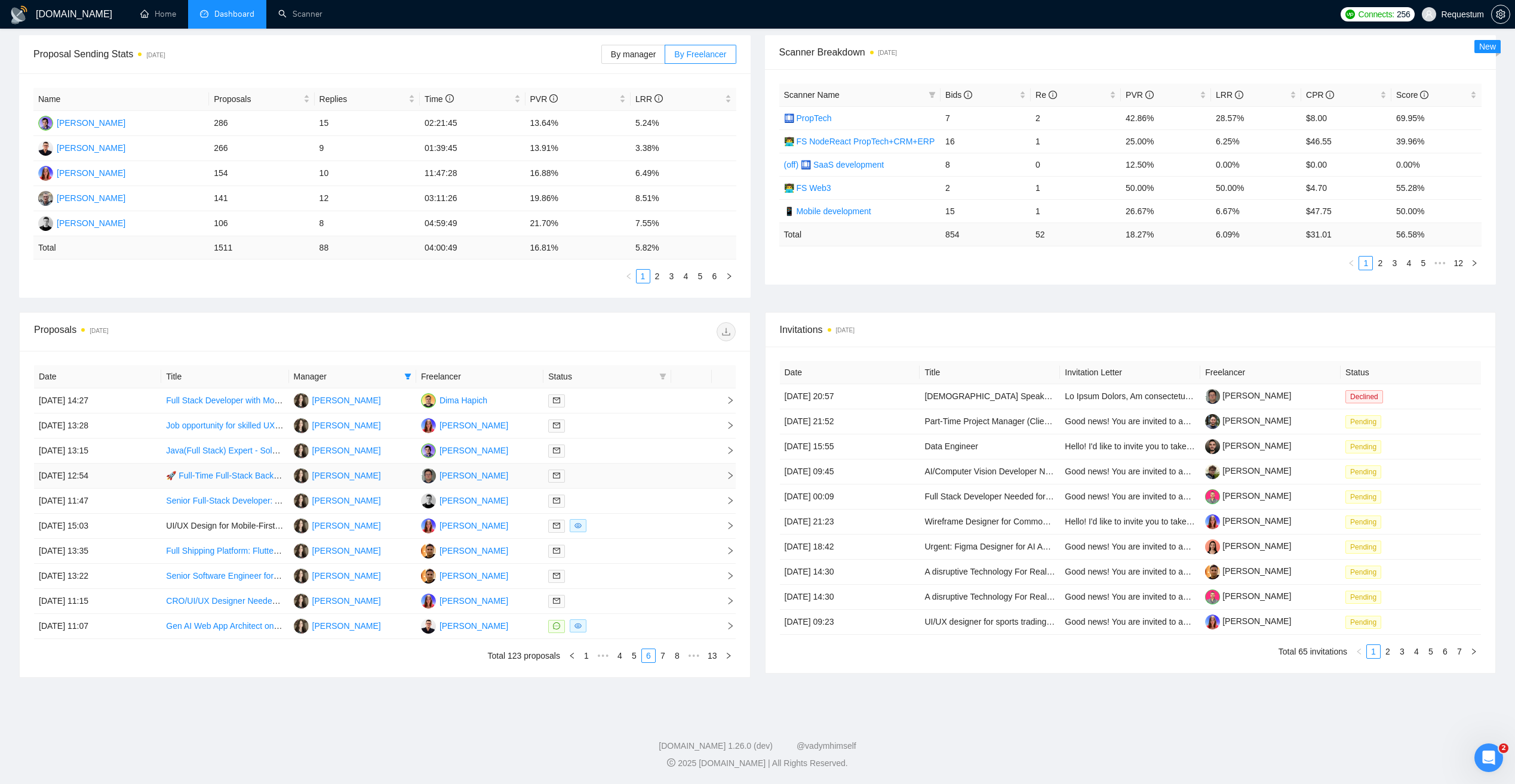
click at [627, 477] on div at bounding box center [607, 476] width 118 height 13
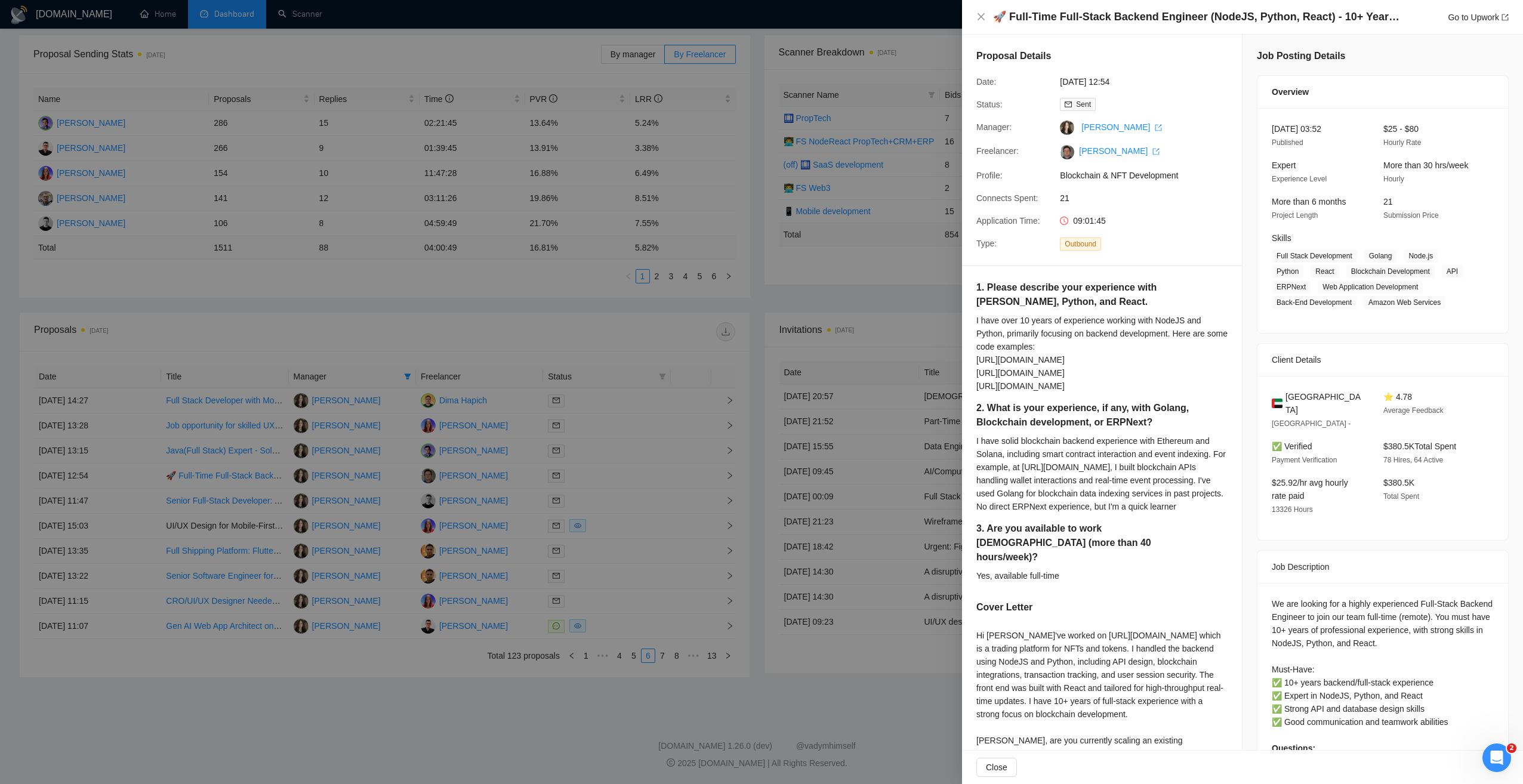
click at [569, 715] on div at bounding box center [761, 392] width 1523 height 784
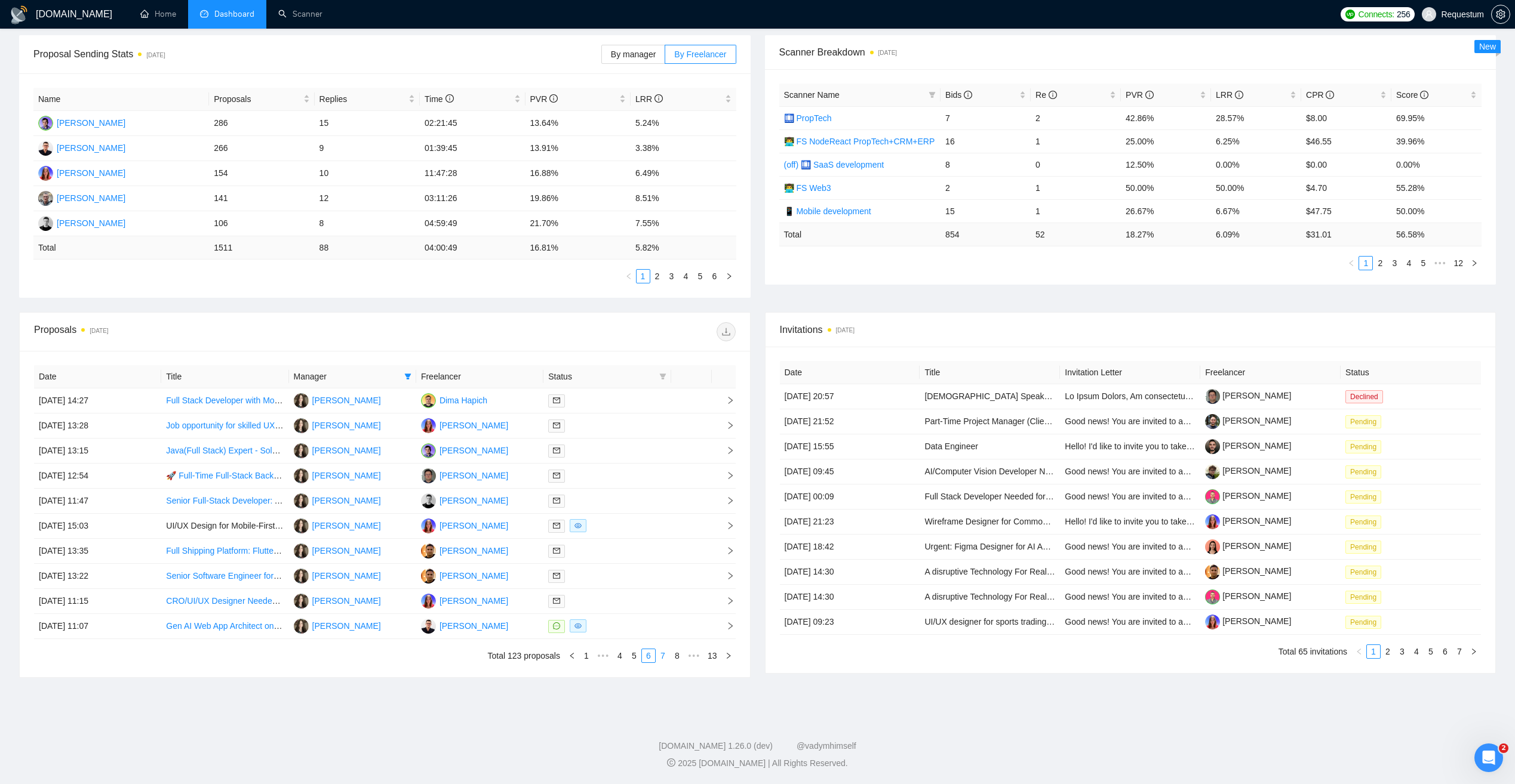
click at [665, 657] on link "7" at bounding box center [663, 656] width 13 height 13
click at [599, 526] on div at bounding box center [607, 526] width 118 height 13
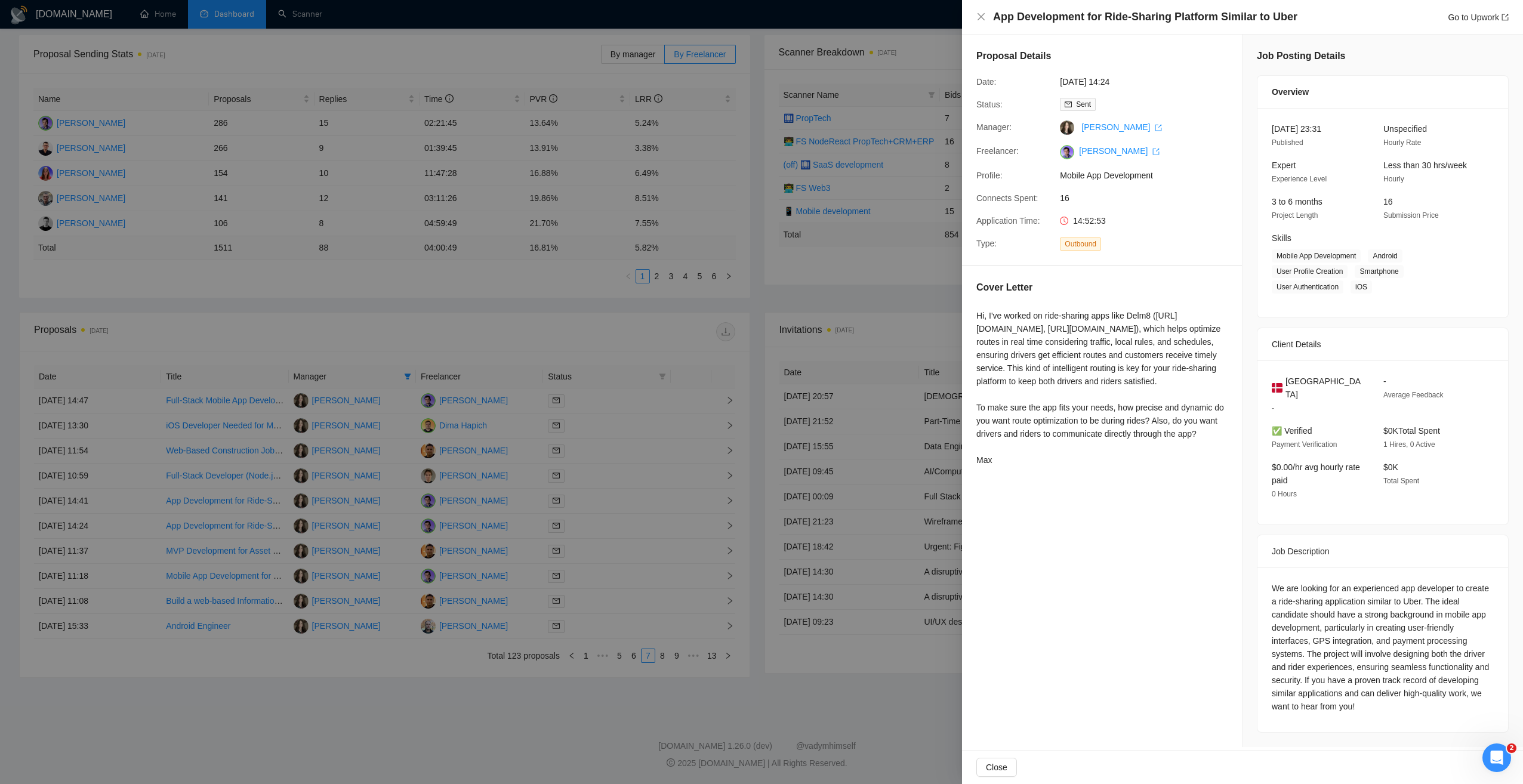
click at [608, 503] on div at bounding box center [761, 392] width 1523 height 784
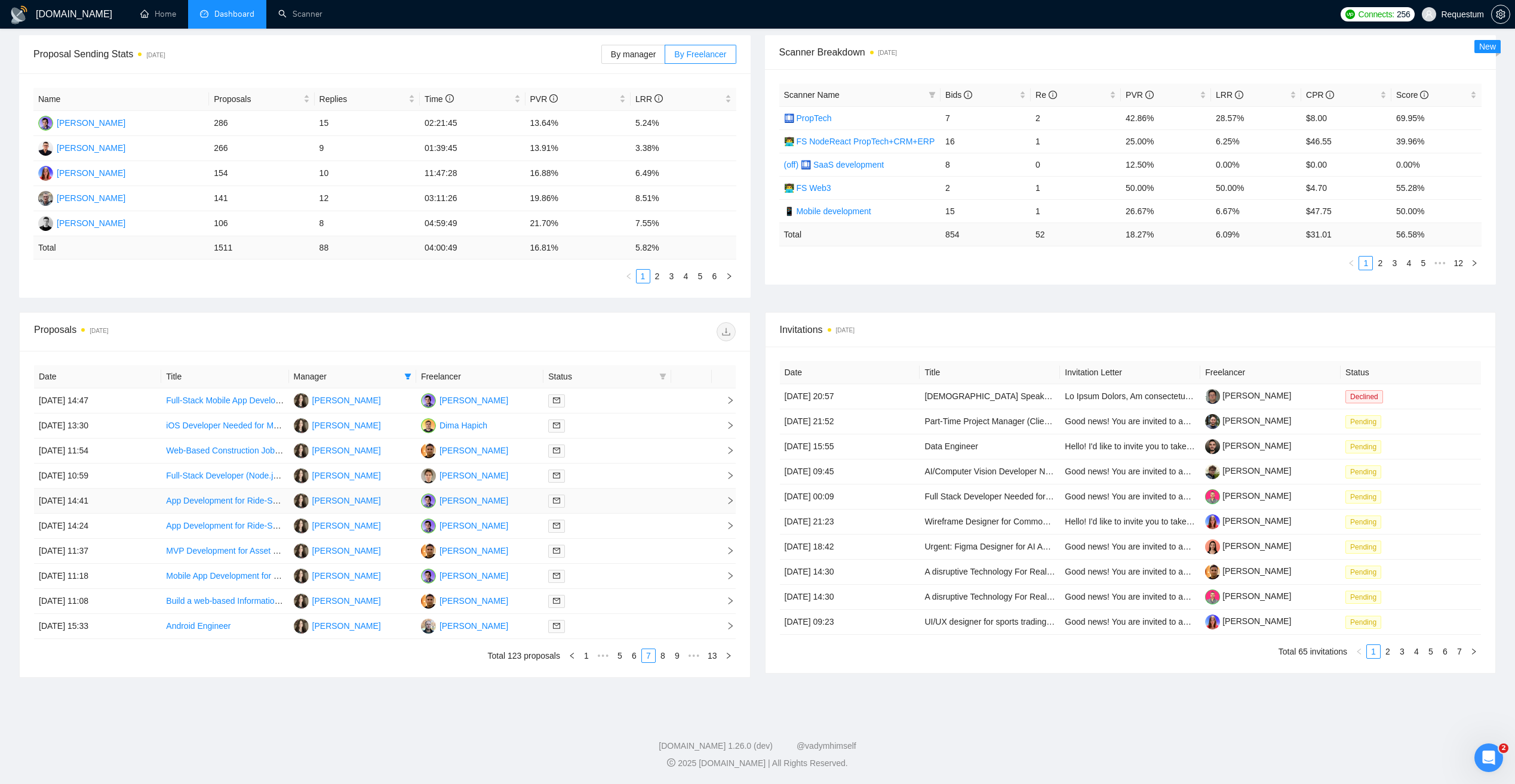
click at [609, 500] on div at bounding box center [607, 501] width 118 height 13
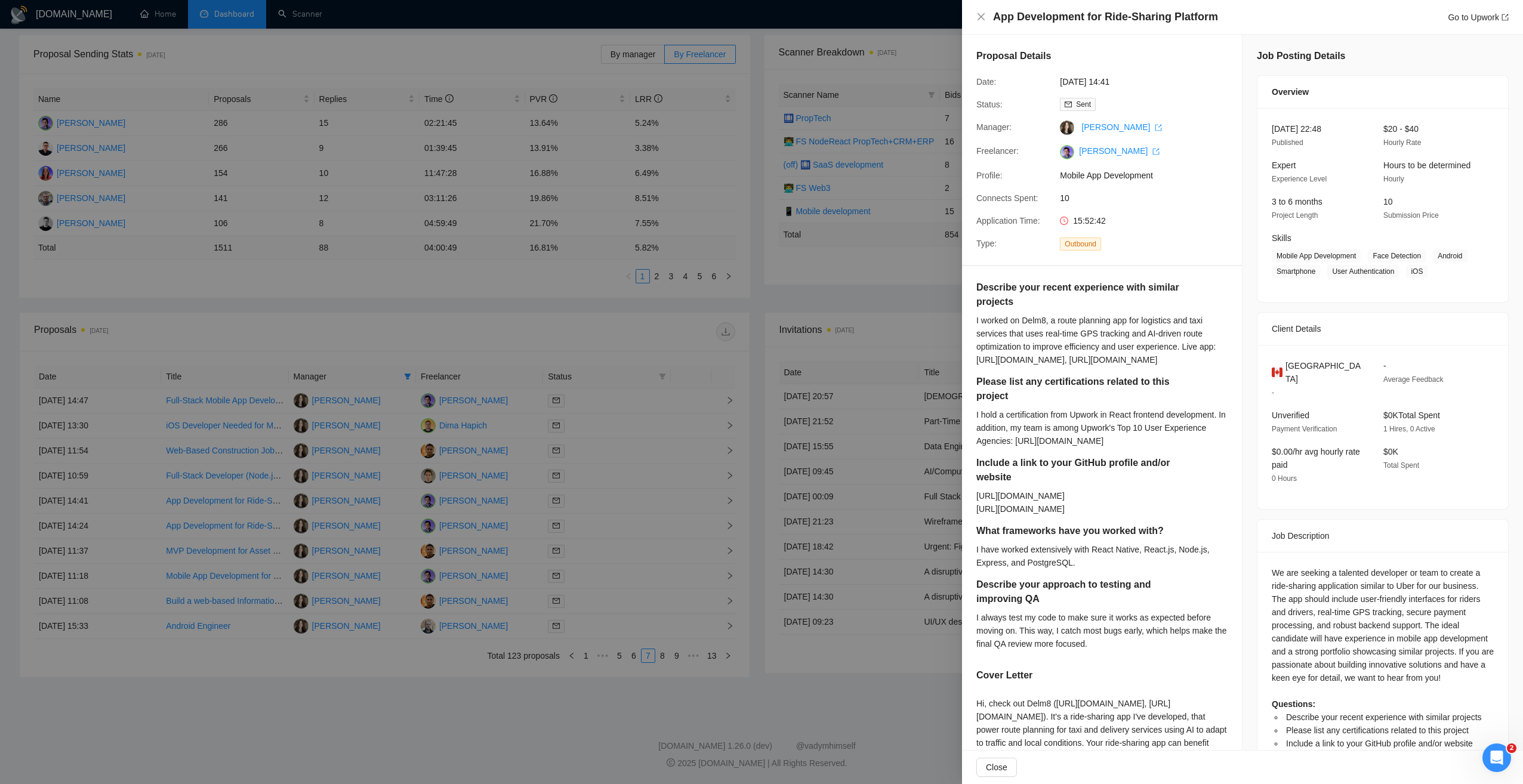
click at [612, 522] on div at bounding box center [761, 392] width 1523 height 784
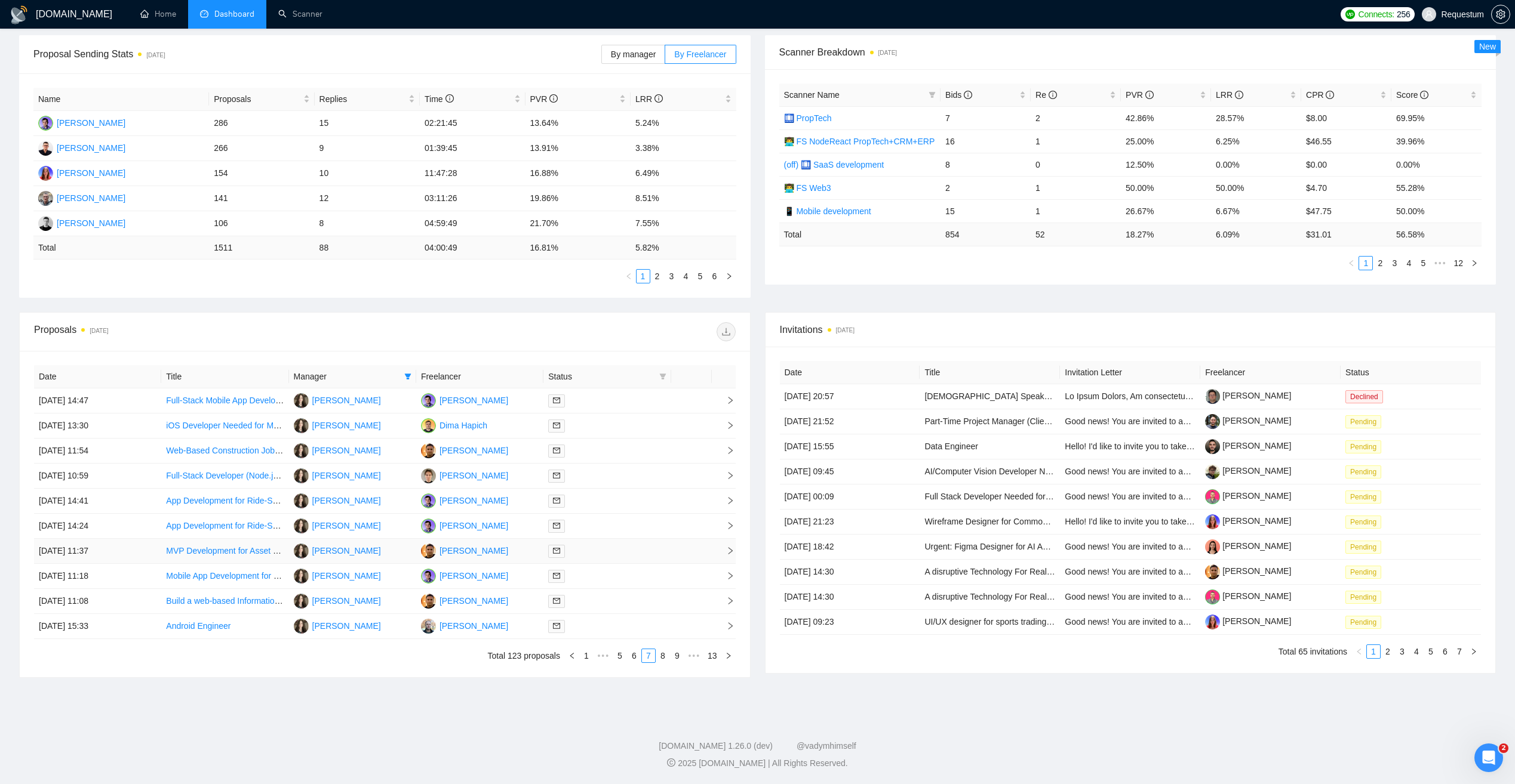
click at [609, 554] on div at bounding box center [607, 551] width 118 height 13
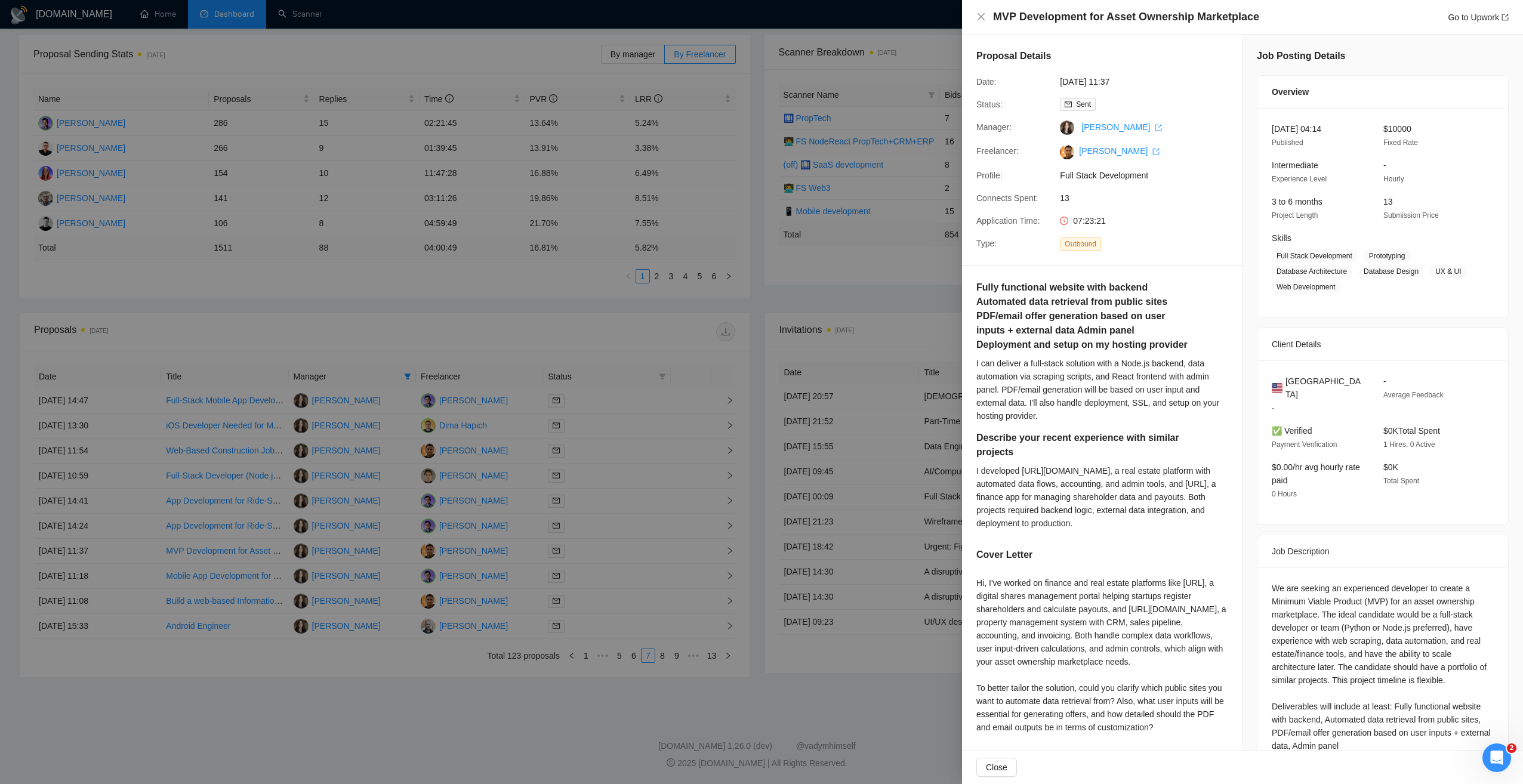
click at [611, 551] on div at bounding box center [761, 392] width 1523 height 784
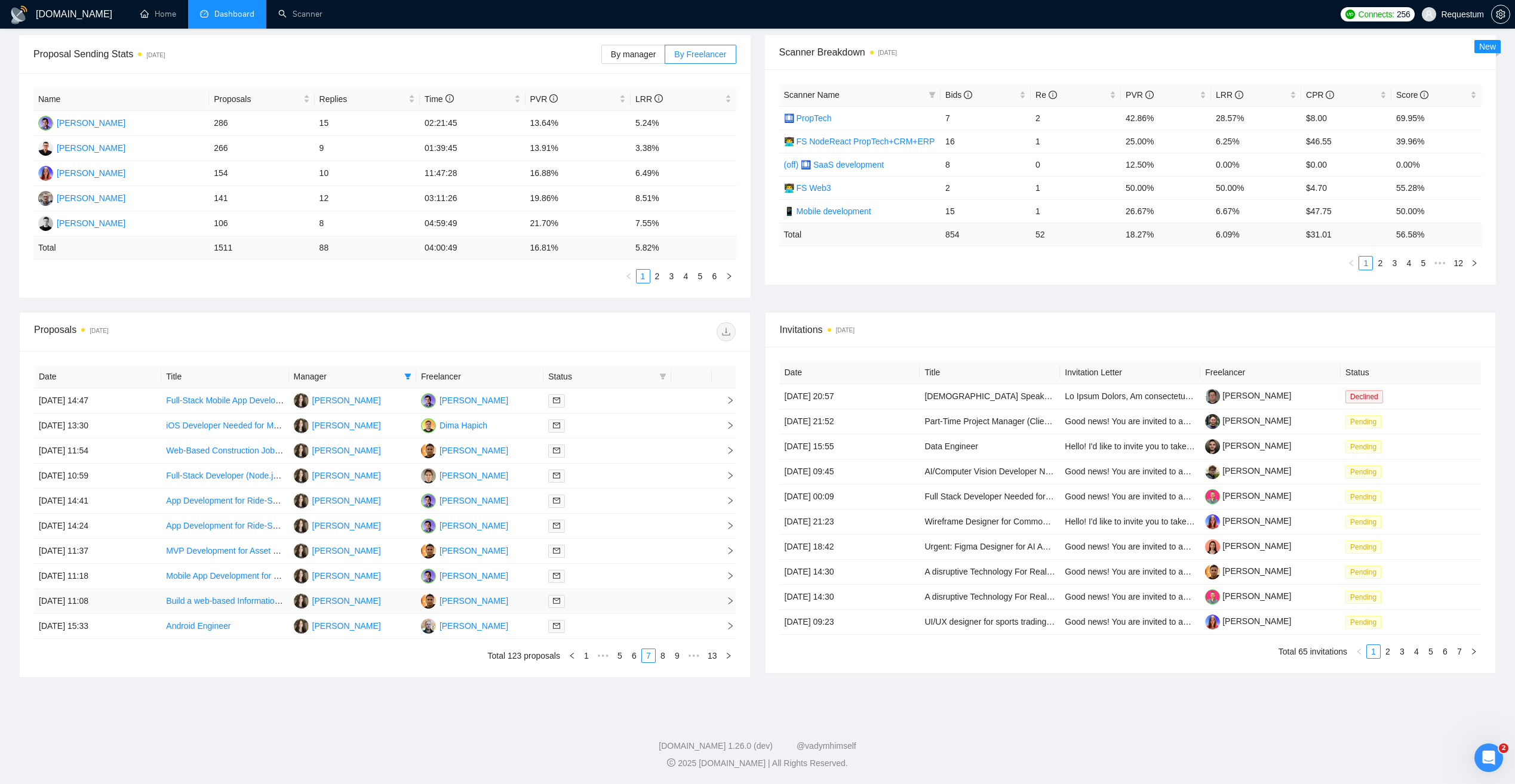
click at [605, 600] on div at bounding box center [607, 601] width 118 height 13
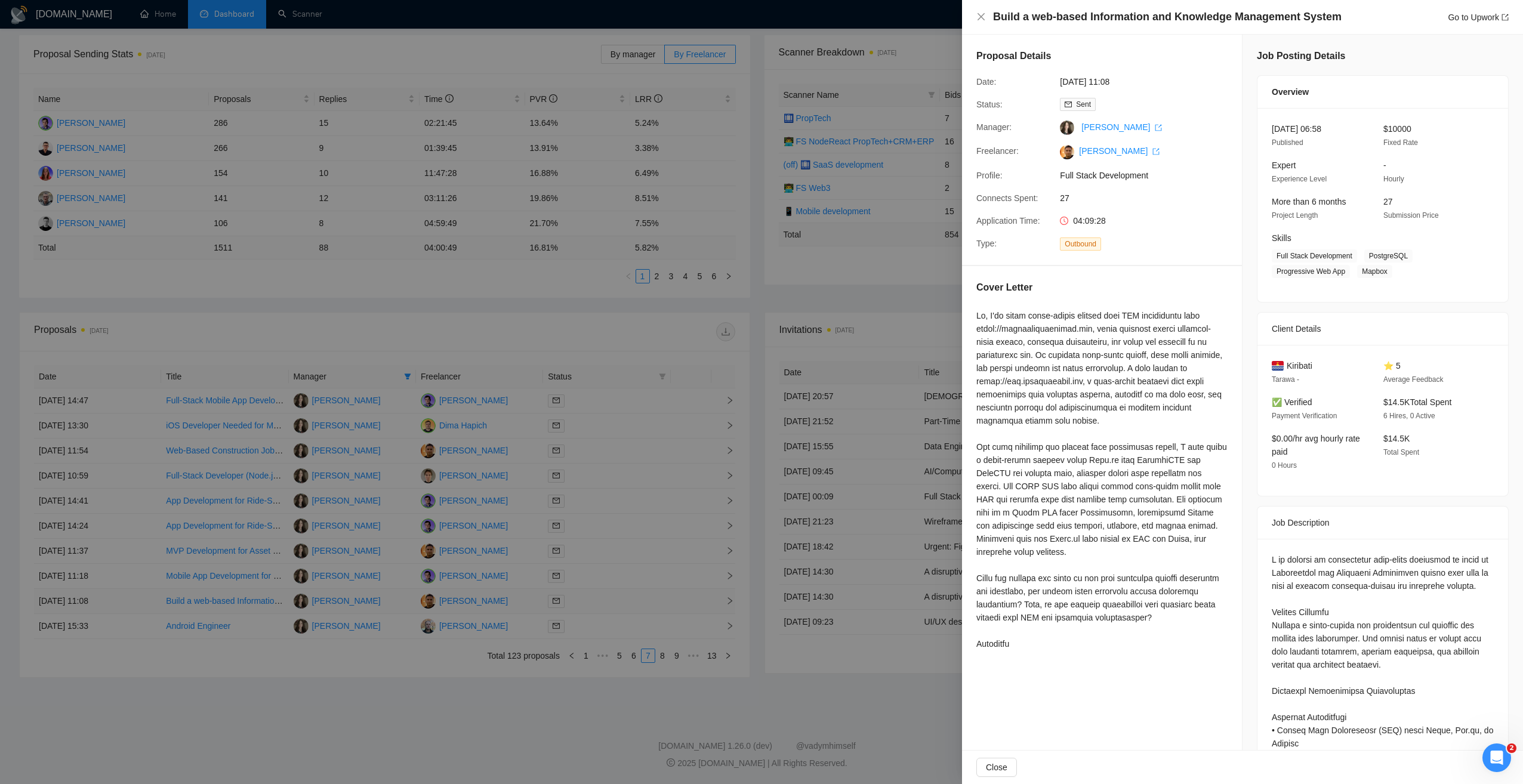
click at [604, 600] on div at bounding box center [761, 392] width 1523 height 784
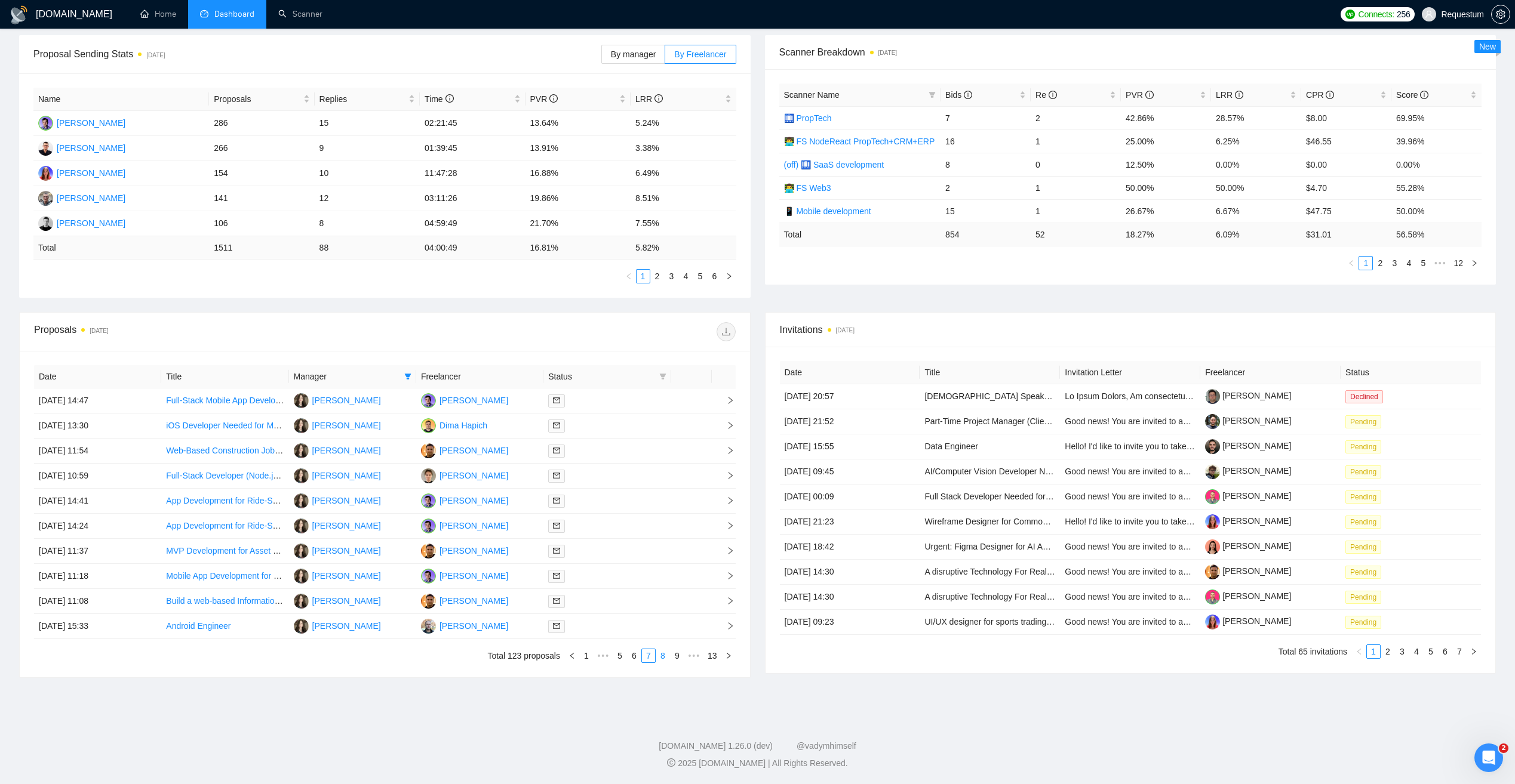
click at [659, 655] on link "8" at bounding box center [663, 656] width 13 height 13
click at [630, 406] on div at bounding box center [607, 400] width 118 height 13
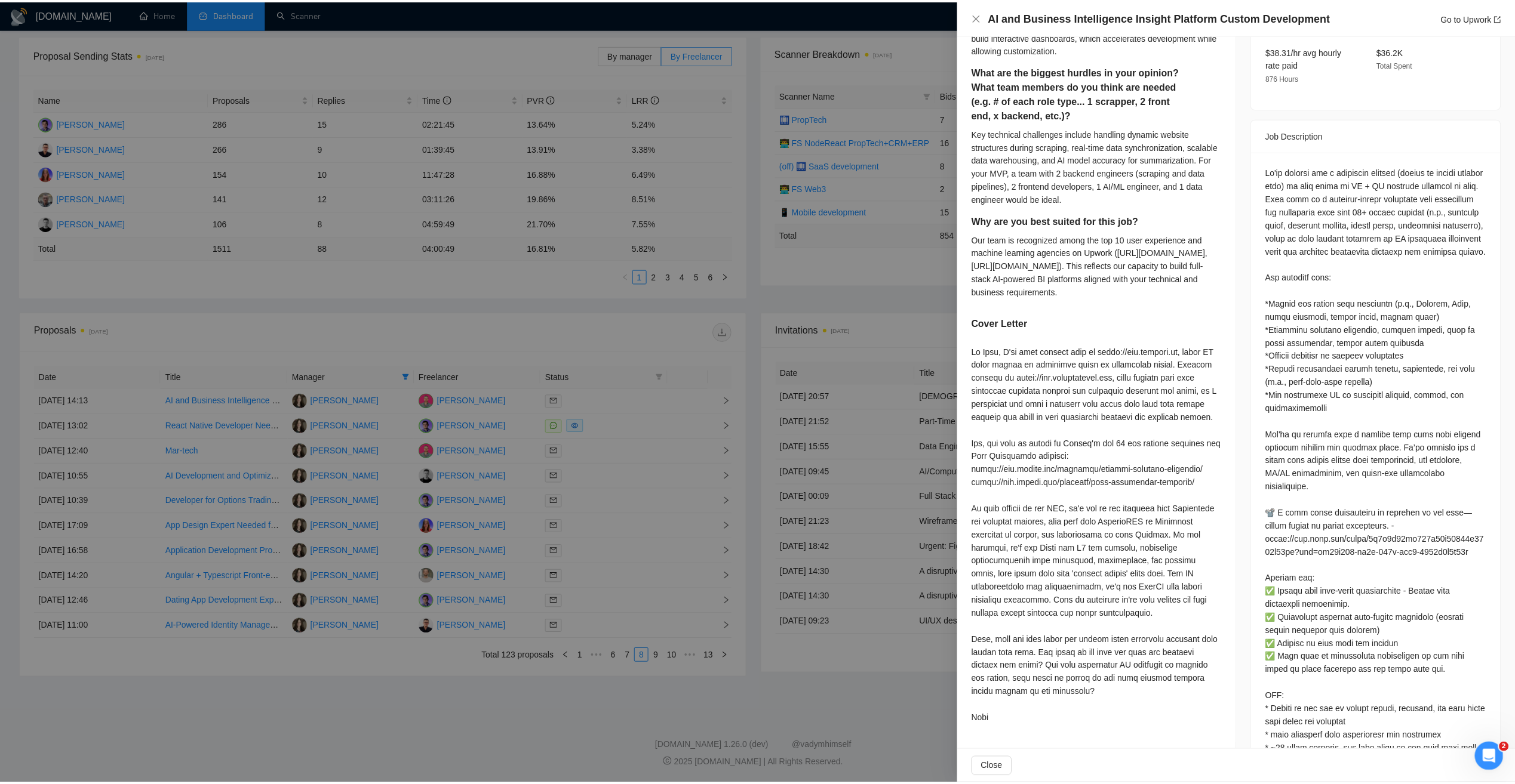
scroll to position [477, 0]
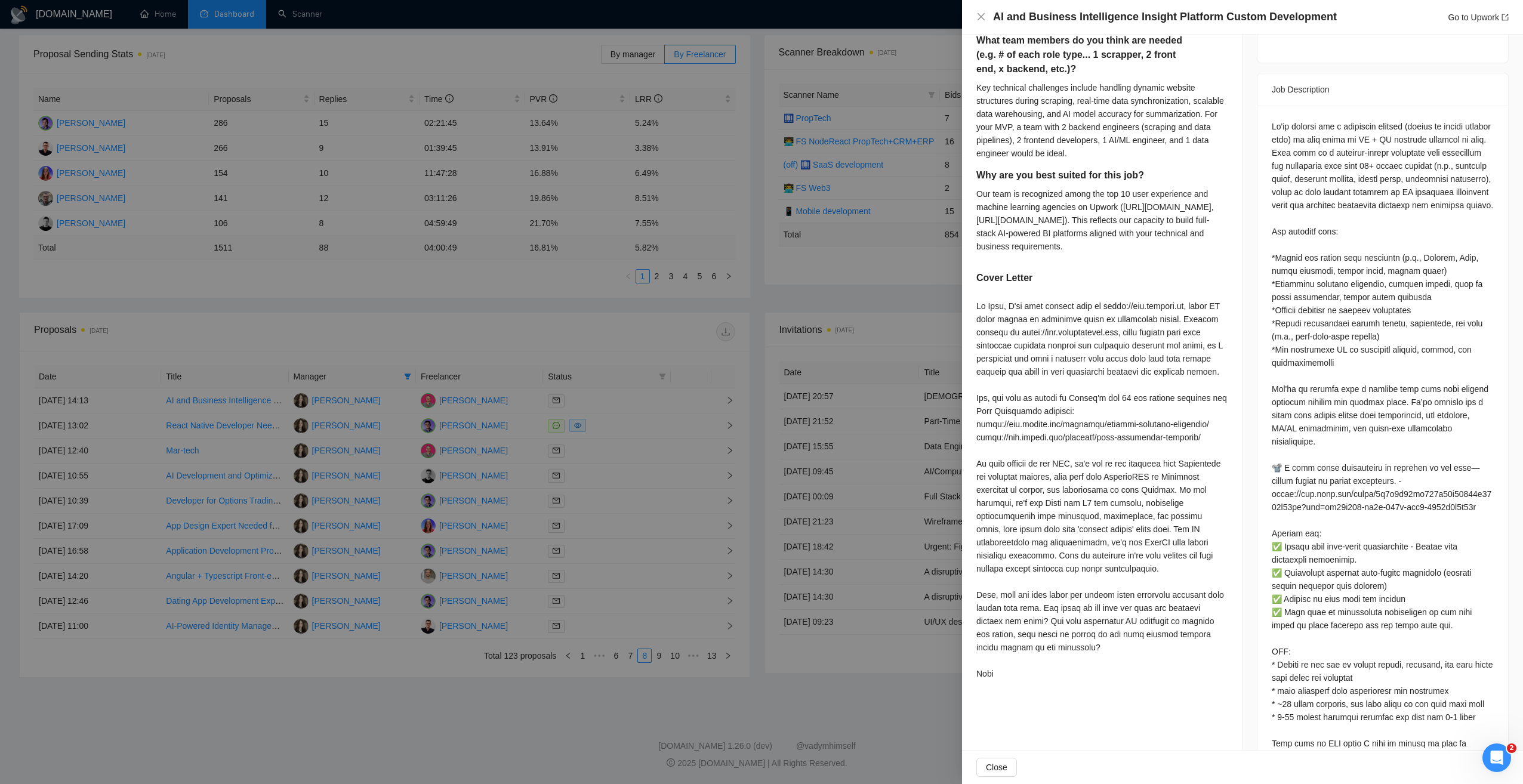
click at [662, 448] on div at bounding box center [761, 392] width 1523 height 784
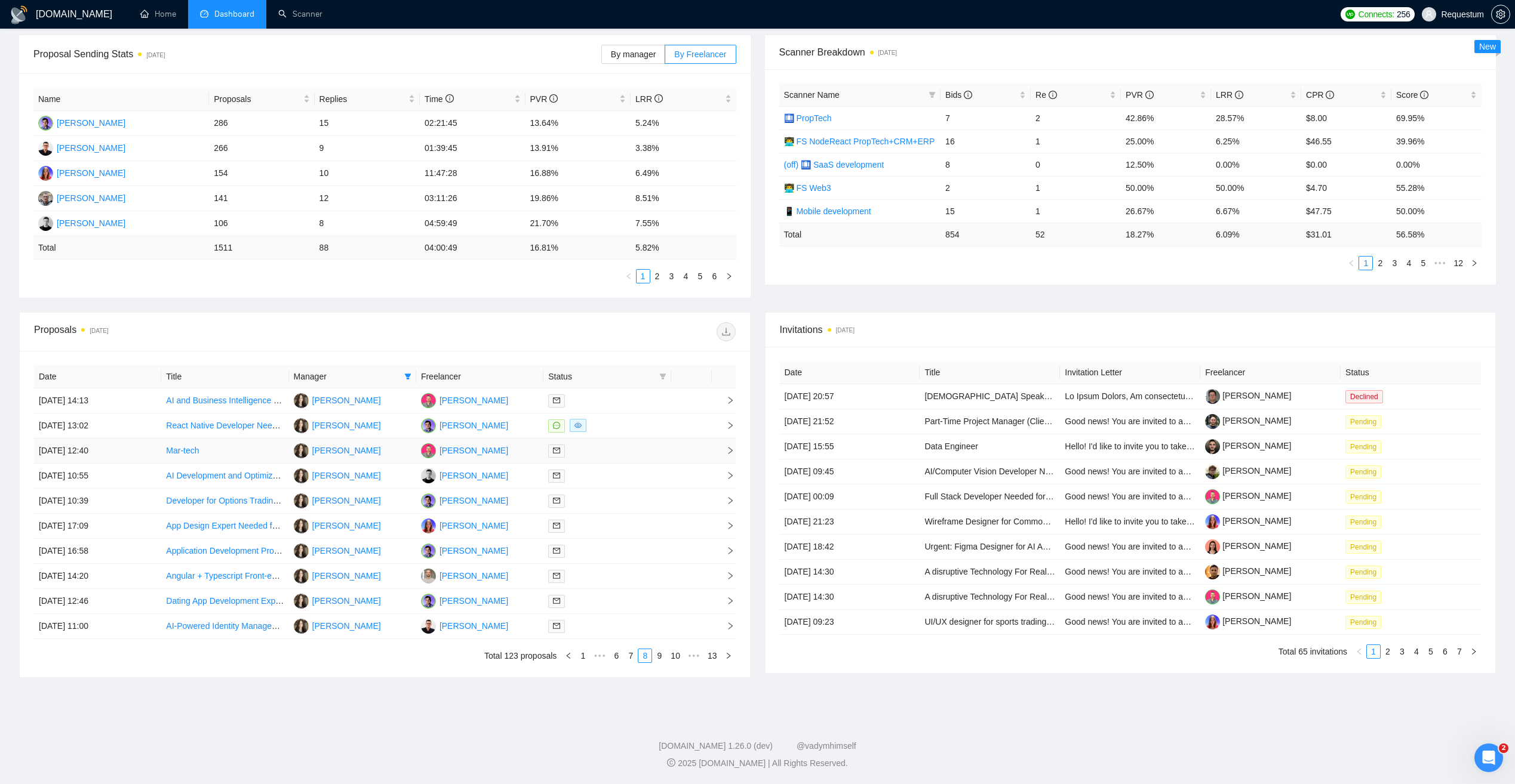
click at [626, 451] on div at bounding box center [607, 451] width 118 height 13
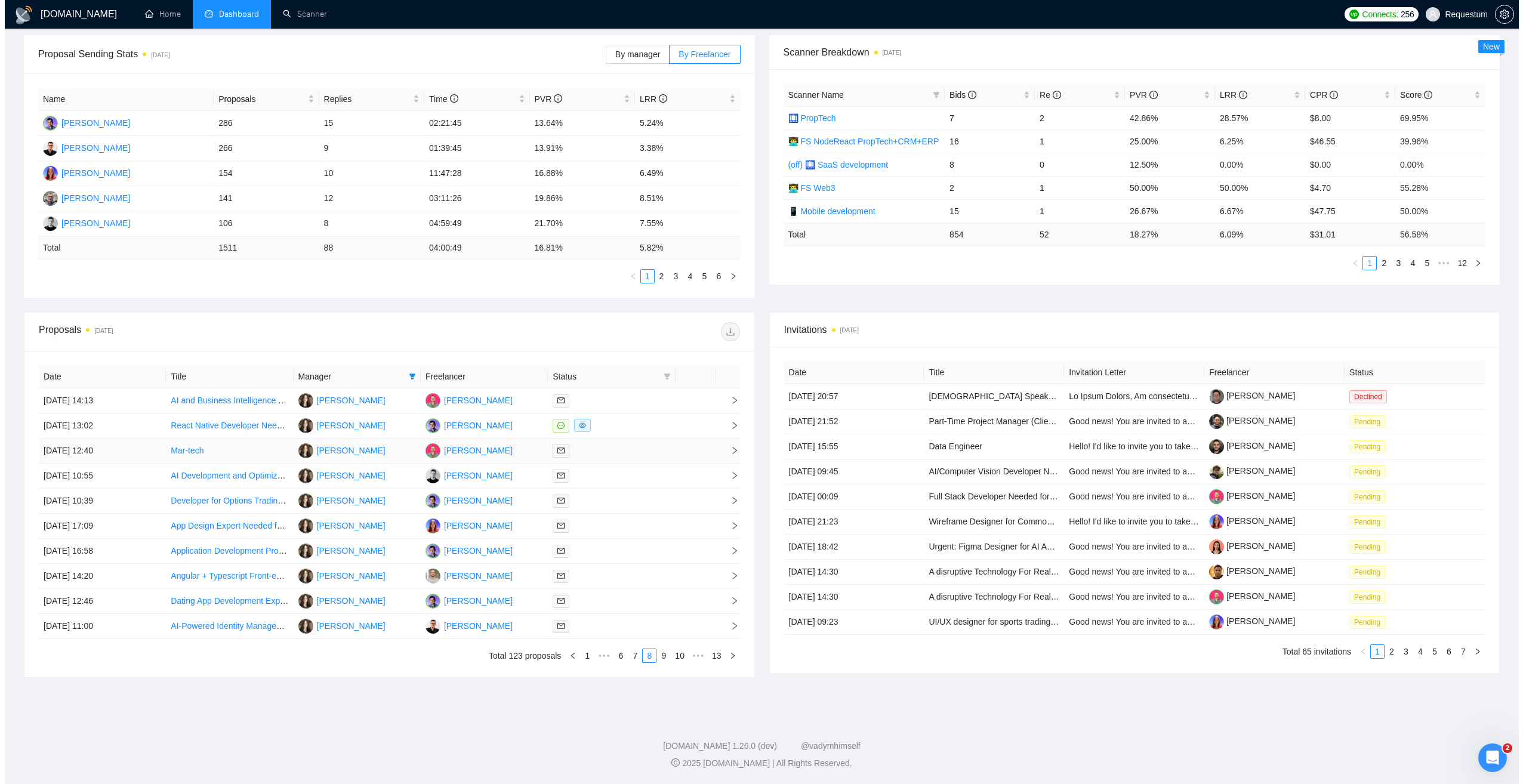
scroll to position [0, 0]
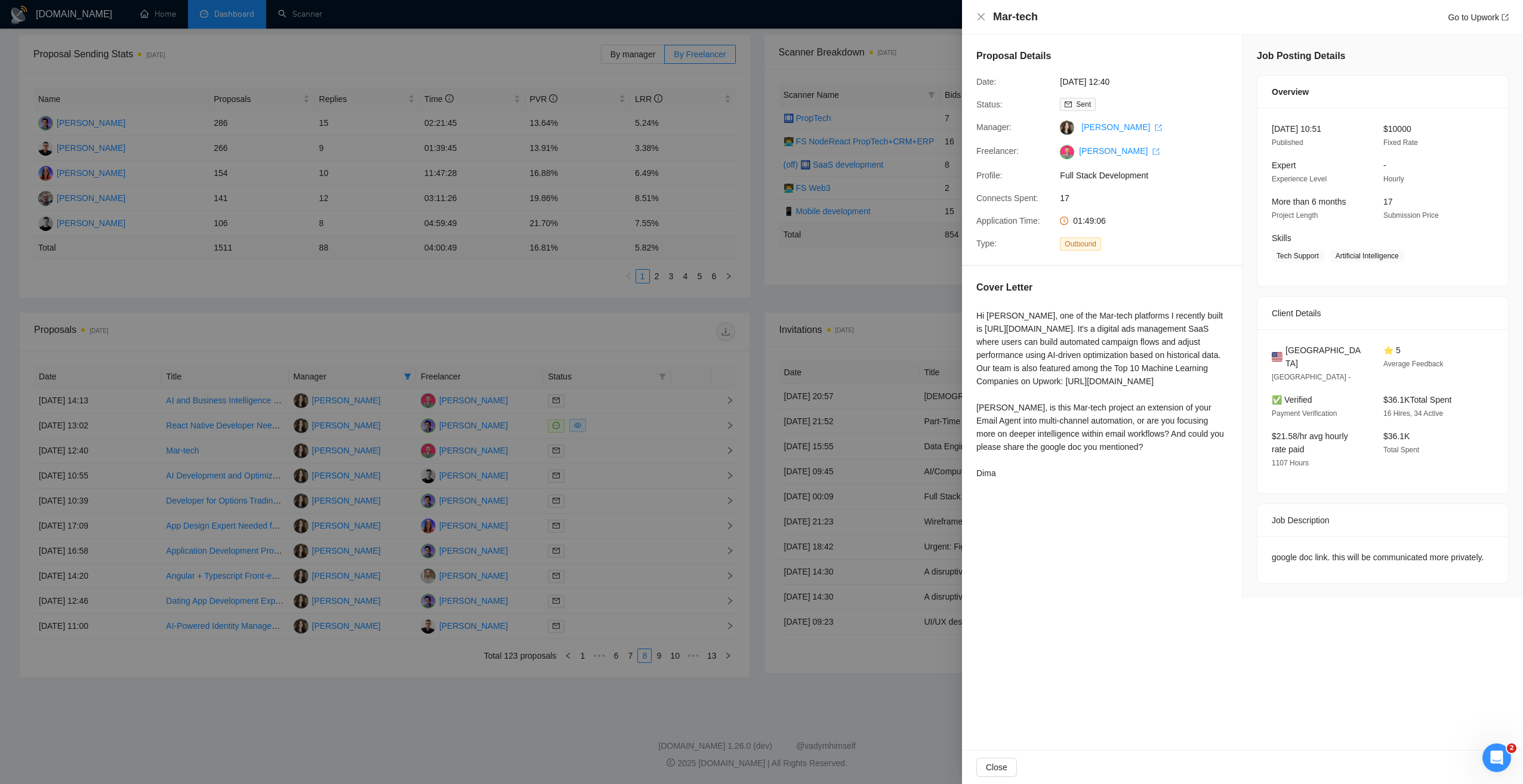
click at [610, 328] on div at bounding box center [761, 392] width 1523 height 784
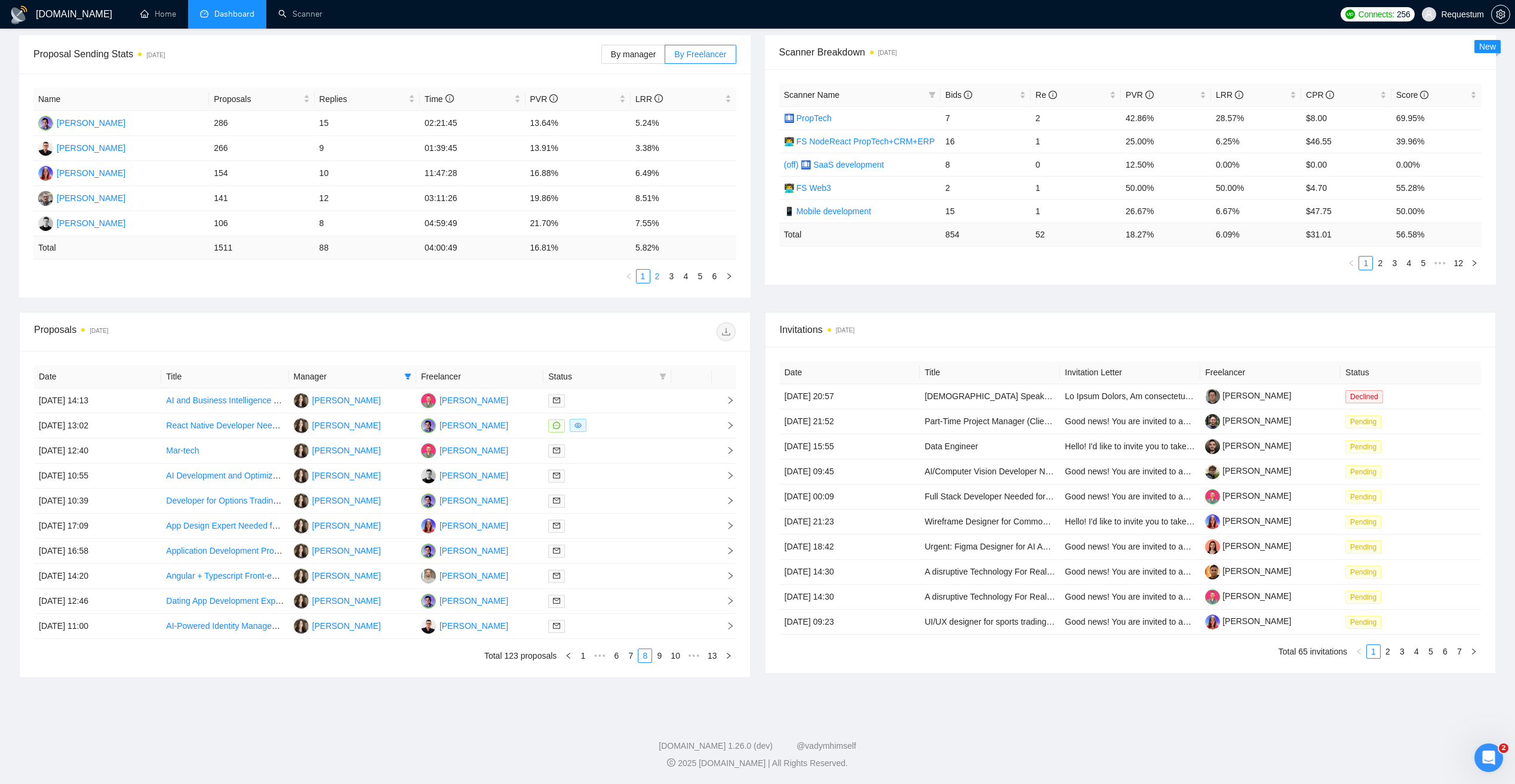
click at [659, 277] on link "2" at bounding box center [658, 277] width 13 height 13
click at [519, 546] on td "[PERSON_NAME]" at bounding box center [479, 551] width 127 height 25
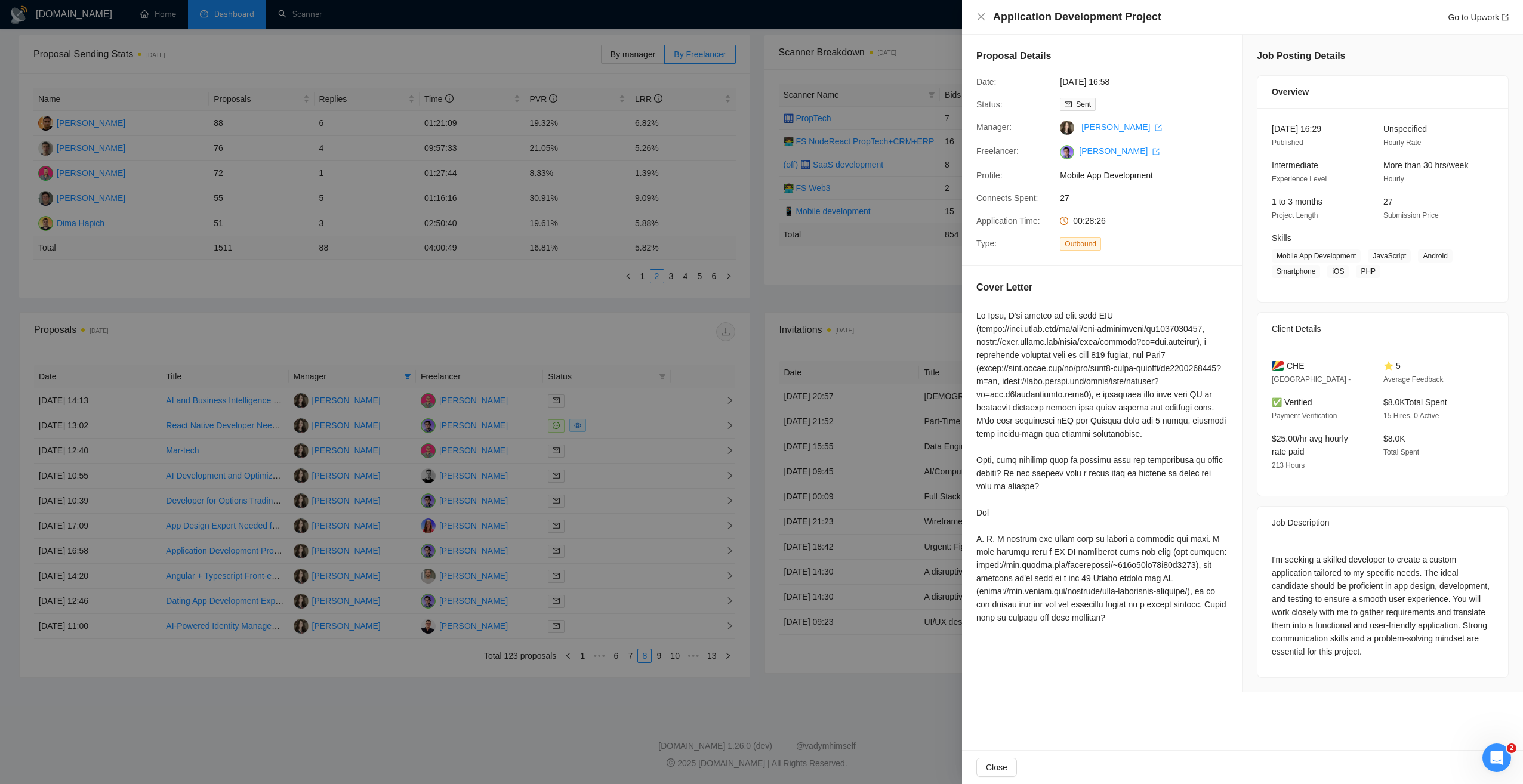
click at [517, 550] on div at bounding box center [761, 392] width 1523 height 784
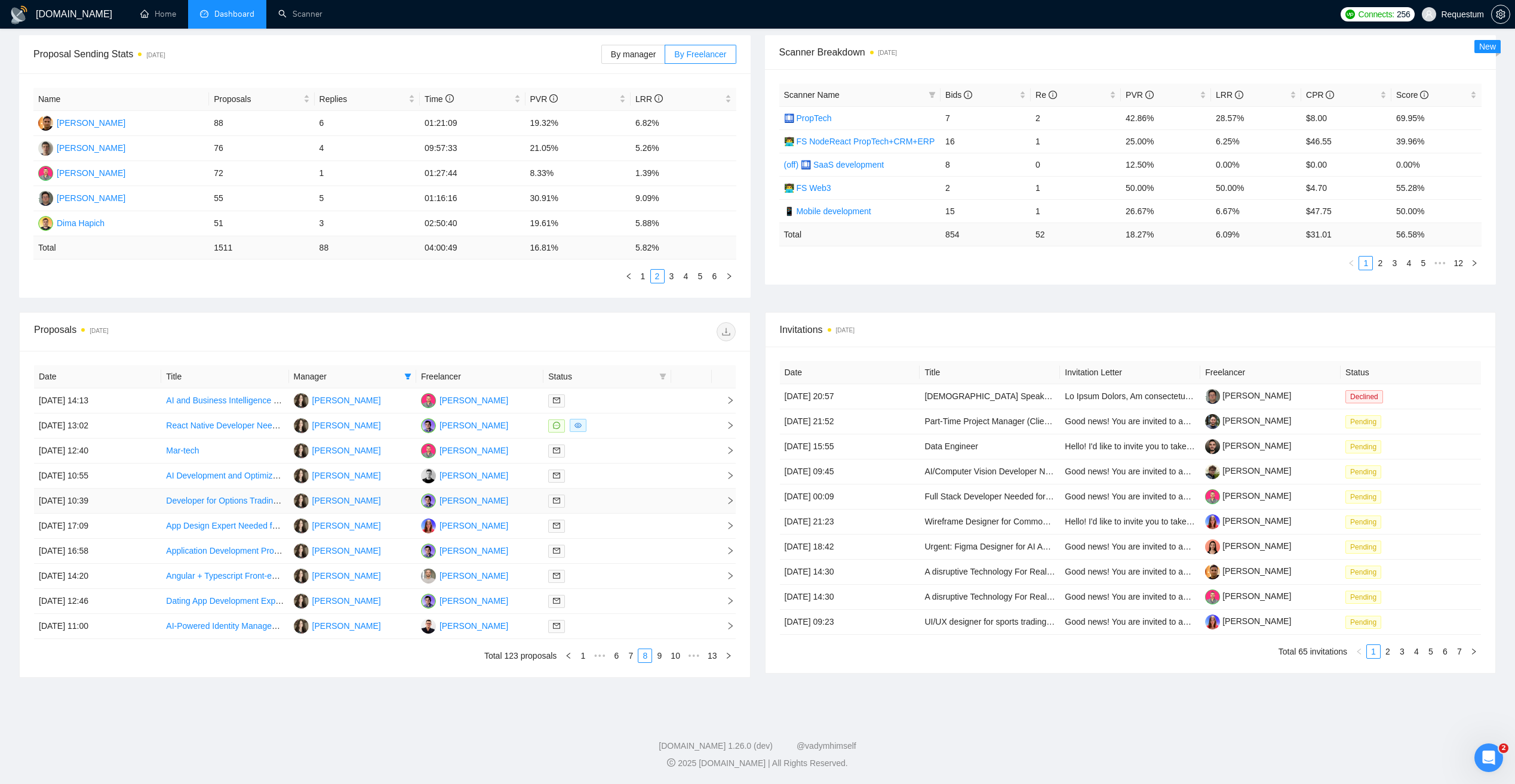
click at [516, 499] on td "[PERSON_NAME]" at bounding box center [479, 501] width 127 height 25
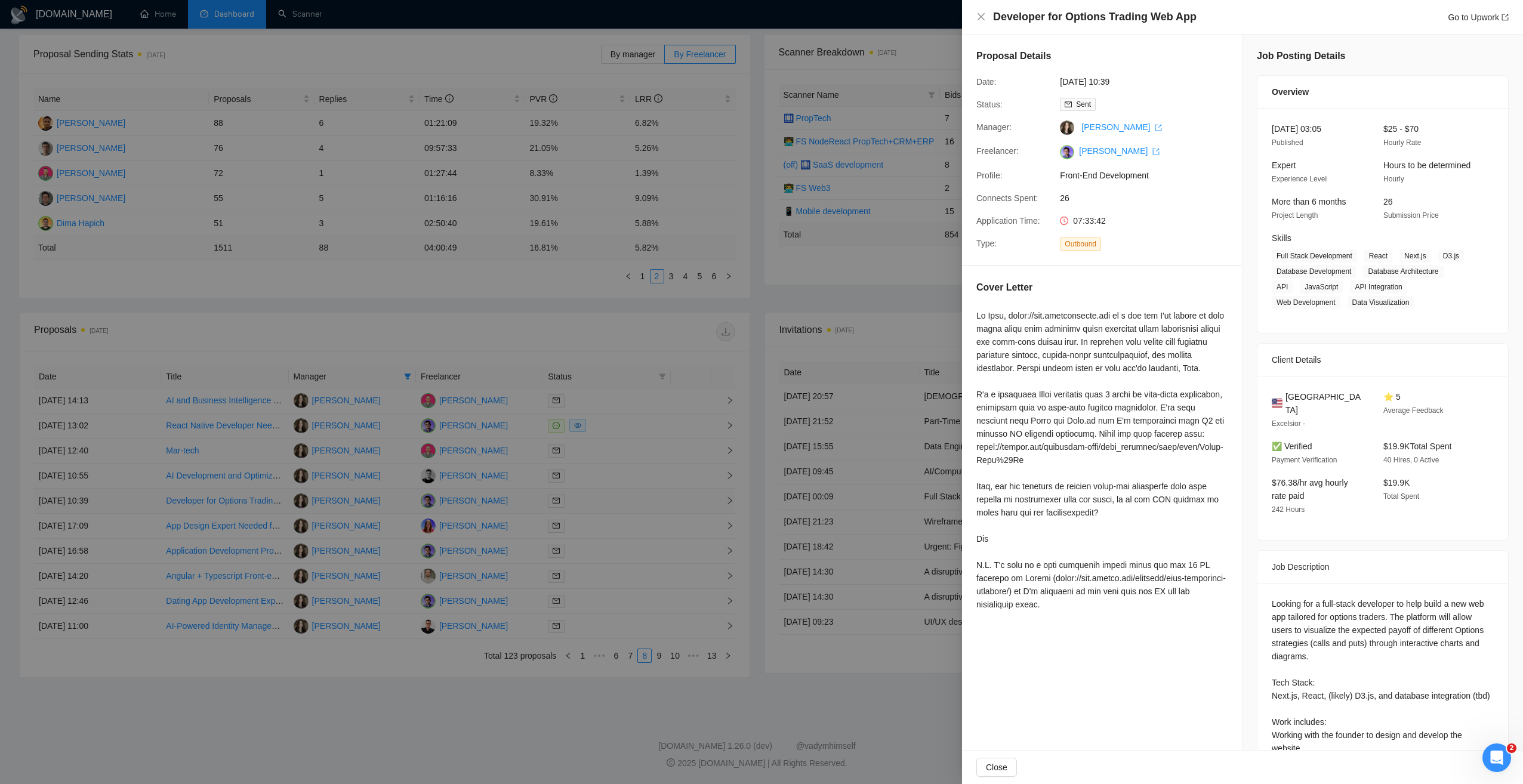
click at [516, 499] on div at bounding box center [761, 392] width 1523 height 784
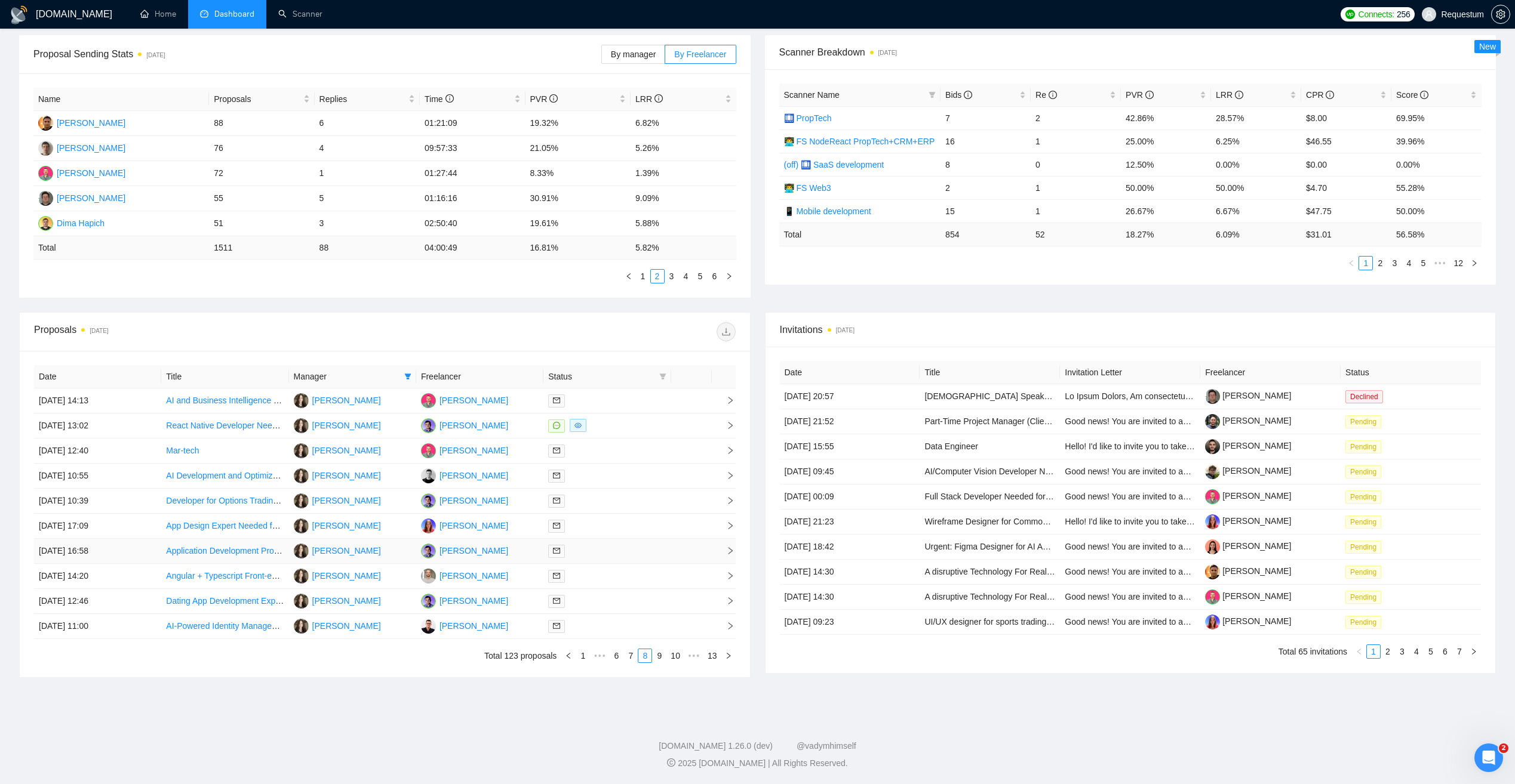
click at [527, 548] on td "[PERSON_NAME]" at bounding box center [479, 551] width 127 height 25
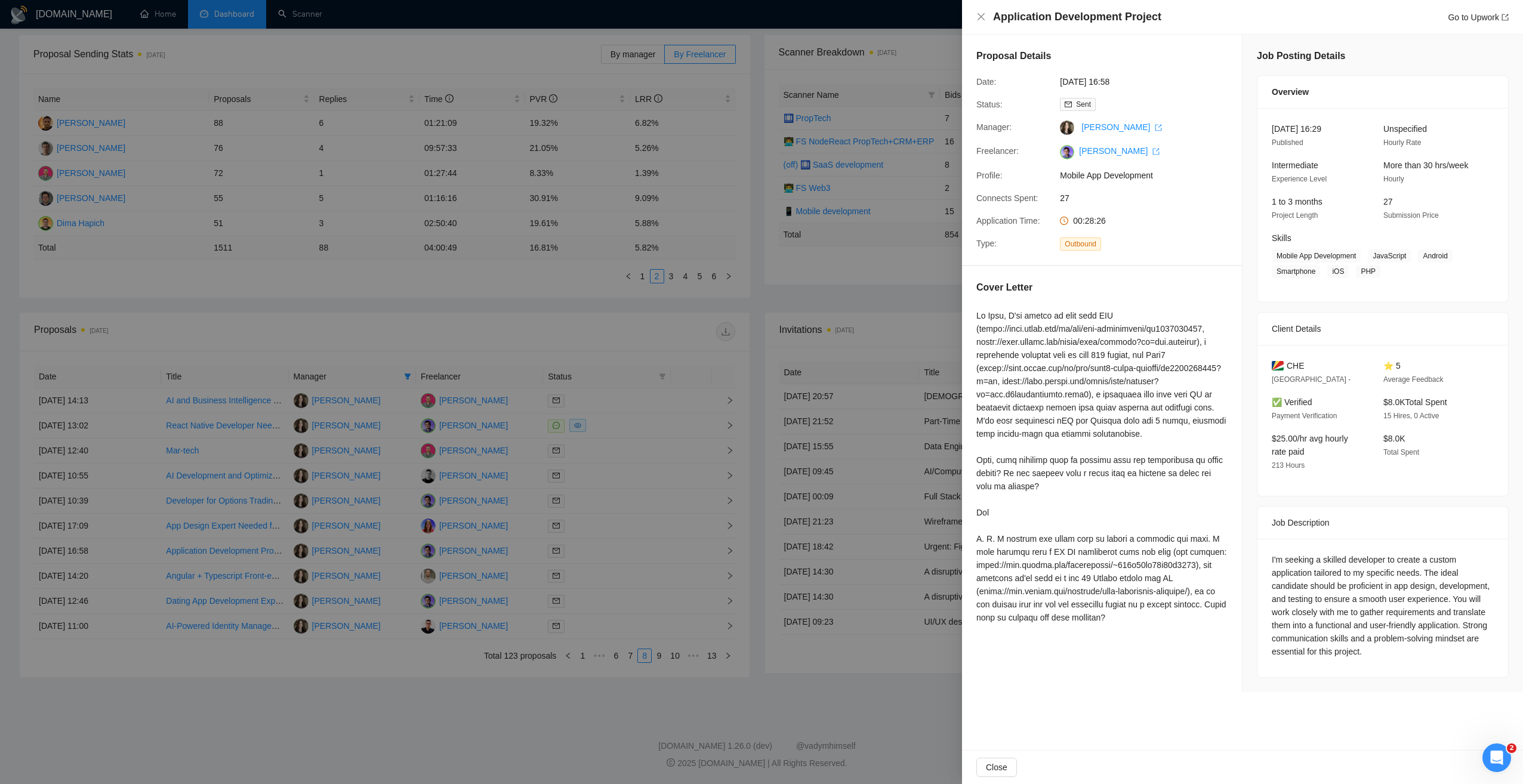
click at [583, 331] on div at bounding box center [761, 392] width 1523 height 784
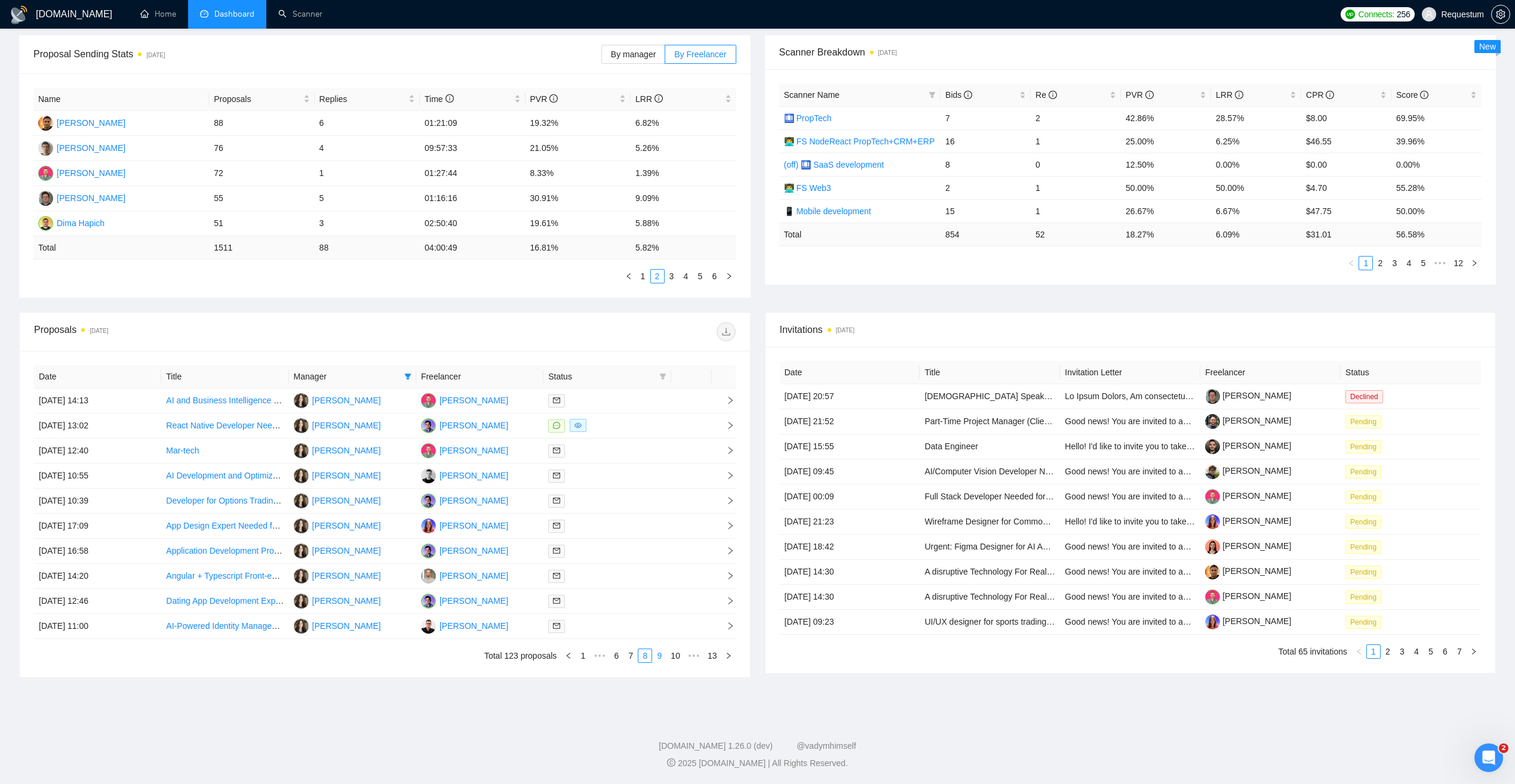
click at [658, 656] on link "9" at bounding box center [659, 656] width 13 height 13
click at [620, 599] on div at bounding box center [607, 601] width 118 height 13
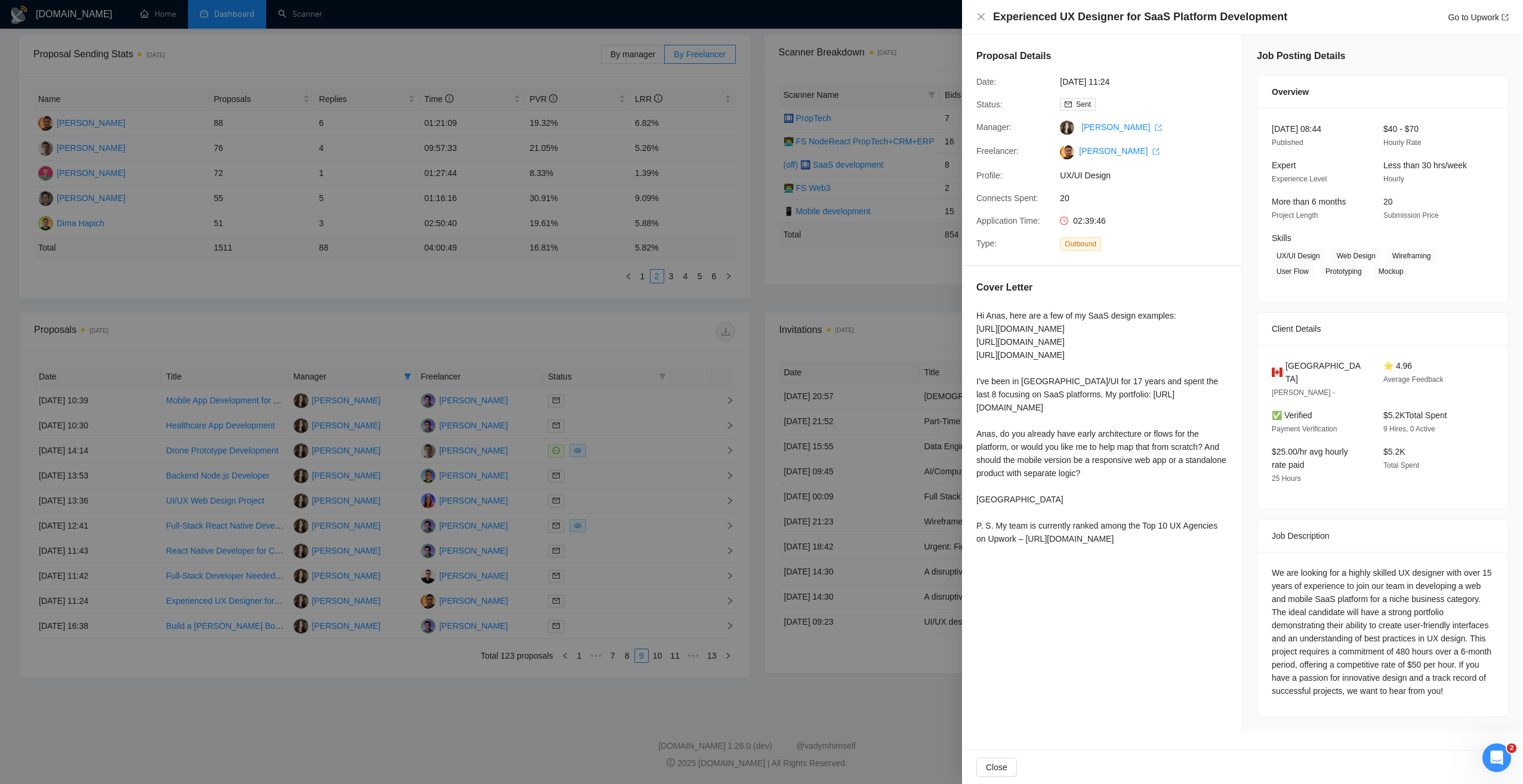
click at [573, 677] on div at bounding box center [761, 392] width 1523 height 784
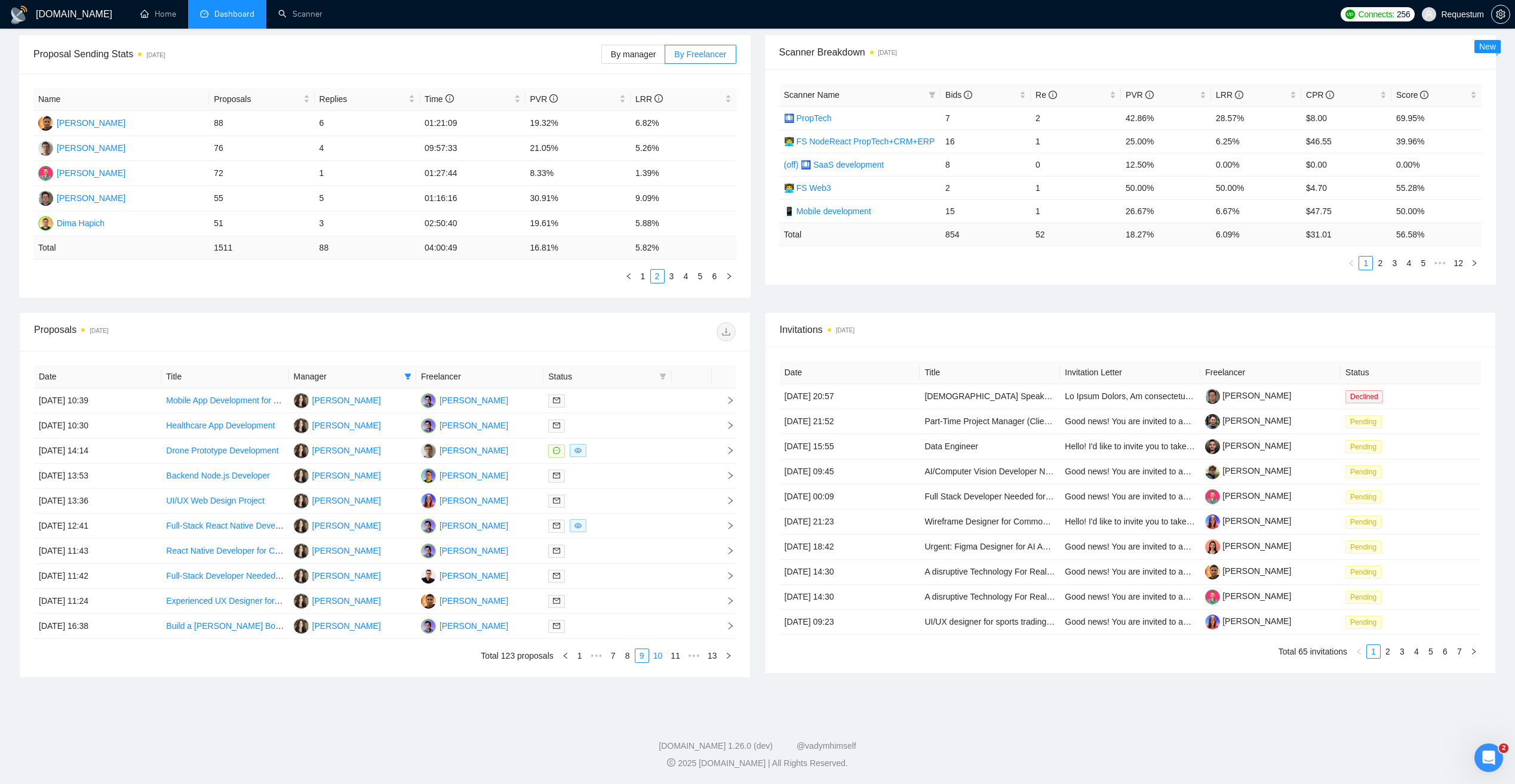
click at [663, 655] on link "10" at bounding box center [658, 656] width 17 height 13
click at [678, 655] on link "11" at bounding box center [677, 656] width 17 height 13
click at [510, 599] on td "Dmitry Butyrin" at bounding box center [479, 601] width 127 height 25
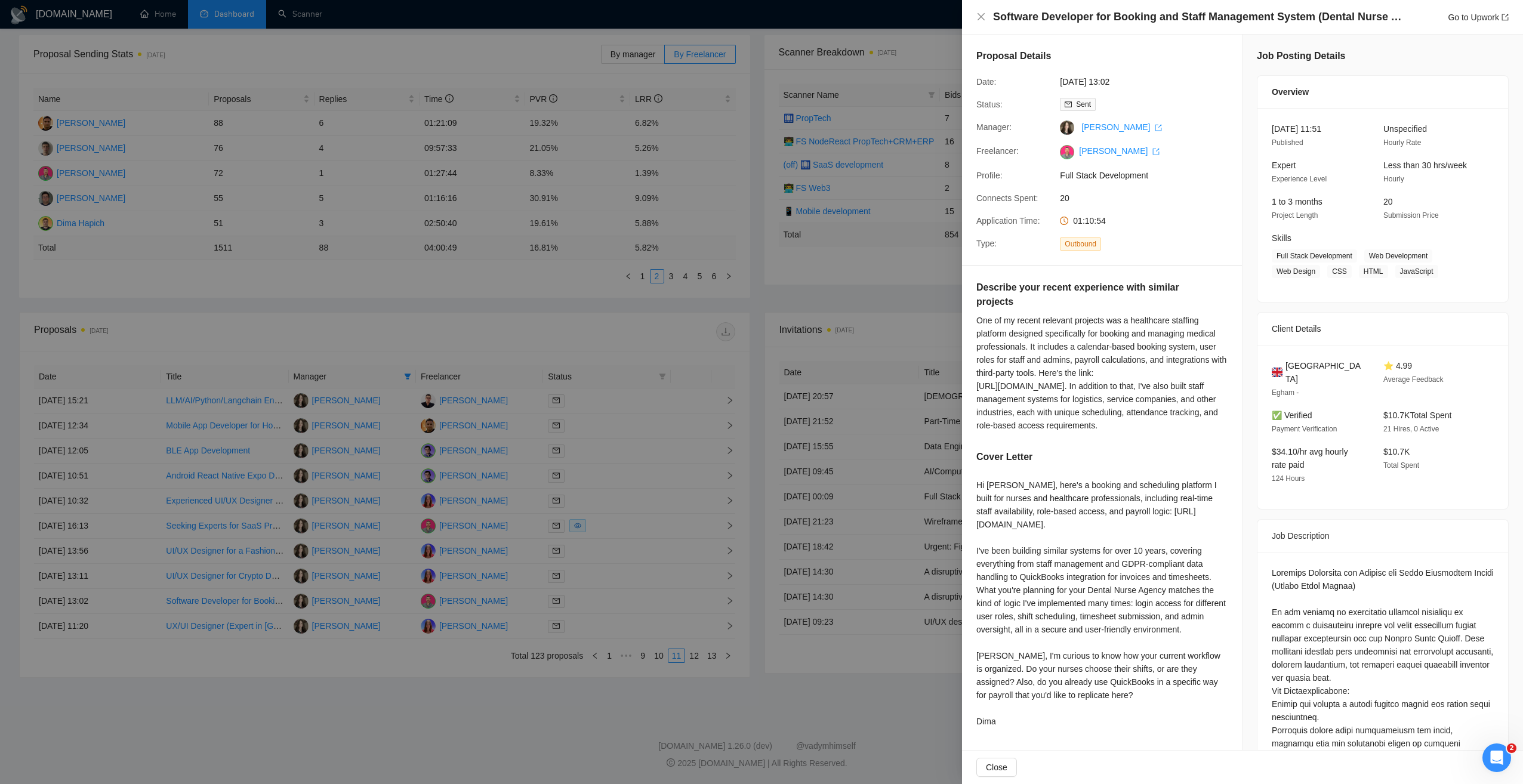
drag, startPoint x: 606, startPoint y: 701, endPoint x: 649, endPoint y: 671, distance: 52.4
click at [610, 697] on div at bounding box center [761, 392] width 1523 height 784
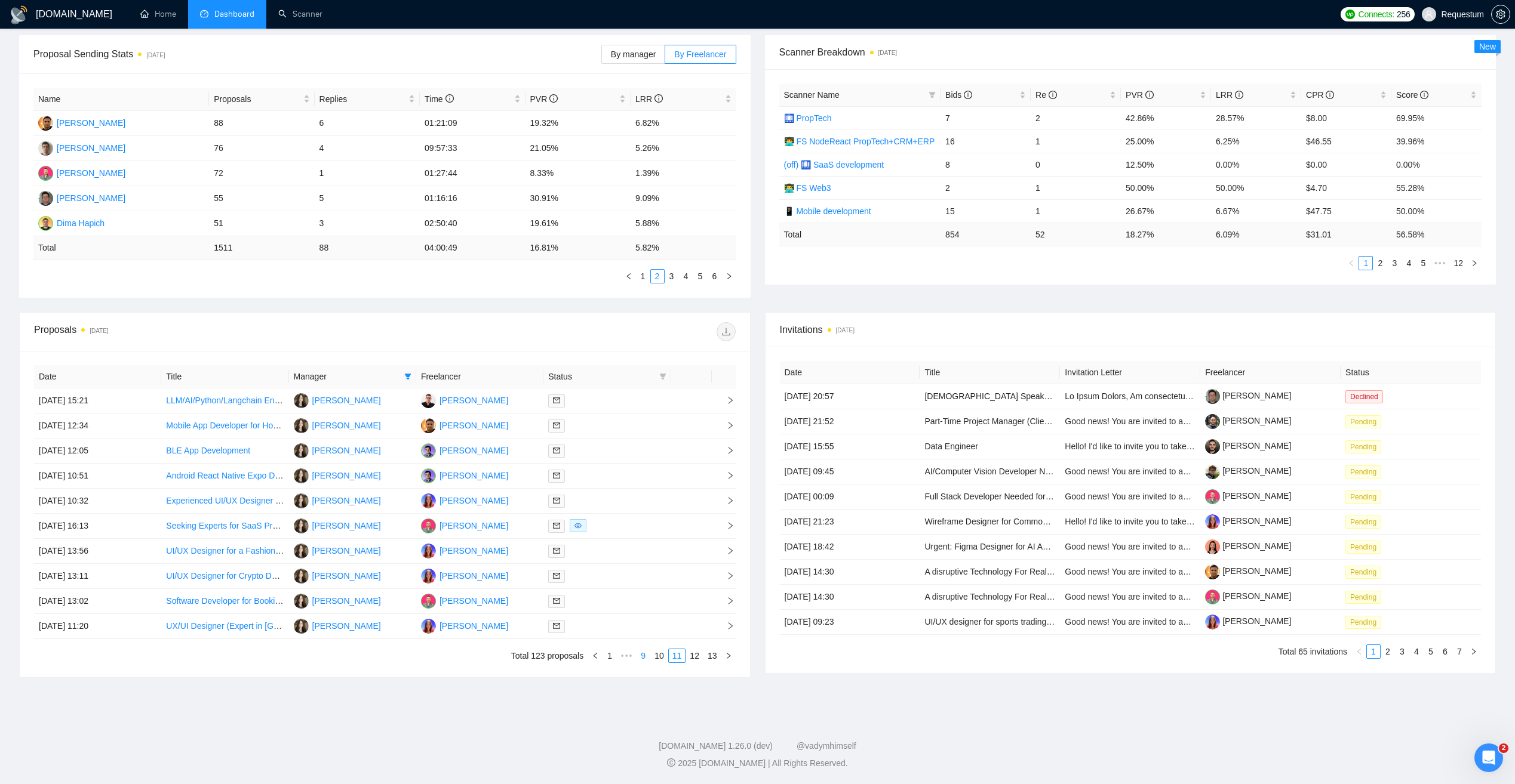
click at [643, 650] on link "9" at bounding box center [643, 656] width 13 height 13
click at [633, 657] on link "8" at bounding box center [628, 656] width 13 height 13
click at [648, 392] on td at bounding box center [607, 400] width 127 height 25
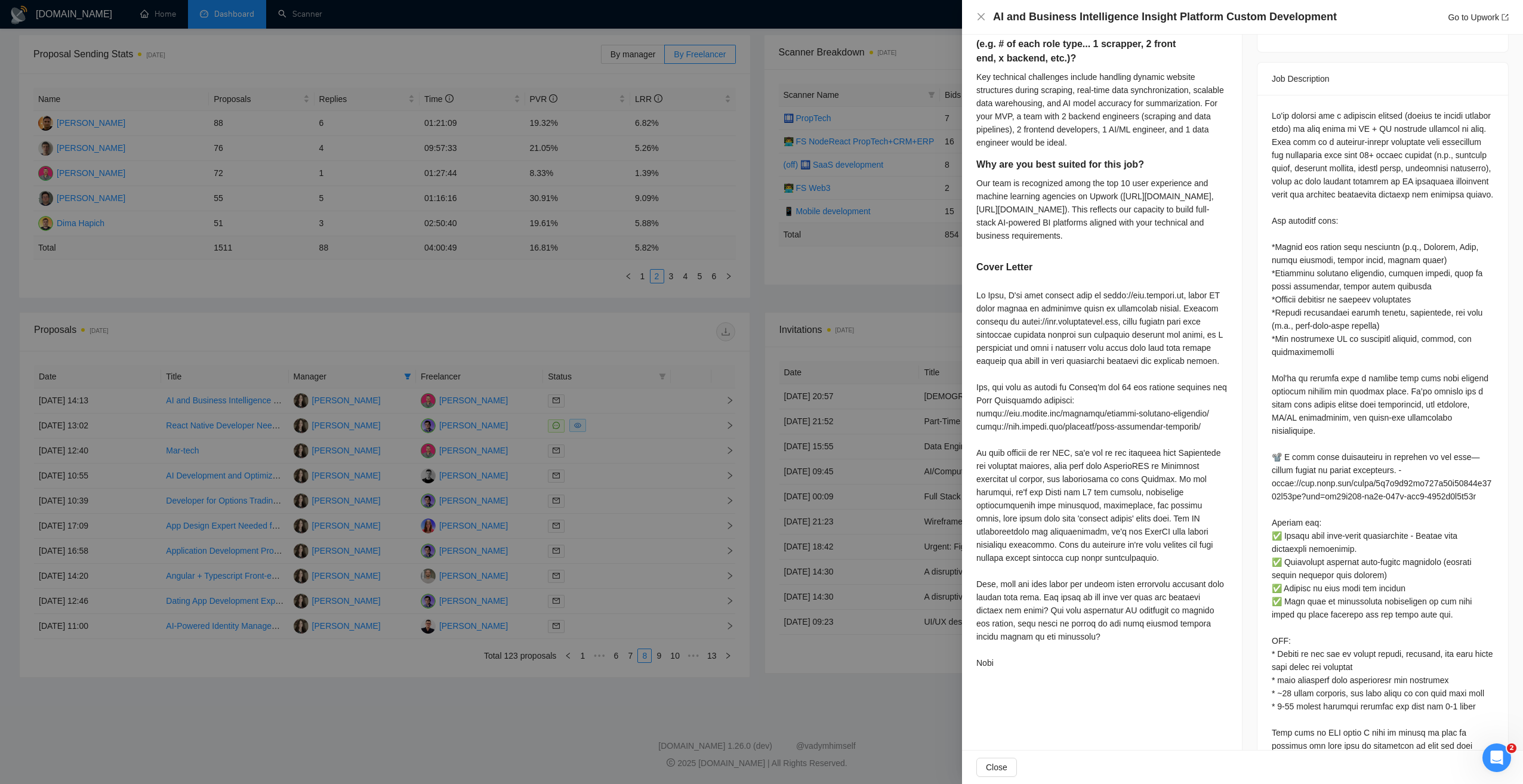
scroll to position [456, 0]
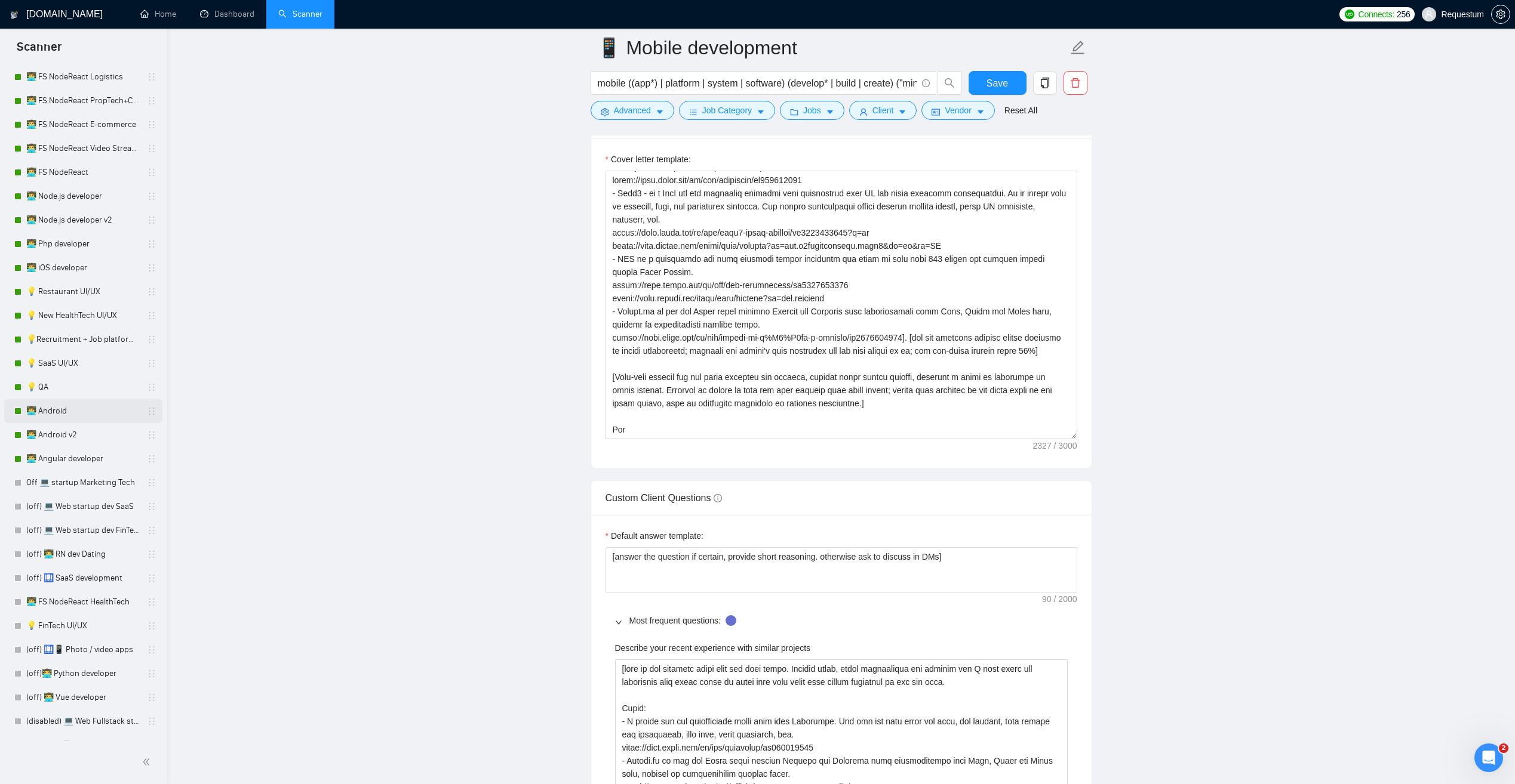
scroll to position [862, 0]
click at [92, 371] on link "💡 SaaS UI/UX" at bounding box center [83, 370] width 114 height 24
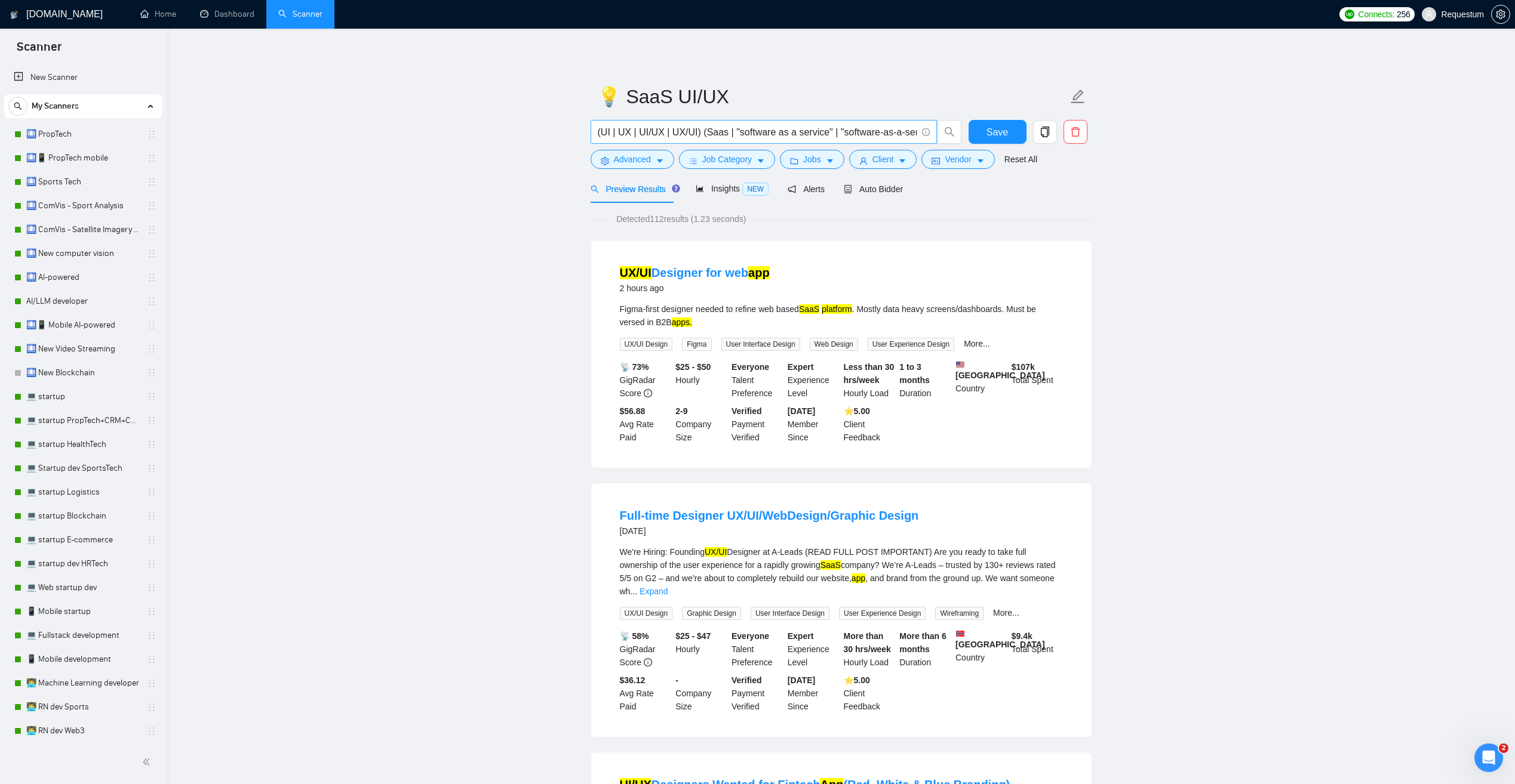
click at [873, 131] on input "(UI | UX | UI/UX | UX/UI) (Saas | "software as a service" | "software-as-a-serv…" at bounding box center [758, 132] width 319 height 15
click at [869, 194] on div "Auto Bidder" at bounding box center [873, 189] width 59 height 13
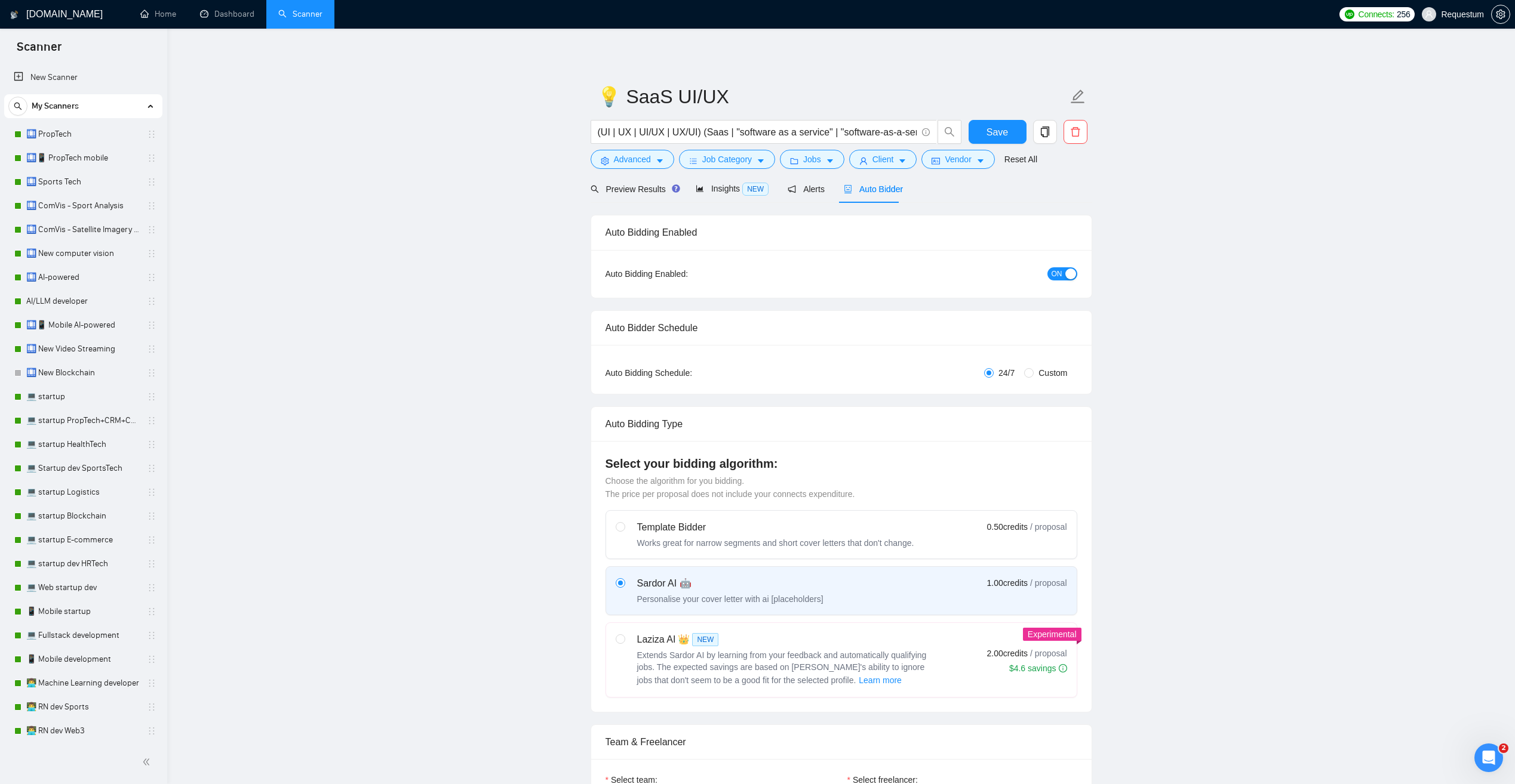
checkbox input "true"
drag, startPoint x: 615, startPoint y: 187, endPoint x: 526, endPoint y: 206, distance: 91.0
click at [615, 187] on span "Preview Results" at bounding box center [634, 189] width 86 height 9
